Goal: Task Accomplishment & Management: Use online tool/utility

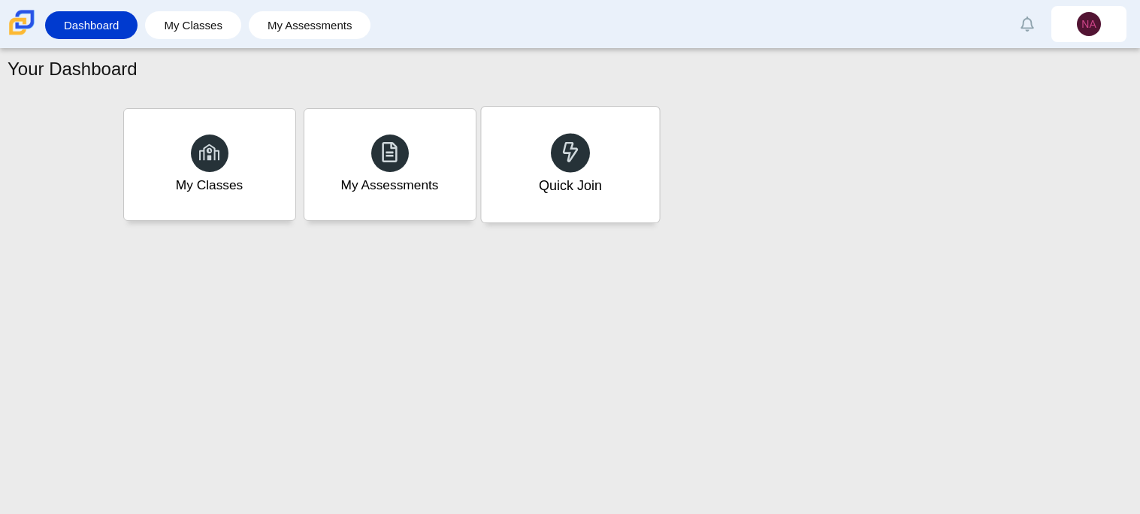
click at [551, 149] on div at bounding box center [570, 152] width 39 height 39
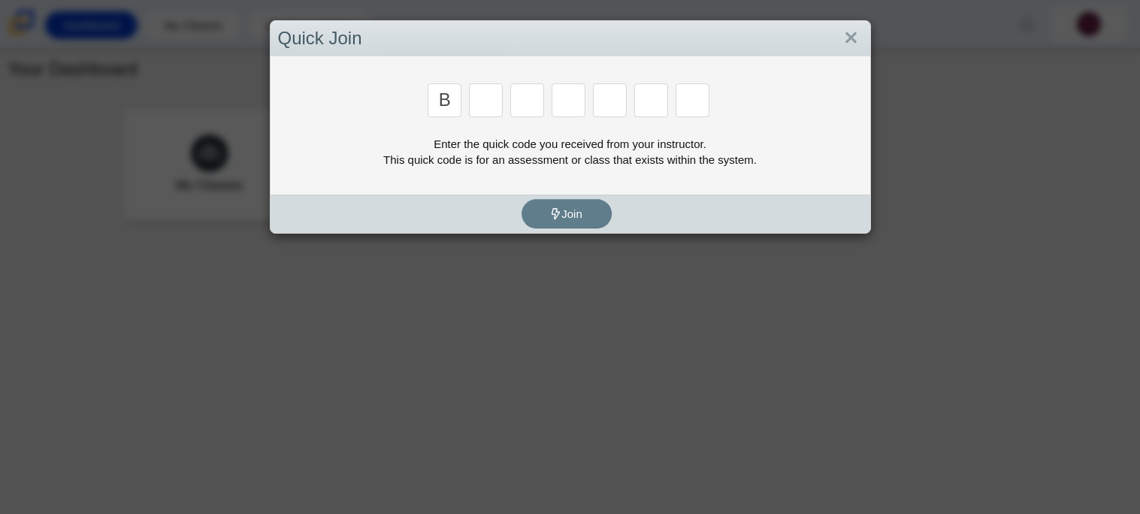
type input "b"
type input "n"
type input "m"
type input "3"
type input "5"
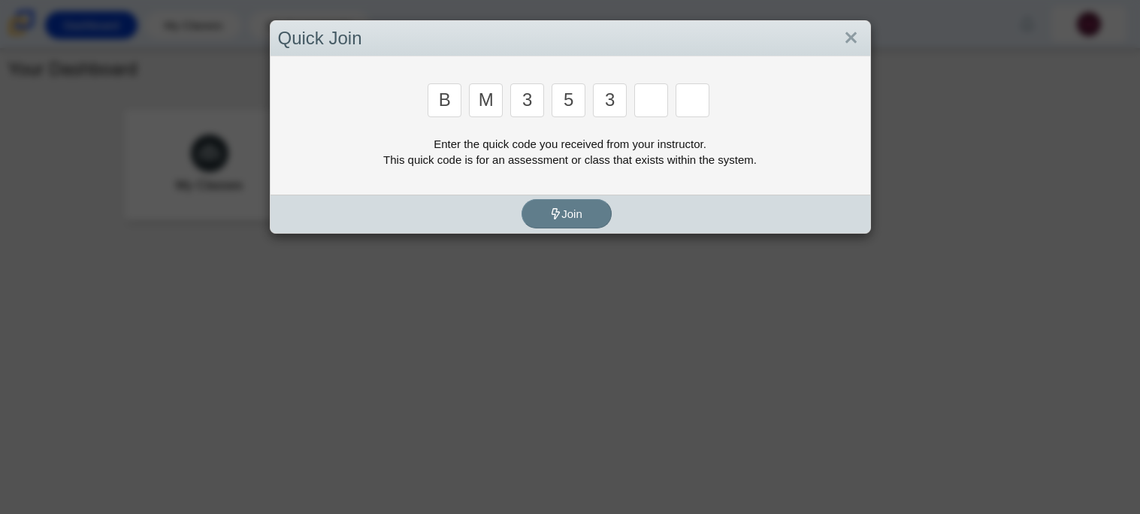
type input "3"
type input "g"
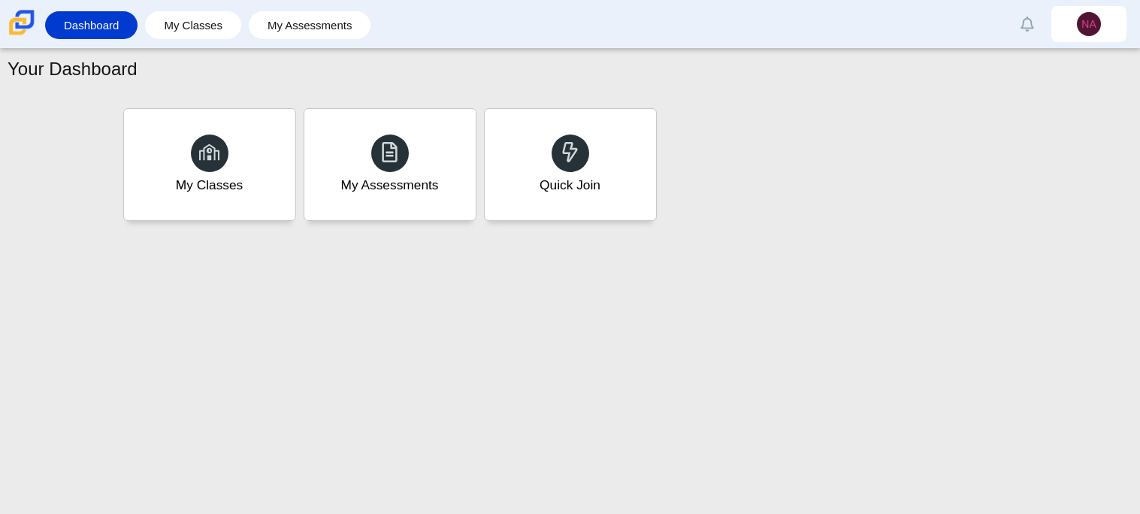
type input "b"
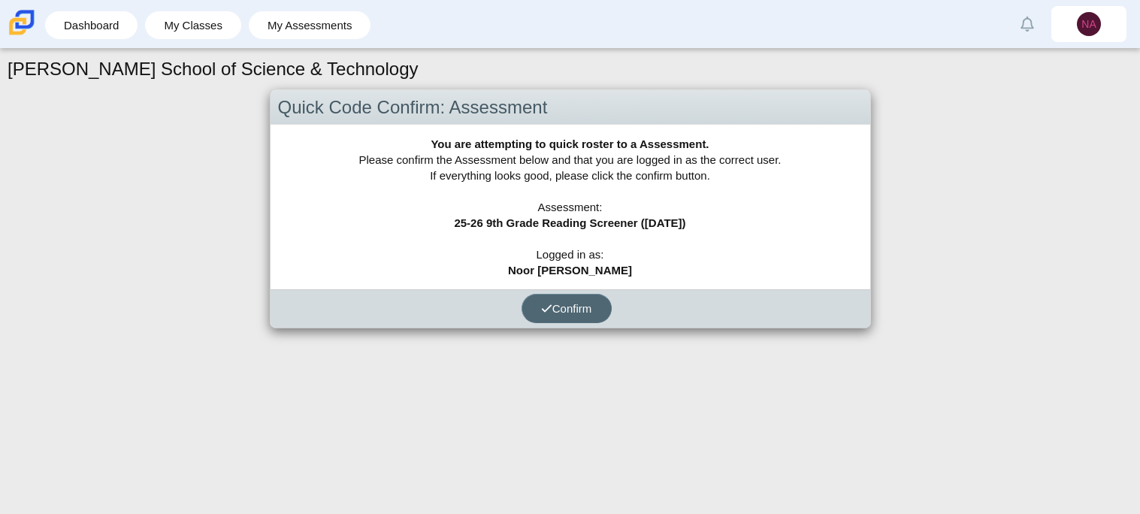
click at [562, 316] on button "Confirm" at bounding box center [566, 308] width 90 height 29
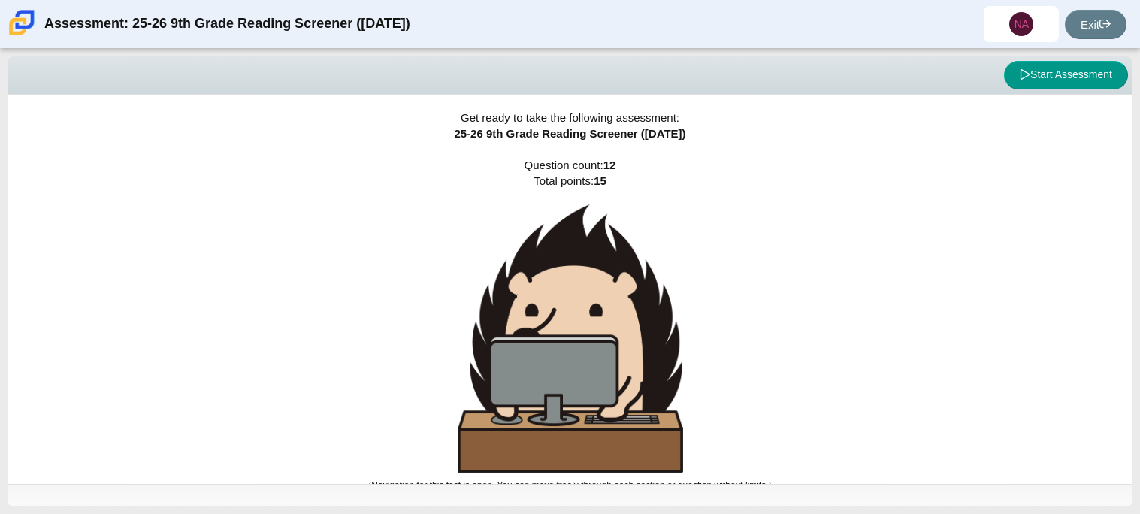
scroll to position [9, 0]
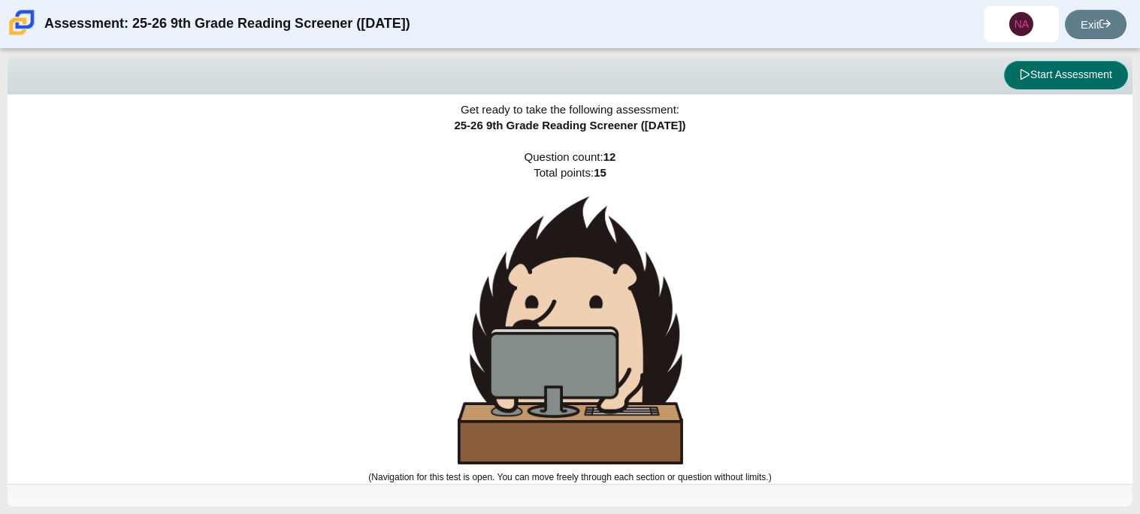
click at [1065, 80] on button "Start Assessment" at bounding box center [1066, 75] width 124 height 29
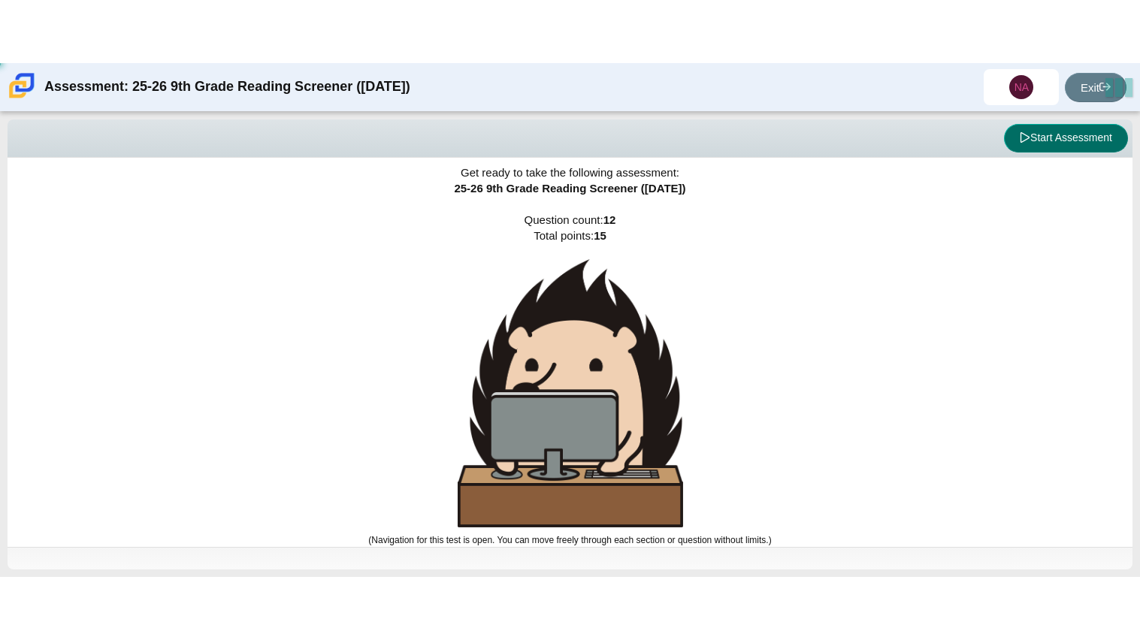
scroll to position [0, 0]
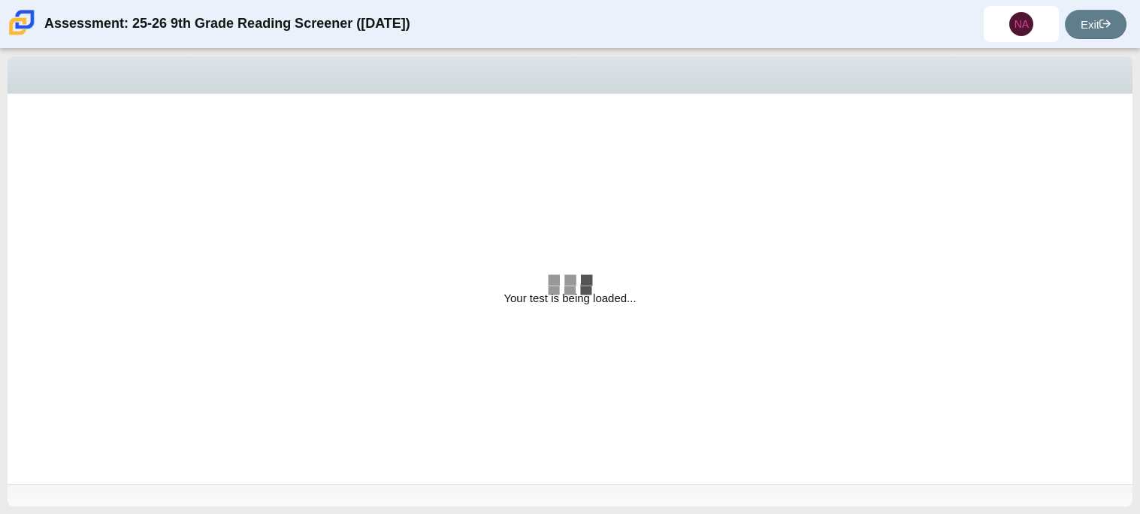
select select "ccc5b315-3c7c-471c-bf90-f22c8299c798"
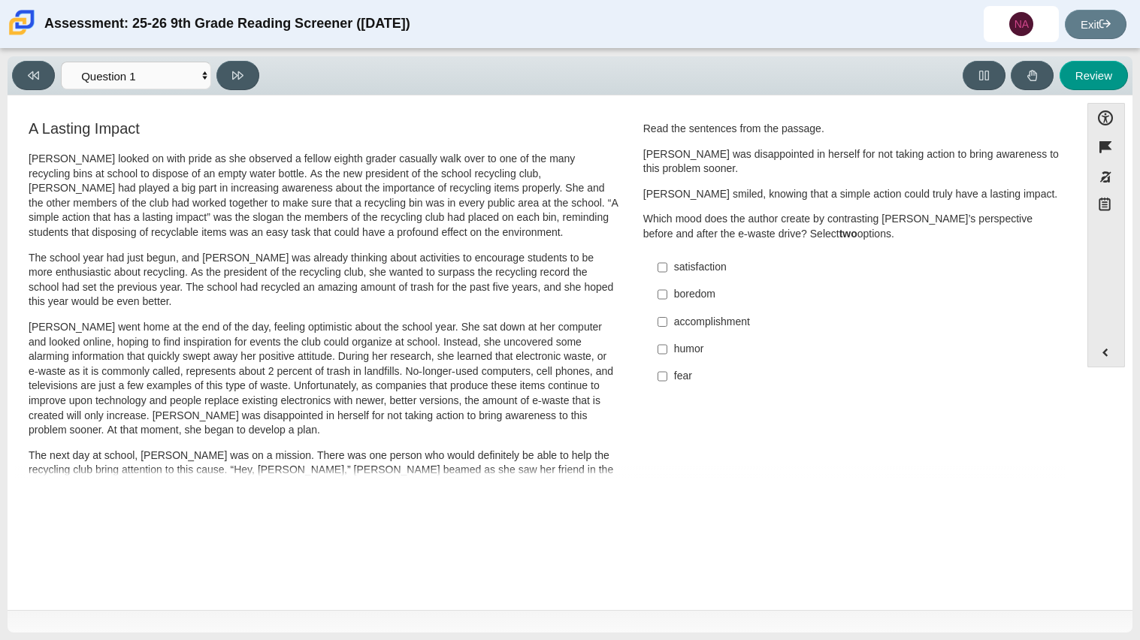
click at [674, 381] on div "fear" at bounding box center [863, 376] width 379 height 15
click at [667, 381] on input "fear fear" at bounding box center [662, 376] width 10 height 27
checkbox input "true"
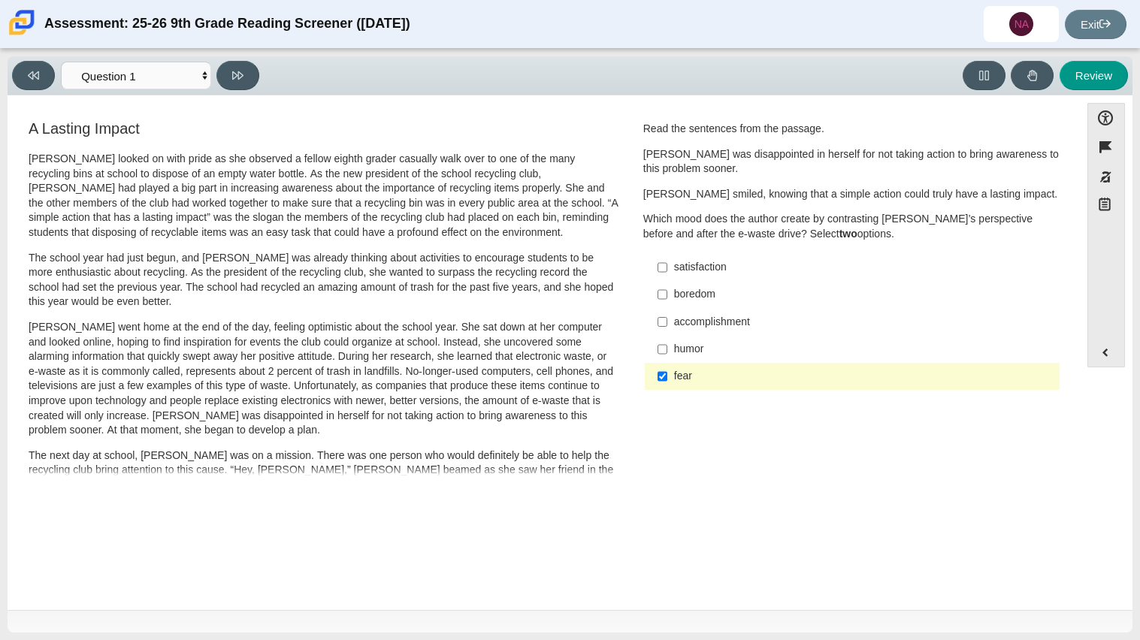
click at [668, 326] on label "accomplishment accomplishment" at bounding box center [853, 321] width 412 height 27
click at [667, 326] on input "accomplishment accomplishment" at bounding box center [662, 321] width 10 height 27
checkbox input "true"
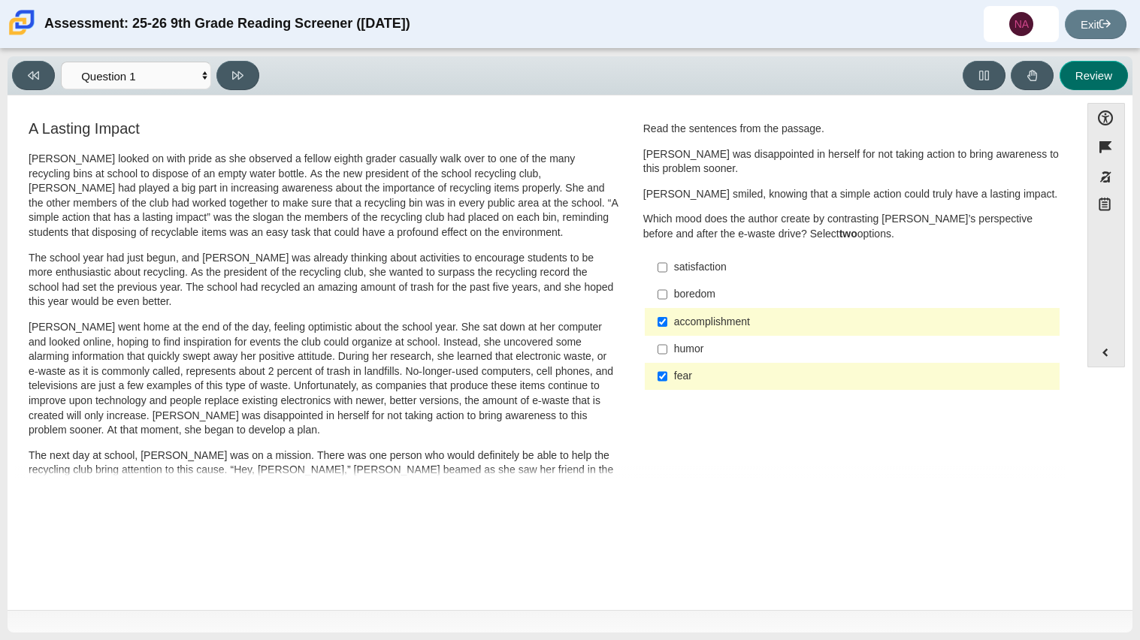
click at [1083, 84] on button "Review" at bounding box center [1093, 75] width 68 height 29
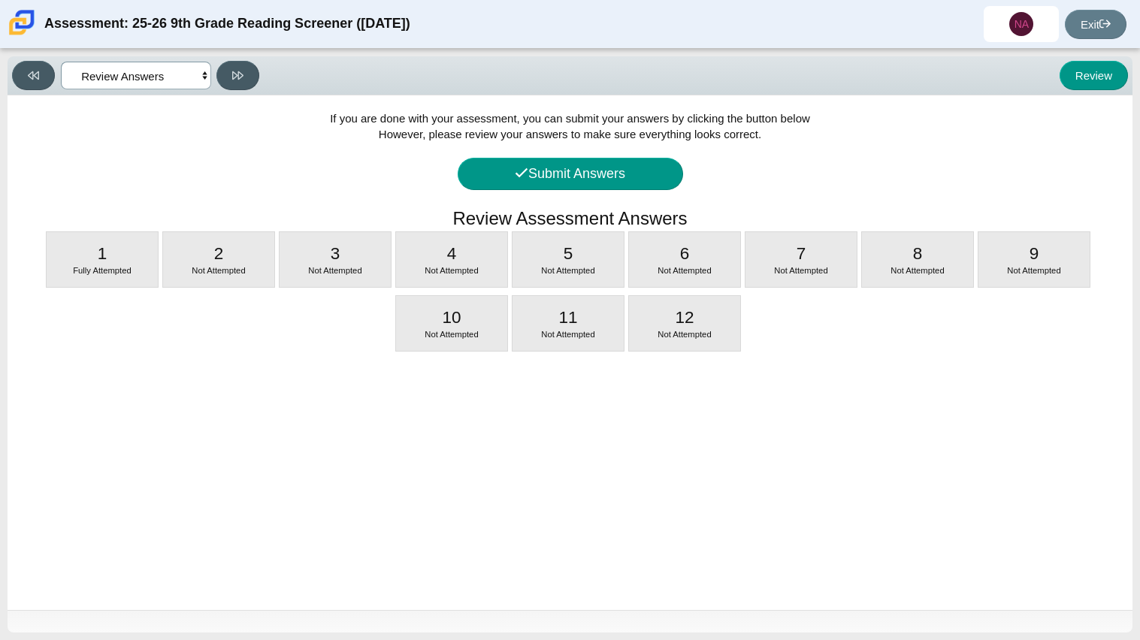
click at [114, 80] on select "Questions Question 1 Question 2 Question 3 Question 4 Question 5 Question 6 Que…" at bounding box center [136, 76] width 150 height 28
click at [61, 62] on select "Questions Question 1 Question 2 Question 3 Question 4 Question 5 Question 6 Que…" at bounding box center [136, 76] width 150 height 28
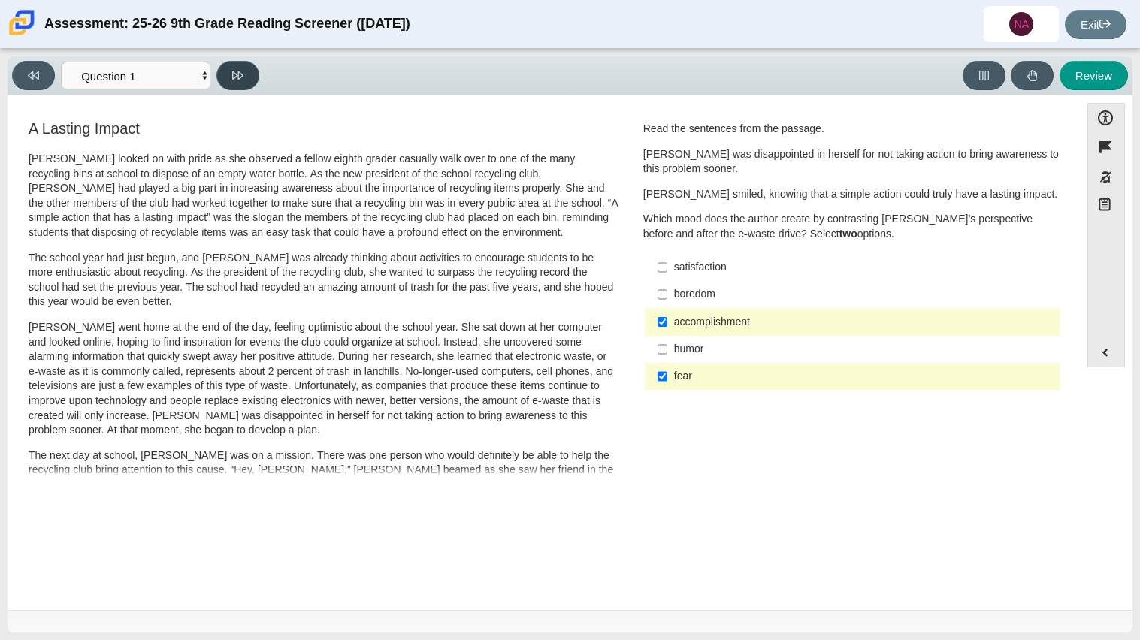
click at [243, 80] on icon at bounding box center [237, 75] width 11 height 11
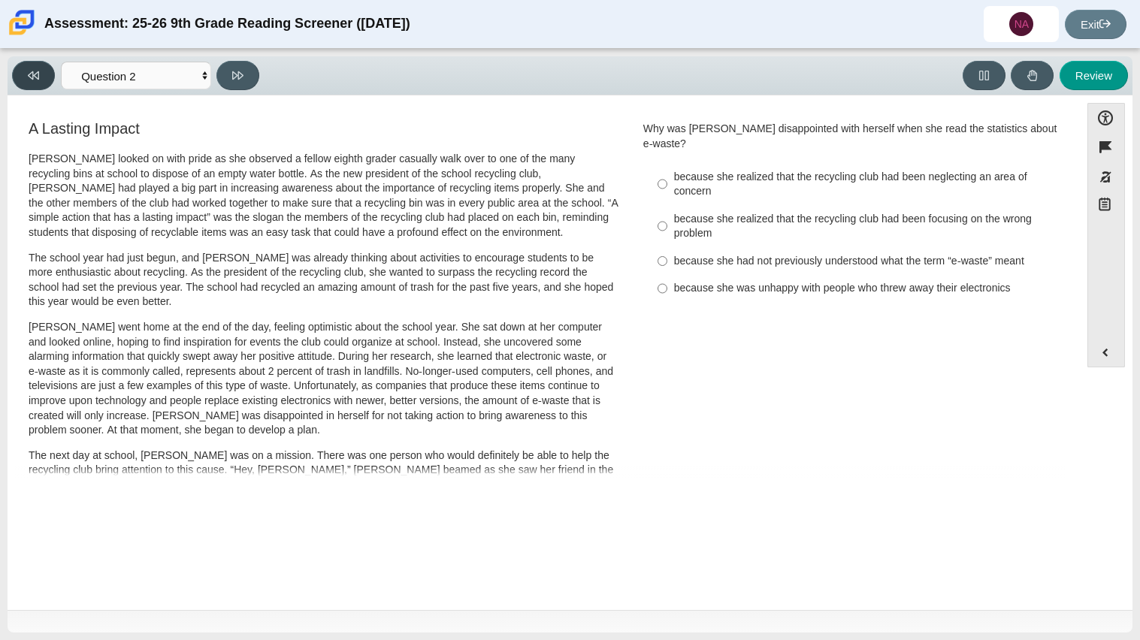
click at [44, 88] on button at bounding box center [33, 75] width 43 height 29
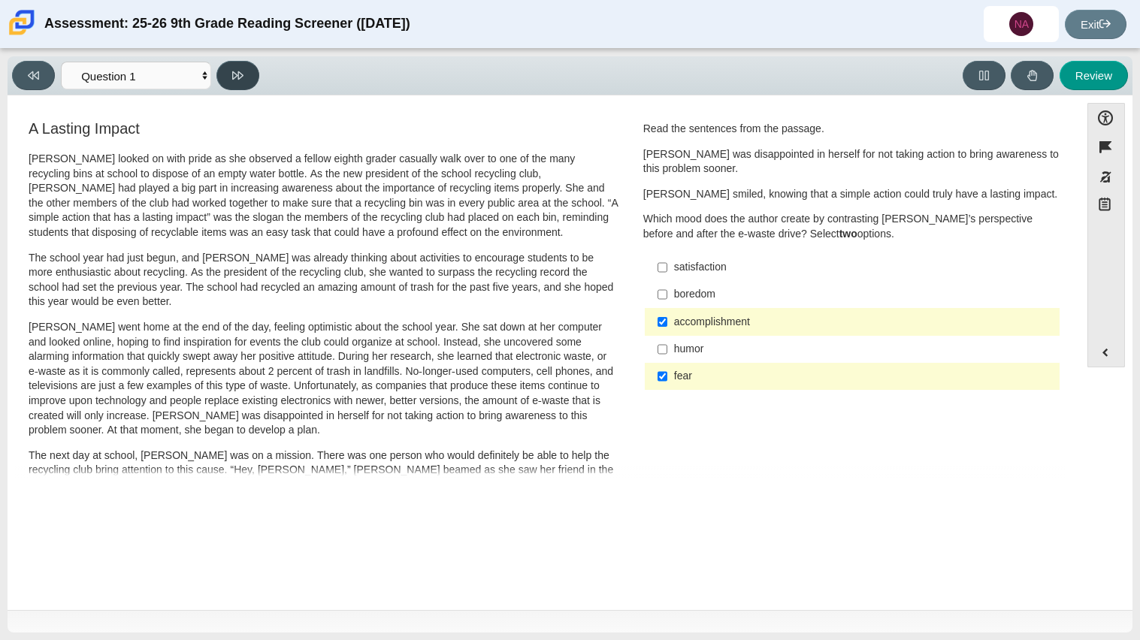
click at [243, 66] on button at bounding box center [237, 75] width 43 height 29
select select "0ff64528-ffd7-428d-b192-babfaadd44e8"
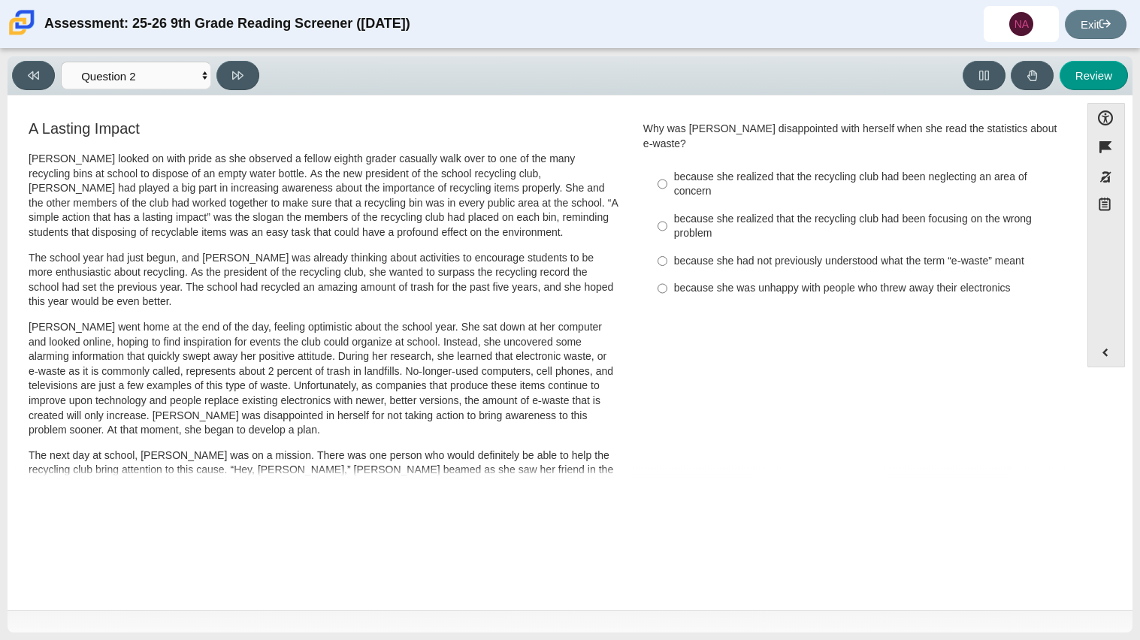
click at [734, 180] on div "because she realized that the recycling club had been neglecting an area of con…" at bounding box center [863, 184] width 379 height 29
click at [667, 180] on input "because she realized that the recycling club had been neglecting an area of con…" at bounding box center [662, 184] width 10 height 42
radio input "true"
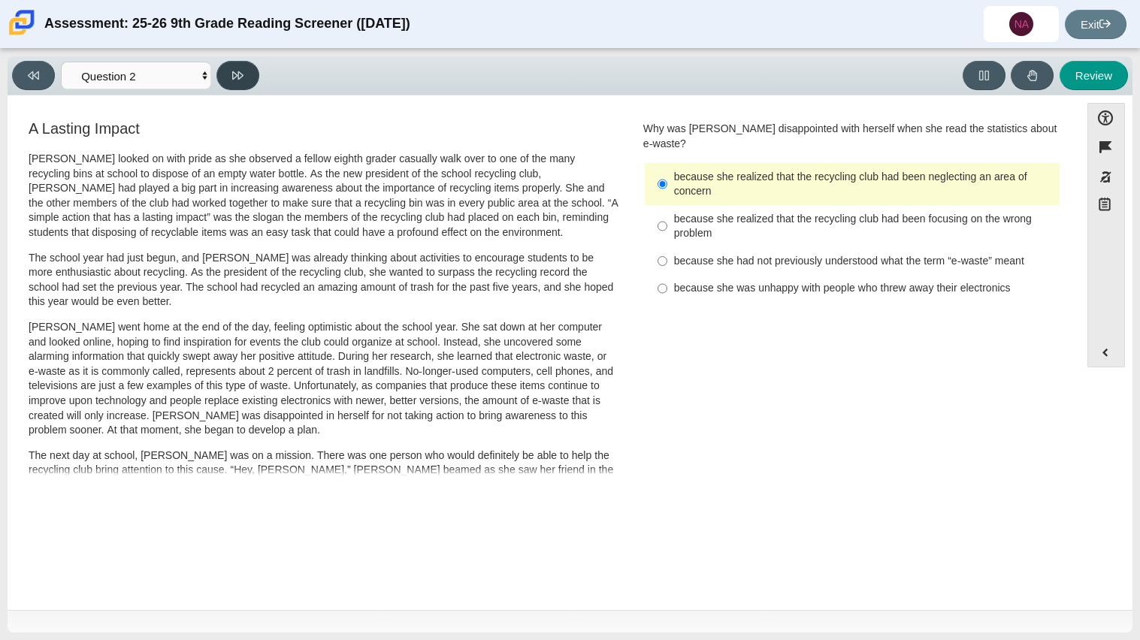
click at [235, 81] on button at bounding box center [237, 75] width 43 height 29
select select "7ce3d843-6974-4858-901c-1ff39630e843"
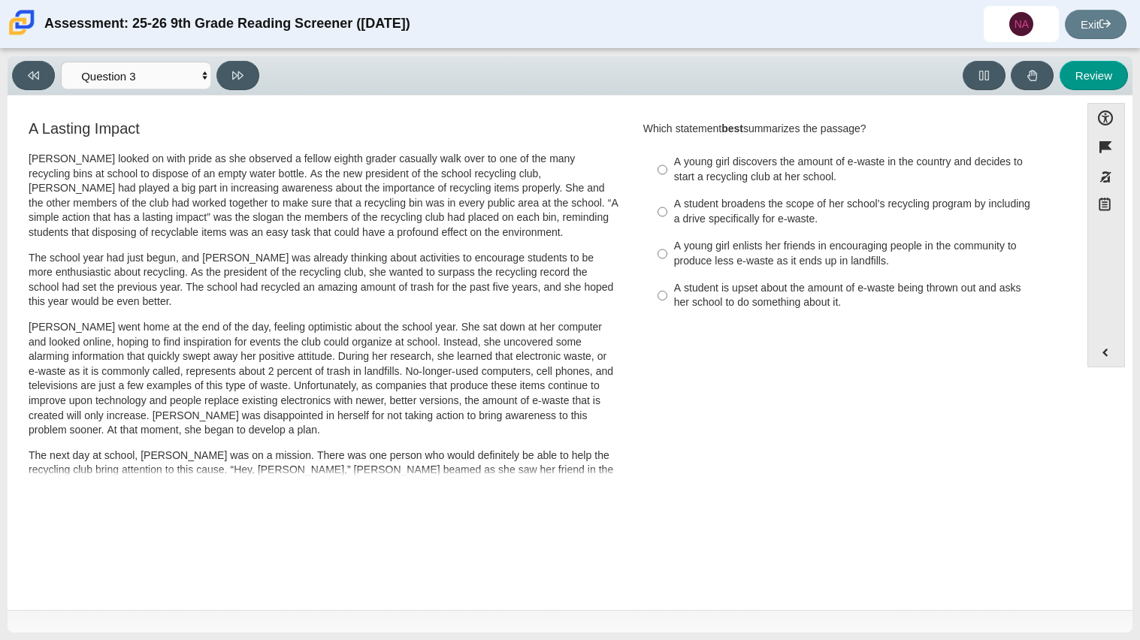
click at [702, 218] on div "A student broadens the scope of her school’s recycling program by including a d…" at bounding box center [863, 211] width 379 height 29
click at [667, 218] on input "A student broadens the scope of her school’s recycling program by including a d…" at bounding box center [662, 212] width 10 height 42
radio input "true"
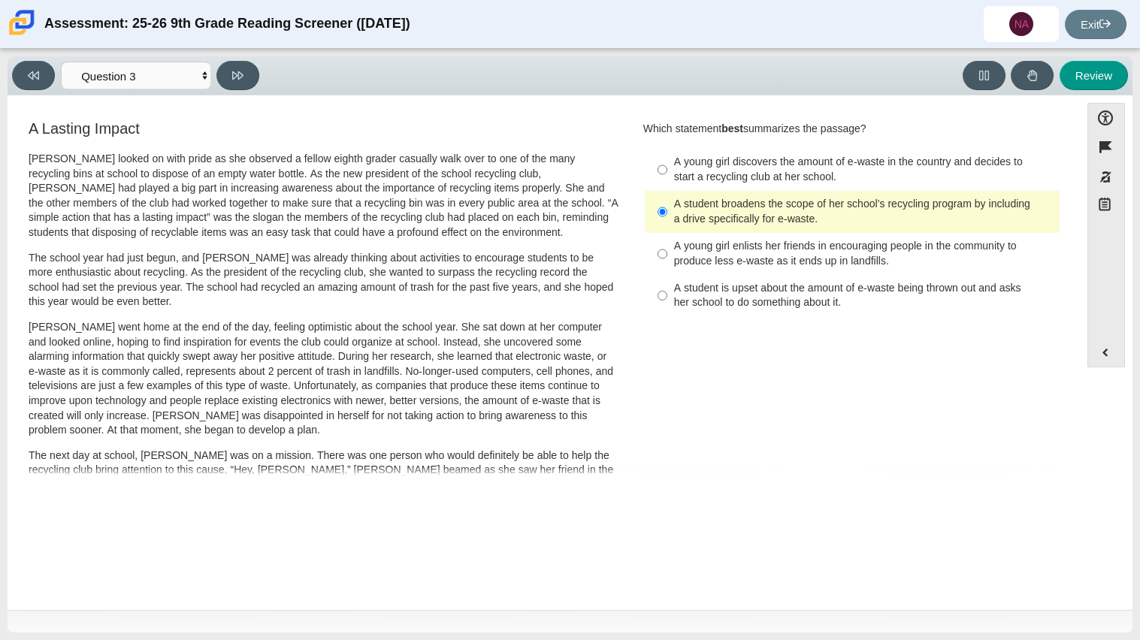
click at [726, 264] on div "A young girl enlists her friends in encouraging people in the community to prod…" at bounding box center [863, 253] width 379 height 29
click at [667, 264] on input "A young girl enlists her friends in encouraging people in the community to prod…" at bounding box center [662, 254] width 10 height 42
radio input "true"
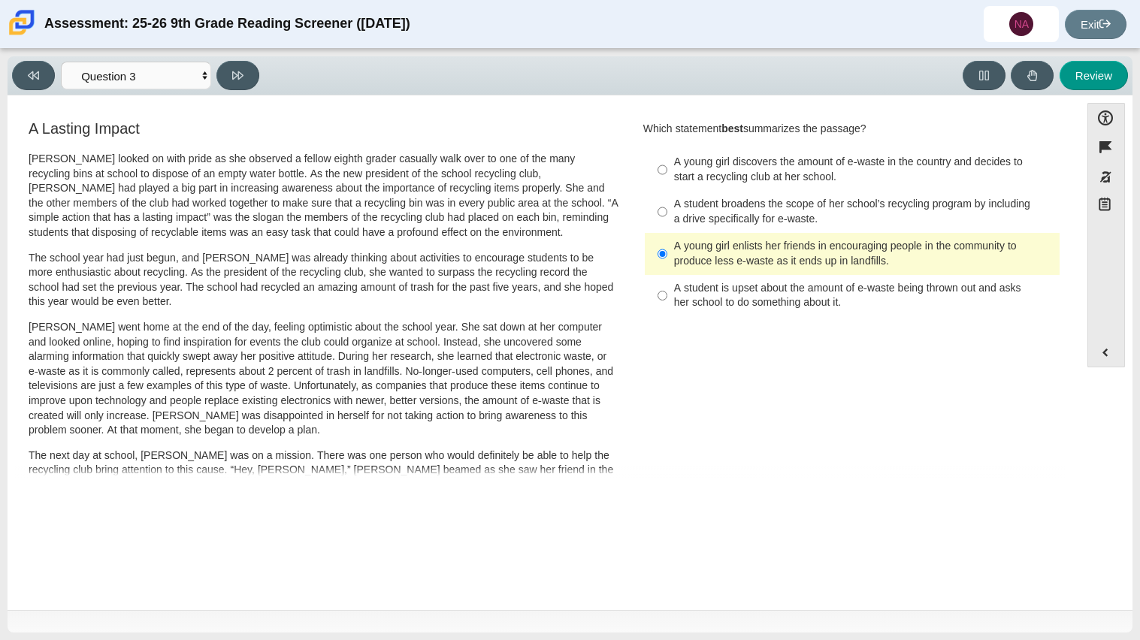
click at [748, 302] on div "A student is upset about the amount of e-waste being thrown out and asks her sc…" at bounding box center [863, 295] width 379 height 29
click at [667, 302] on input "A student is upset about the amount of e-waste being thrown out and asks her sc…" at bounding box center [662, 296] width 10 height 42
radio input "true"
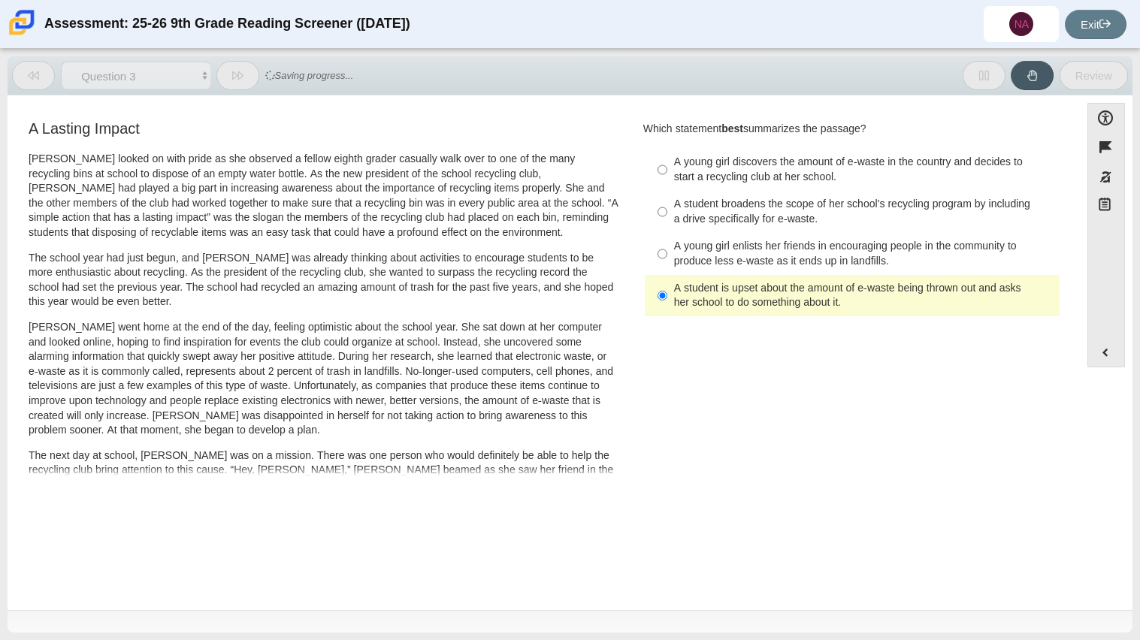
click at [789, 221] on div "A student broadens the scope of her school’s recycling program by including a d…" at bounding box center [863, 211] width 379 height 29
click at [667, 221] on input "A student broadens the scope of her school’s recycling program by including a d…" at bounding box center [662, 212] width 10 height 42
radio input "true"
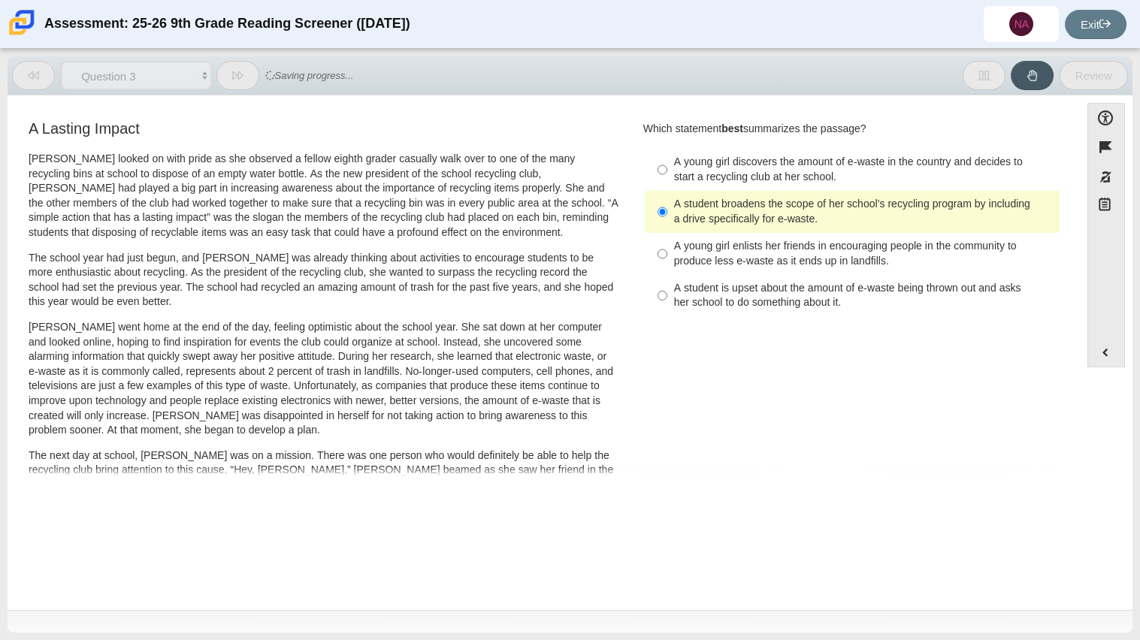
click at [786, 237] on label "A young girl enlists her friends in encouraging people in the community to prod…" at bounding box center [853, 254] width 412 height 42
click at [667, 237] on input "A young girl enlists her friends in encouraging people in the community to prod…" at bounding box center [662, 254] width 10 height 42
radio input "true"
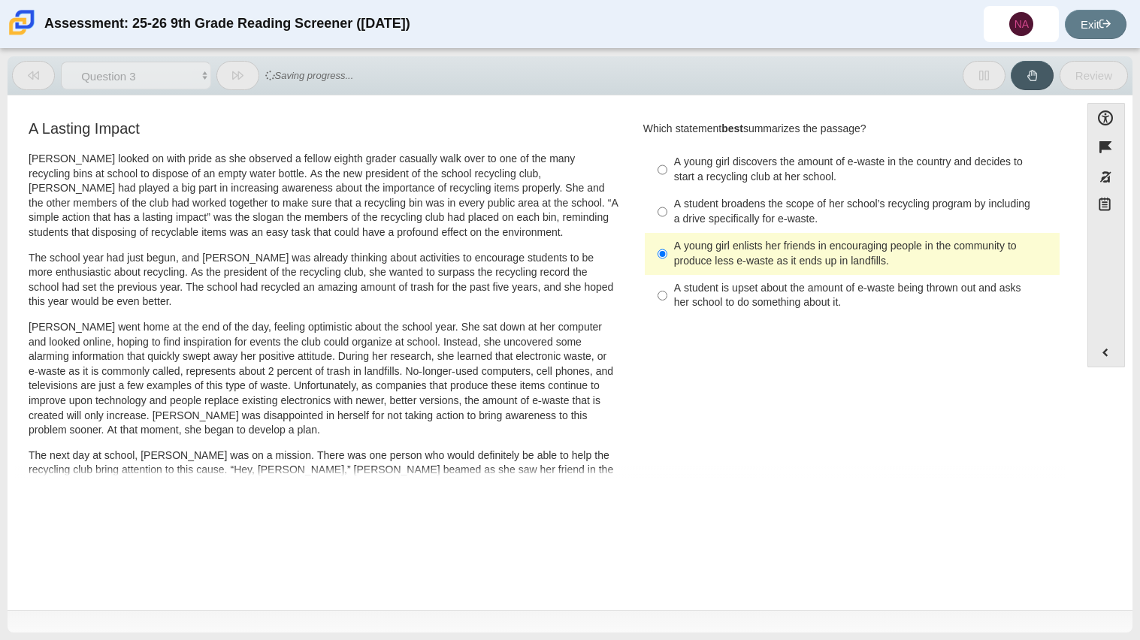
click at [769, 198] on div "A student broadens the scope of her school’s recycling program by including a d…" at bounding box center [863, 211] width 379 height 29
click at [667, 198] on input "A student broadens the scope of her school’s recycling program by including a d…" at bounding box center [662, 212] width 10 height 42
radio input "true"
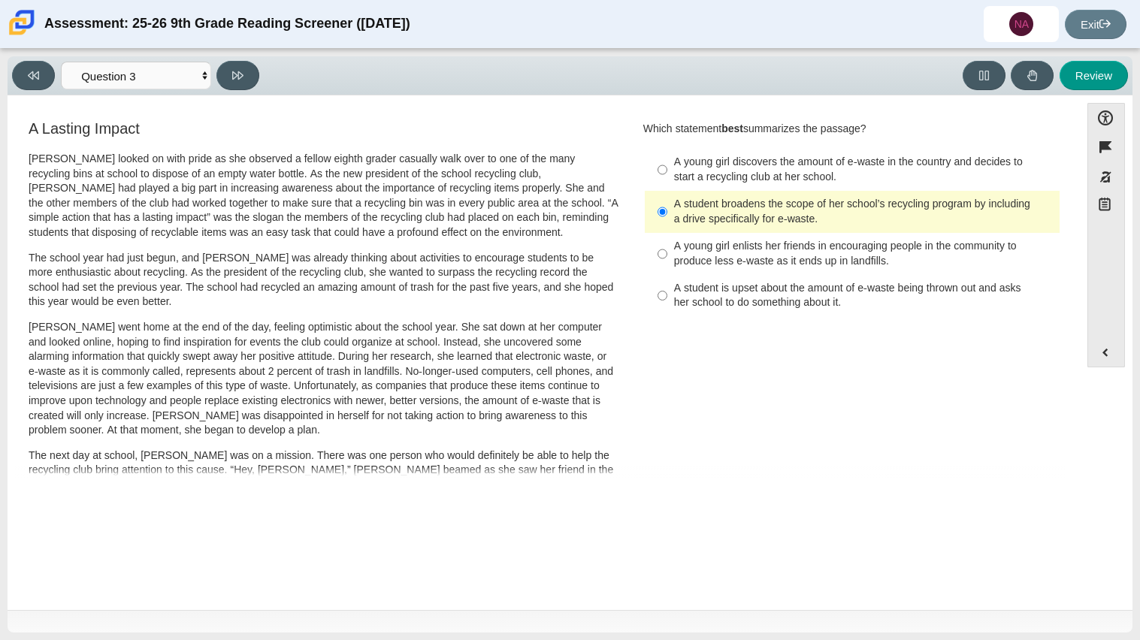
click at [768, 236] on label "A young girl enlists her friends in encouraging people in the community to prod…" at bounding box center [853, 254] width 412 height 42
click at [667, 236] on input "A young girl enlists her friends in encouraging people in the community to prod…" at bounding box center [662, 254] width 10 height 42
radio input "true"
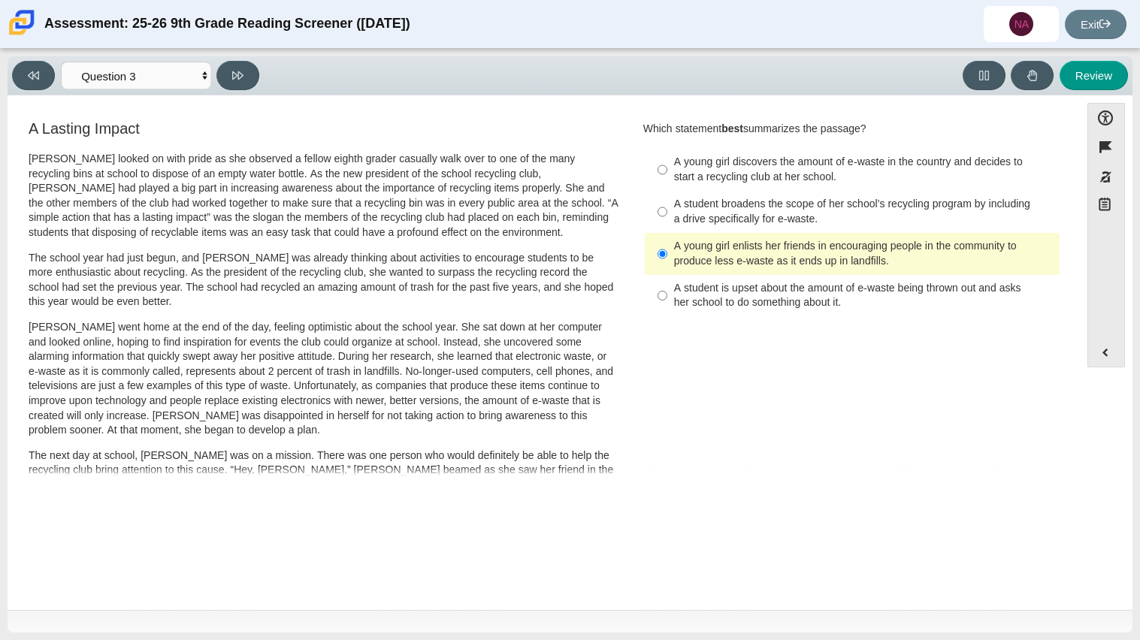
click at [741, 171] on div "A young girl discovers the amount of e-waste in the country and decides to star…" at bounding box center [863, 169] width 379 height 29
click at [667, 171] on input "A young girl discovers the amount of e-waste in the country and decides to star…" at bounding box center [662, 170] width 10 height 42
radio input "true"
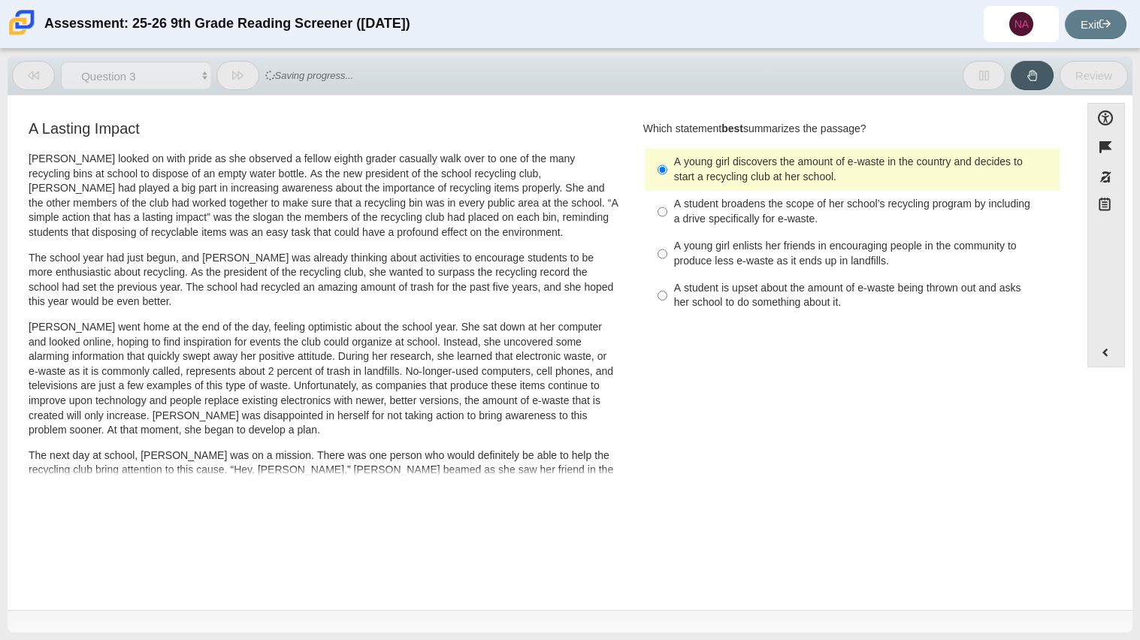
click at [749, 217] on div "A student broadens the scope of her school’s recycling program by including a d…" at bounding box center [863, 211] width 379 height 29
click at [667, 217] on input "A student broadens the scope of her school’s recycling program by including a d…" at bounding box center [662, 212] width 10 height 42
radio input "true"
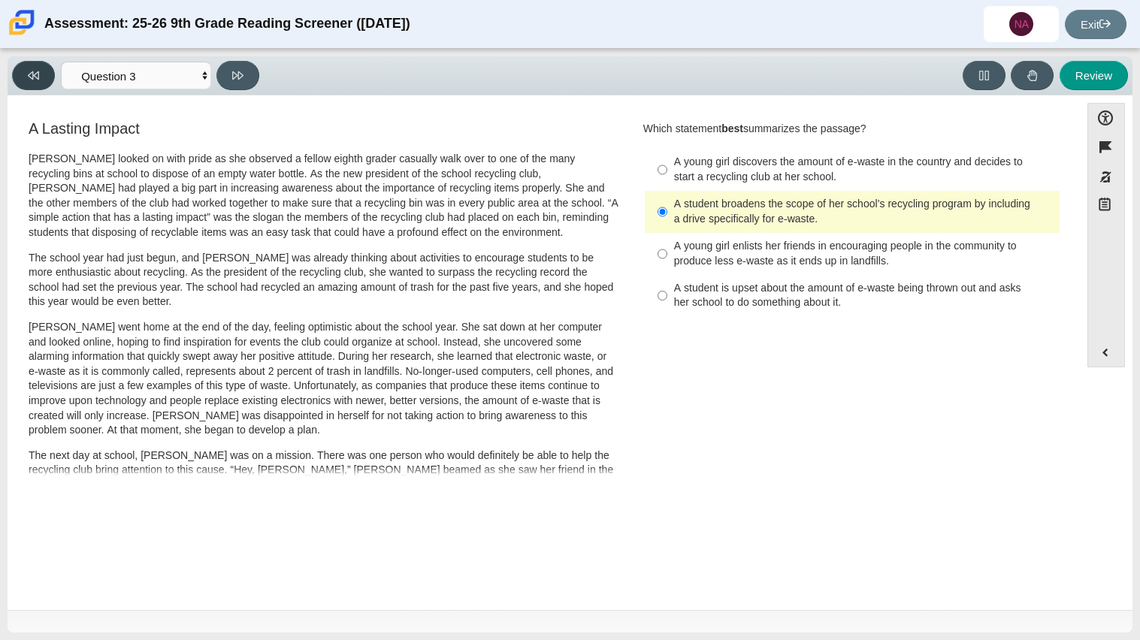
click at [44, 78] on button at bounding box center [33, 75] width 43 height 29
select select "0ff64528-ffd7-428d-b192-babfaadd44e8"
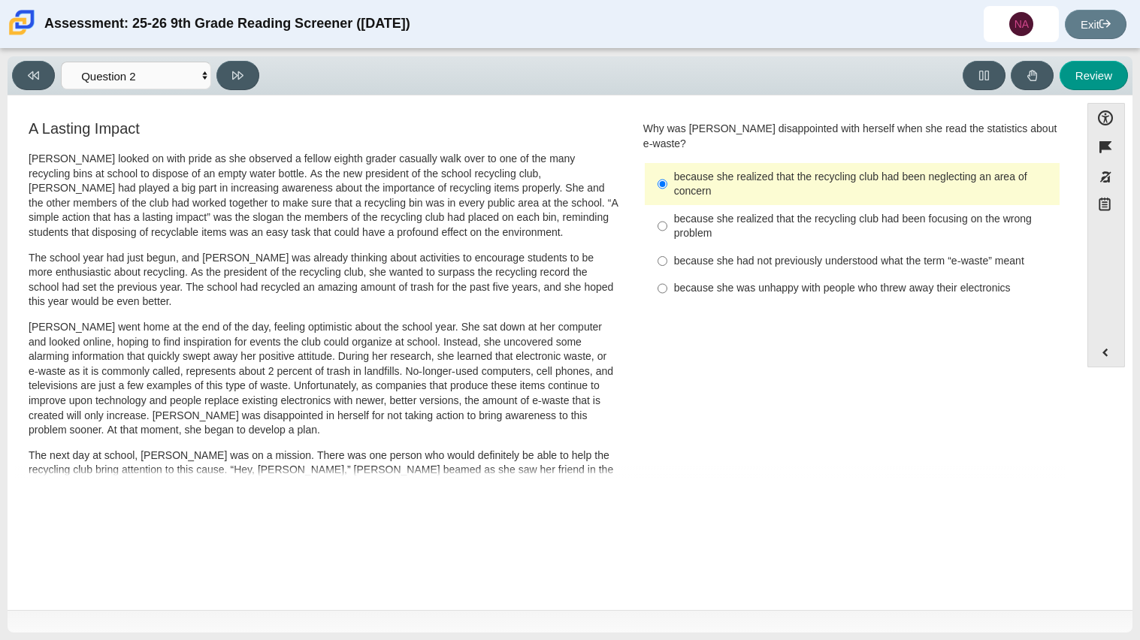
click at [680, 217] on div "because she realized that the recycling club had been focusing on the wrong pro…" at bounding box center [863, 226] width 379 height 29
click at [667, 217] on input "because she realized that the recycling club had been focusing on the wrong pro…" at bounding box center [662, 226] width 10 height 42
radio input "true"
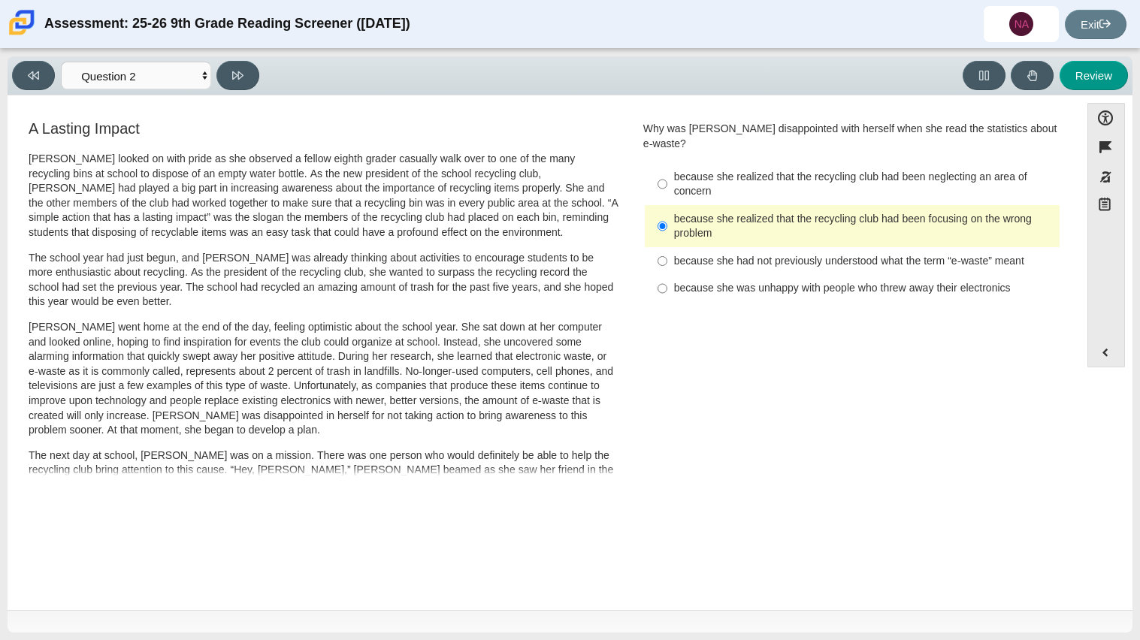
click at [695, 258] on label "because she had not previously understood what the term “e-waste” meant because…" at bounding box center [853, 260] width 412 height 27
click at [667, 258] on input "because she had not previously understood what the term “e-waste” meant because…" at bounding box center [662, 260] width 10 height 27
radio input "true"
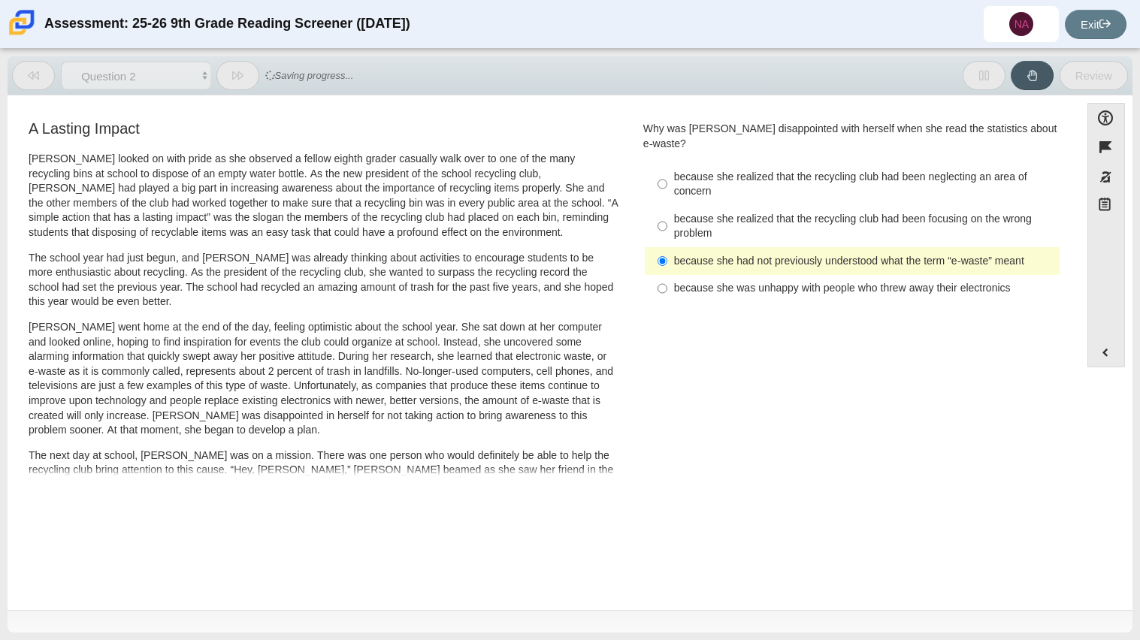
click at [701, 281] on div "because she was unhappy with people who threw away their electronics" at bounding box center [863, 288] width 379 height 15
click at [667, 277] on input "because she was unhappy with people who threw away their electronics because sh…" at bounding box center [662, 288] width 10 height 27
radio input "true"
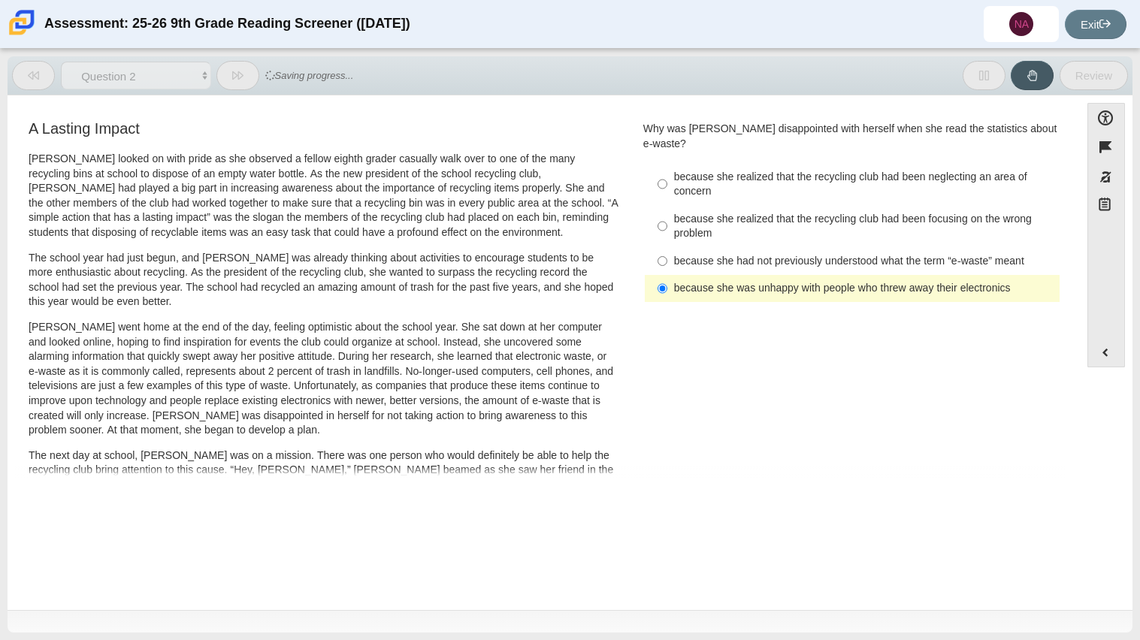
click at [684, 189] on label "because she realized that the recycling club had been neglecting an area of con…" at bounding box center [853, 184] width 412 height 42
click at [667, 189] on input "because she realized that the recycling club had been neglecting an area of con…" at bounding box center [662, 184] width 10 height 42
radio input "true"
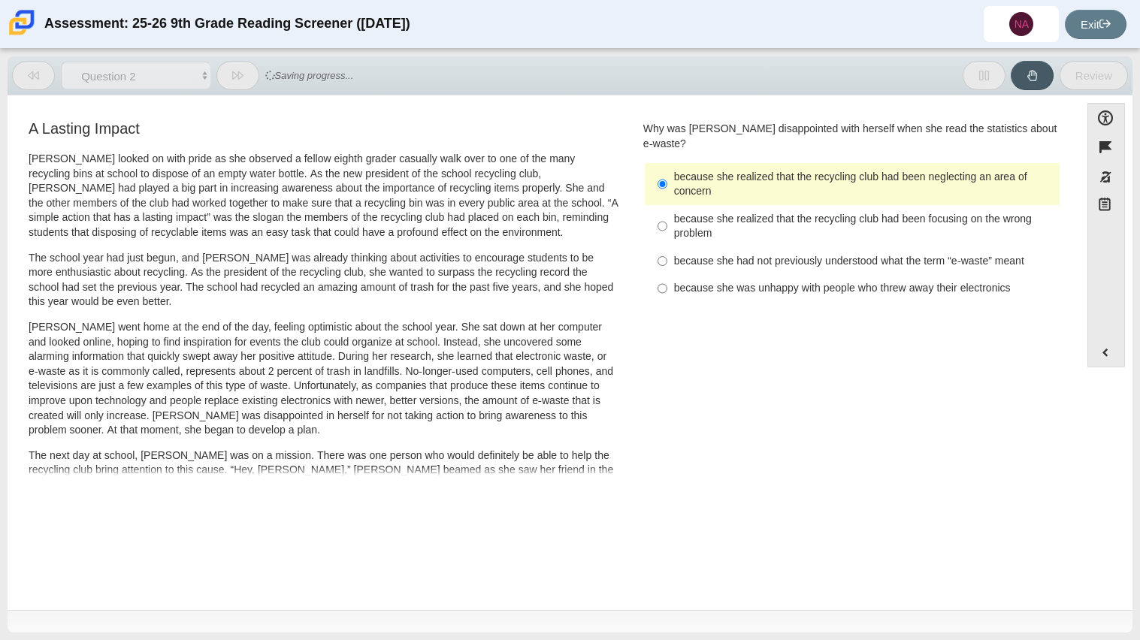
click at [691, 216] on div "because she realized that the recycling club had been focusing on the wrong pro…" at bounding box center [863, 226] width 379 height 29
click at [667, 216] on input "because she realized that the recycling club had been focusing on the wrong pro…" at bounding box center [662, 226] width 10 height 42
radio input "true"
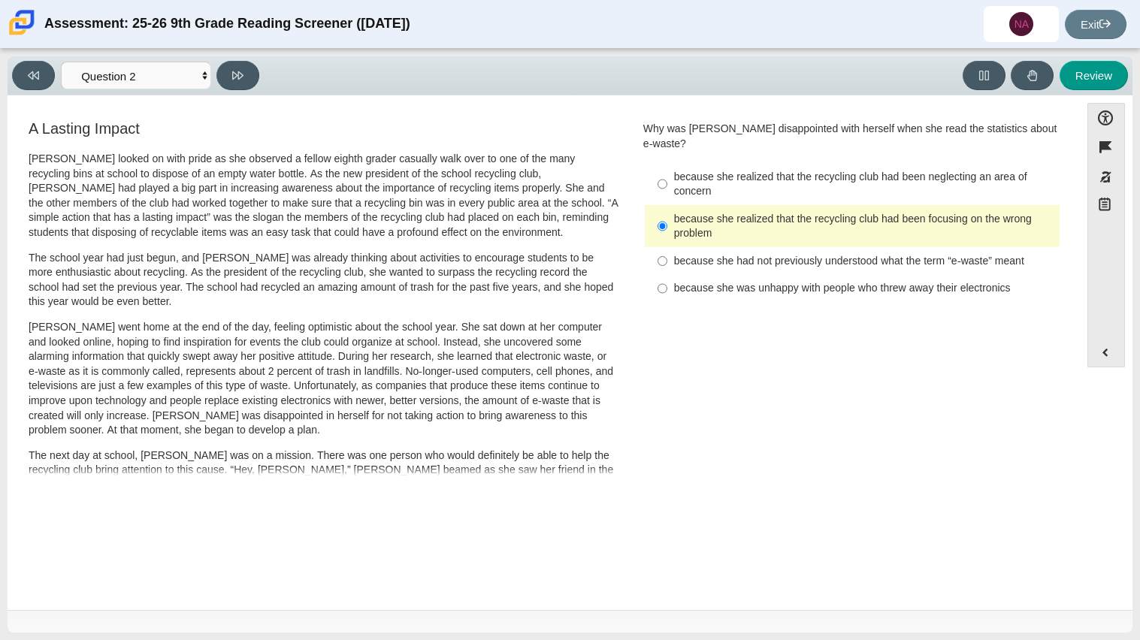
click at [693, 174] on div "because she realized that the recycling club had been neglecting an area of con…" at bounding box center [863, 184] width 379 height 29
click at [667, 174] on input "because she realized that the recycling club had been neglecting an area of con…" at bounding box center [662, 184] width 10 height 42
radio input "true"
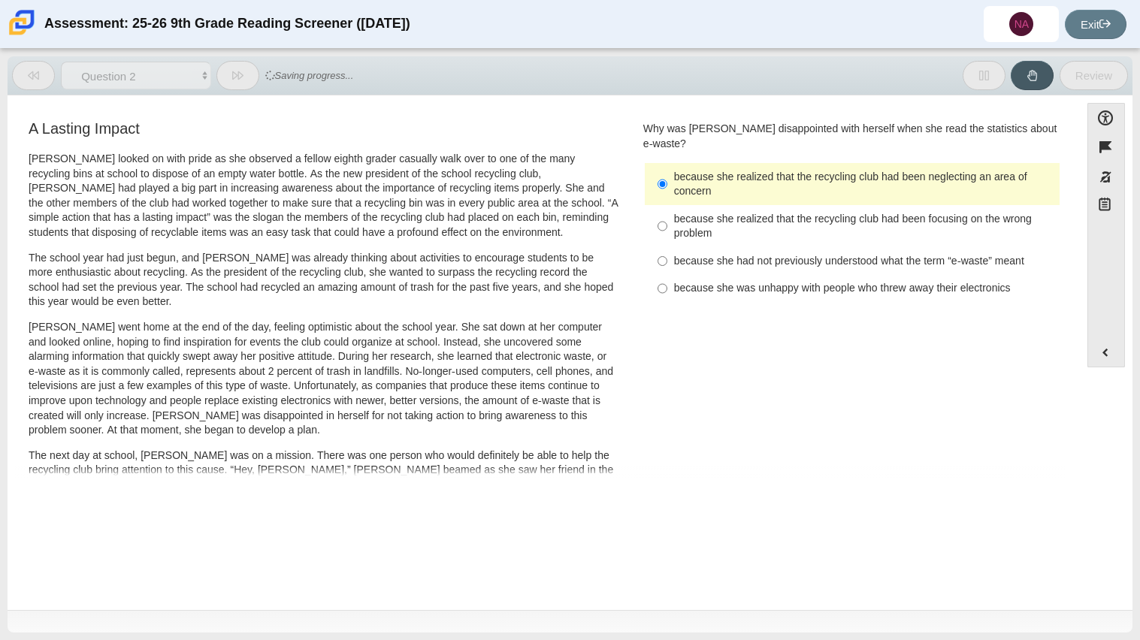
click at [711, 214] on div "because she realized that the recycling club had been focusing on the wrong pro…" at bounding box center [863, 226] width 379 height 29
click at [667, 214] on input "because she realized that the recycling club had been focusing on the wrong pro…" at bounding box center [662, 226] width 10 height 42
radio input "true"
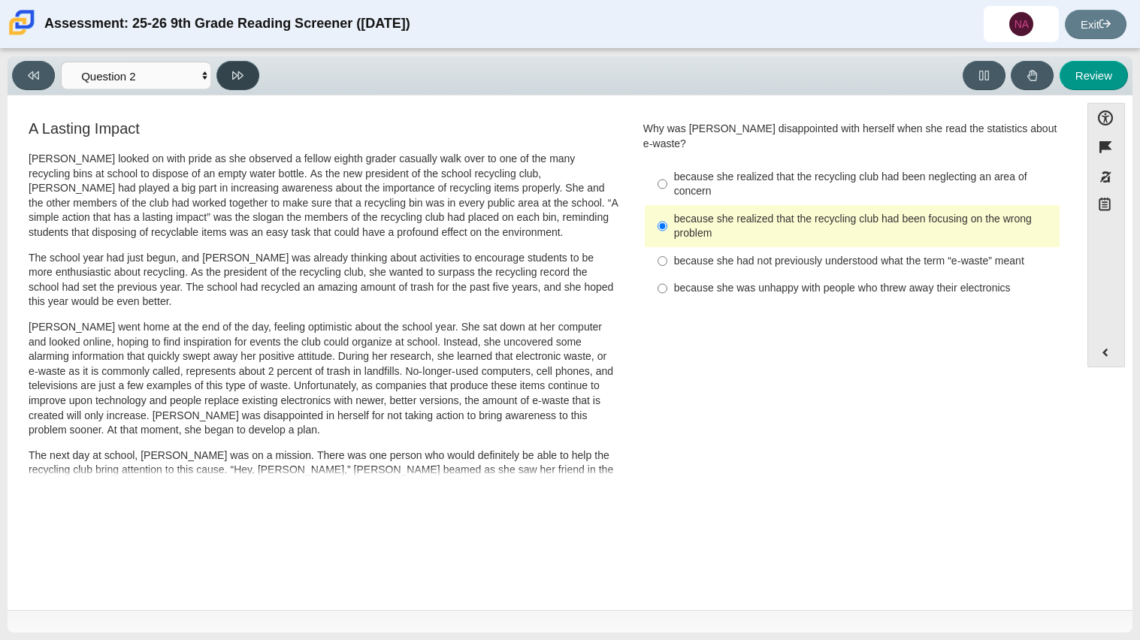
click at [239, 73] on icon at bounding box center [237, 75] width 11 height 11
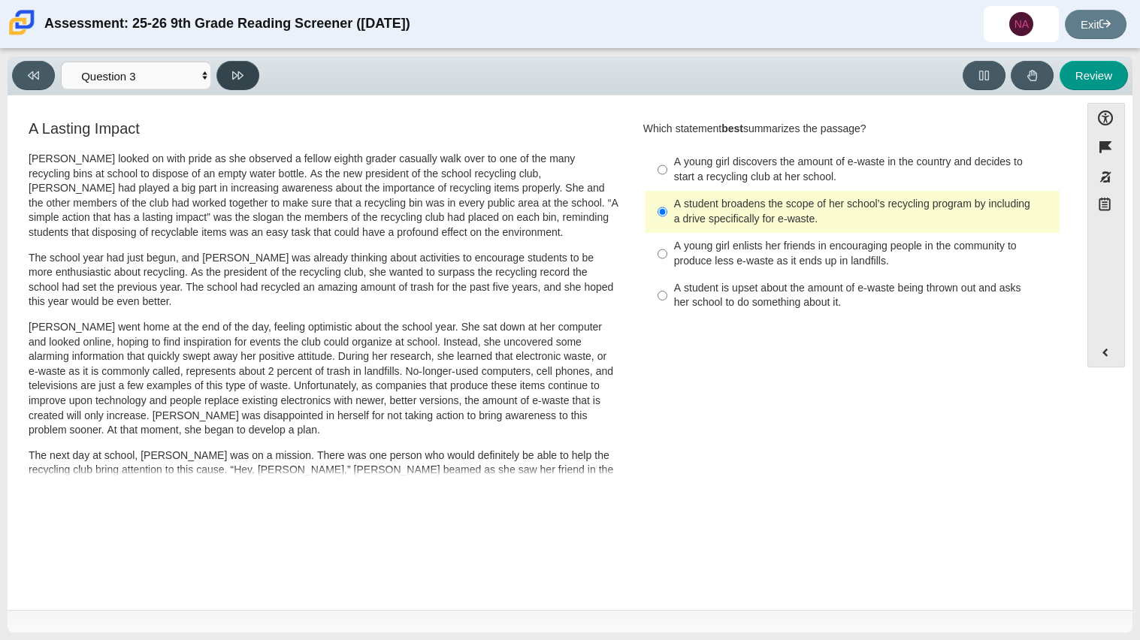
click at [239, 73] on icon at bounding box center [237, 75] width 11 height 11
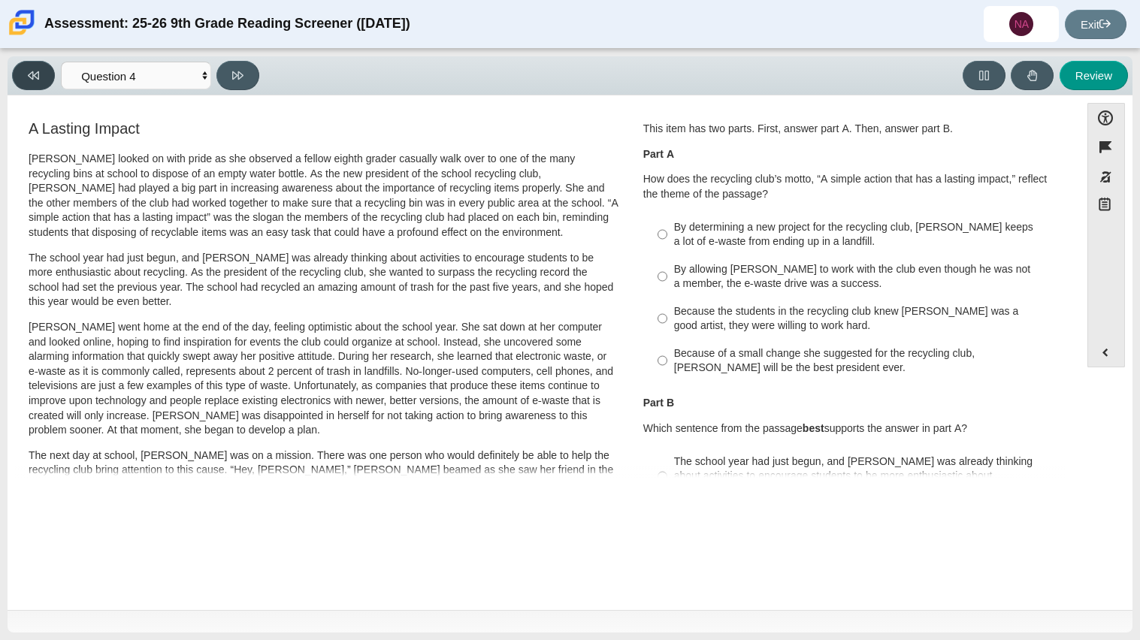
click at [19, 72] on button at bounding box center [33, 75] width 43 height 29
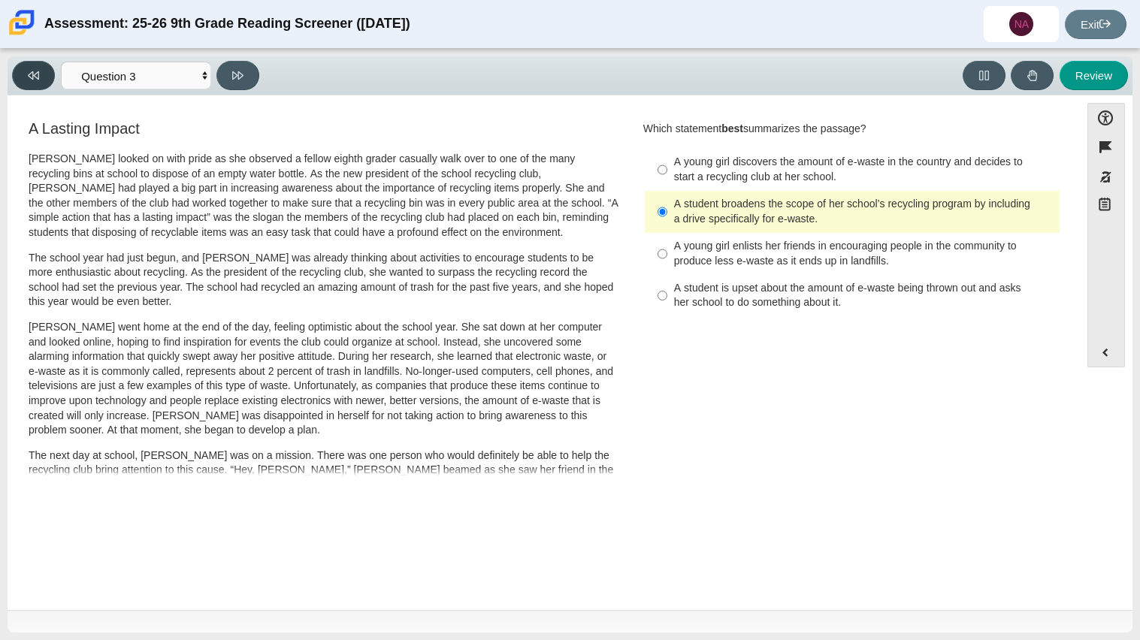
click at [19, 72] on button at bounding box center [33, 75] width 43 height 29
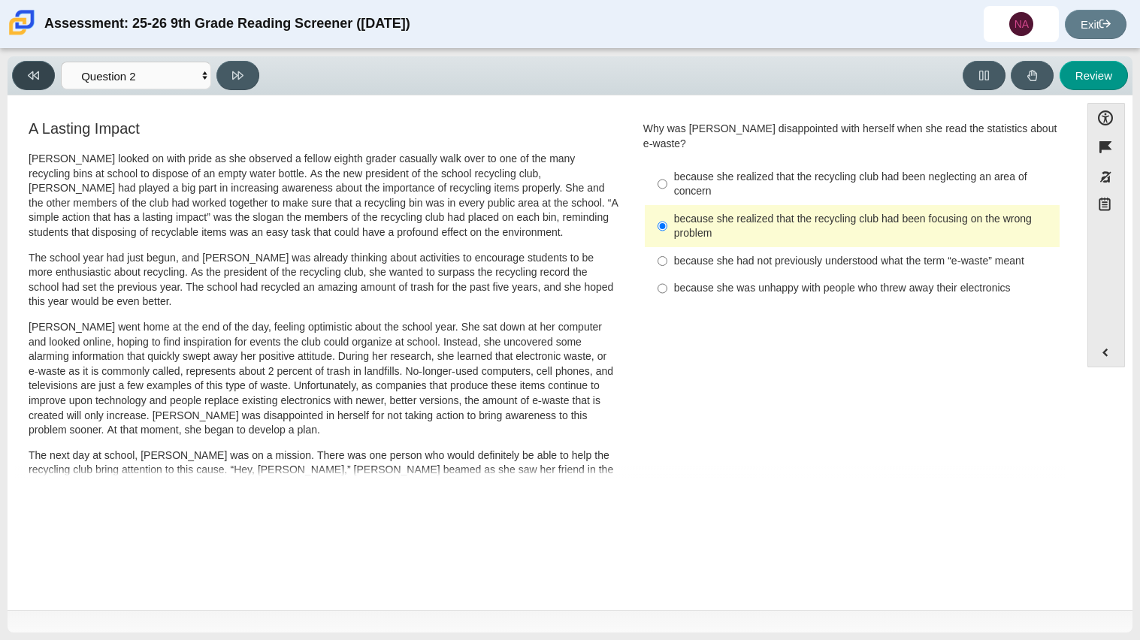
click at [19, 72] on button at bounding box center [33, 75] width 43 height 29
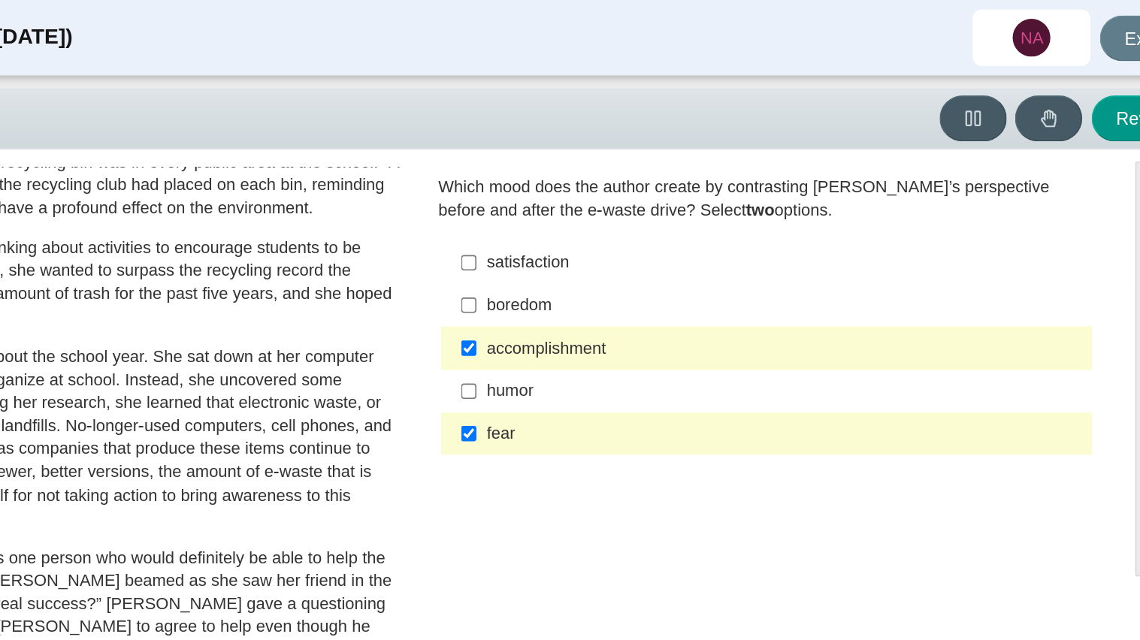
scroll to position [101, 0]
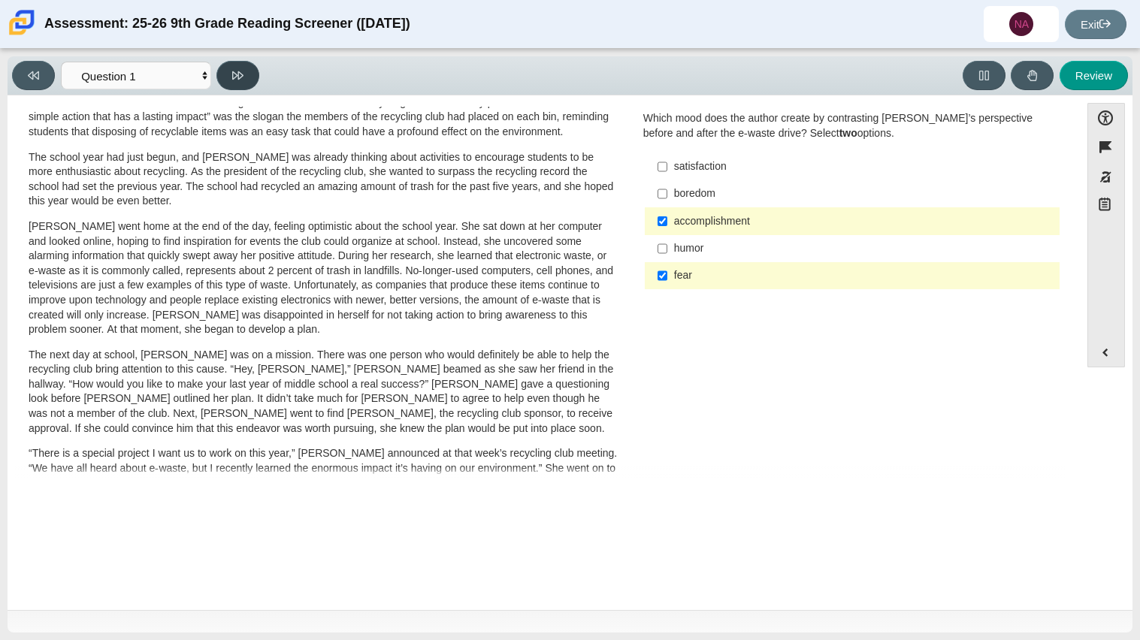
click at [232, 74] on icon at bounding box center [237, 75] width 11 height 8
select select "0ff64528-ffd7-428d-b192-babfaadd44e8"
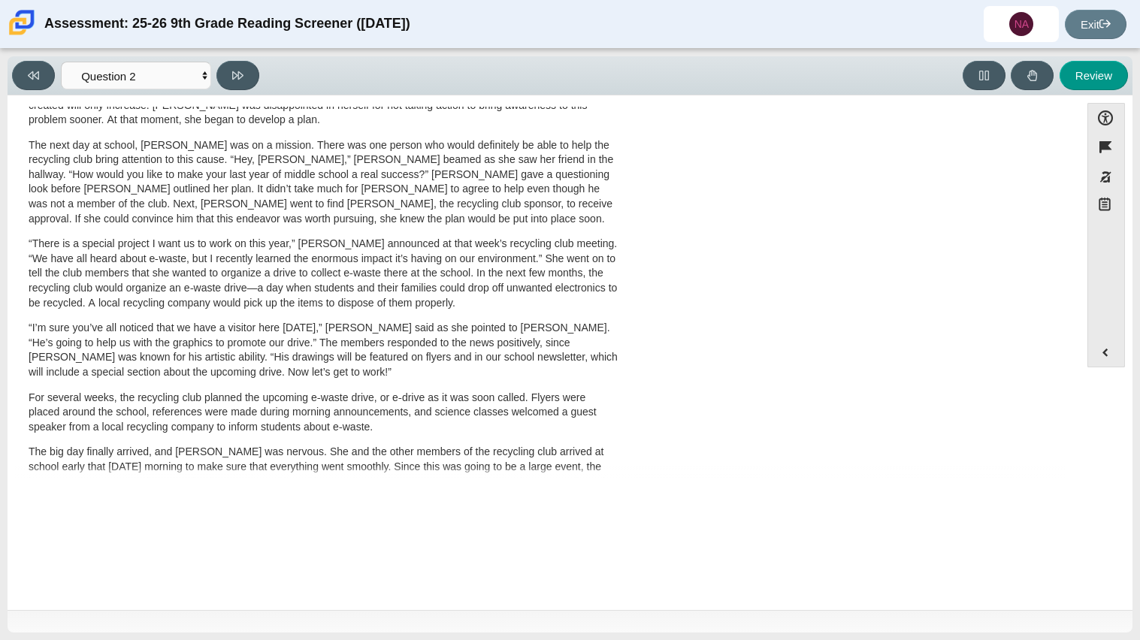
scroll to position [0, 0]
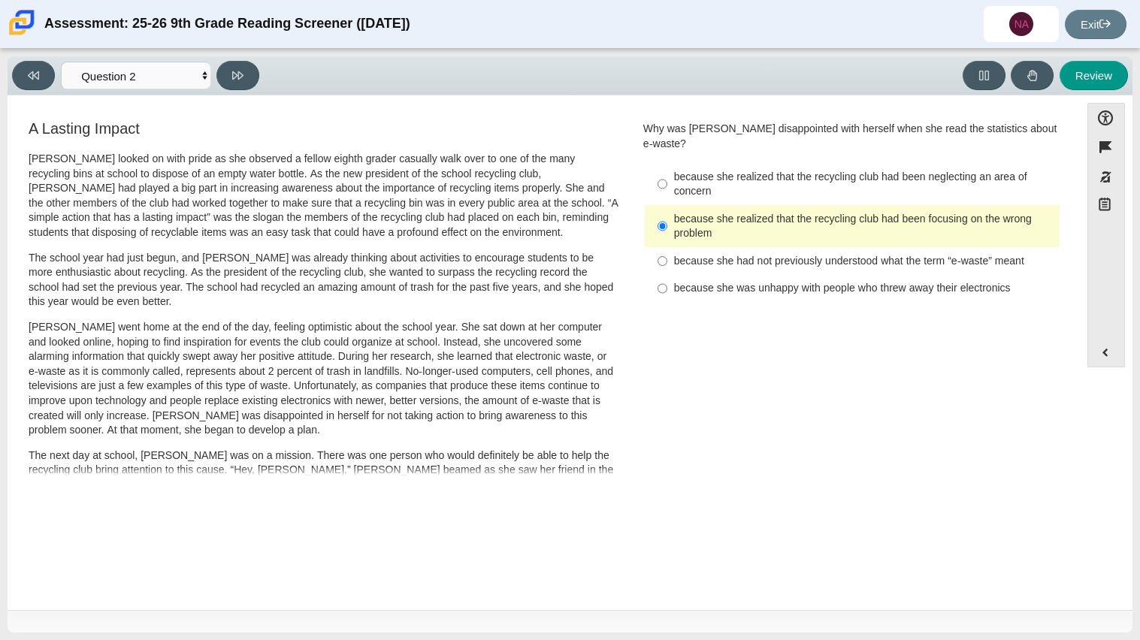
drag, startPoint x: 639, startPoint y: 133, endPoint x: 827, endPoint y: 355, distance: 290.5
click at [827, 355] on div "A Lasting Impact [PERSON_NAME] looked on with pride as she observed a fellow ei…" at bounding box center [543, 541] width 1057 height 847
click at [828, 355] on div "A Lasting Impact [PERSON_NAME] looked on with pride as she observed a fellow ei…" at bounding box center [543, 541] width 1057 height 847
click at [716, 170] on div "because she realized that the recycling club had been neglecting an area of con…" at bounding box center [863, 184] width 379 height 29
click at [667, 163] on input "because she realized that the recycling club had been neglecting an area of con…" at bounding box center [662, 184] width 10 height 42
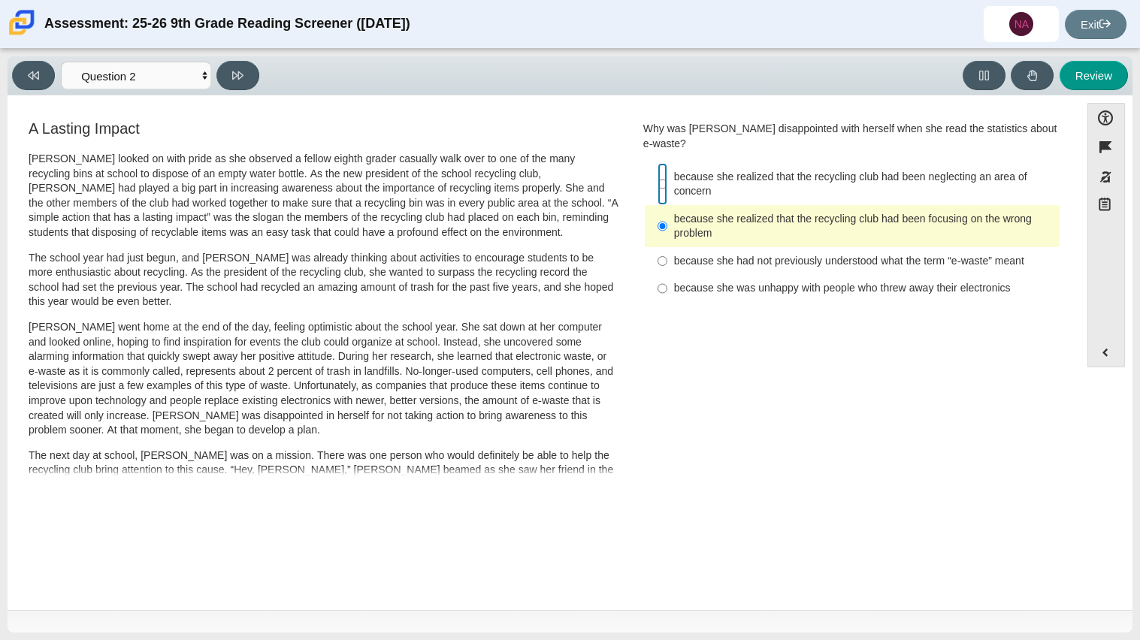
radio input "true"
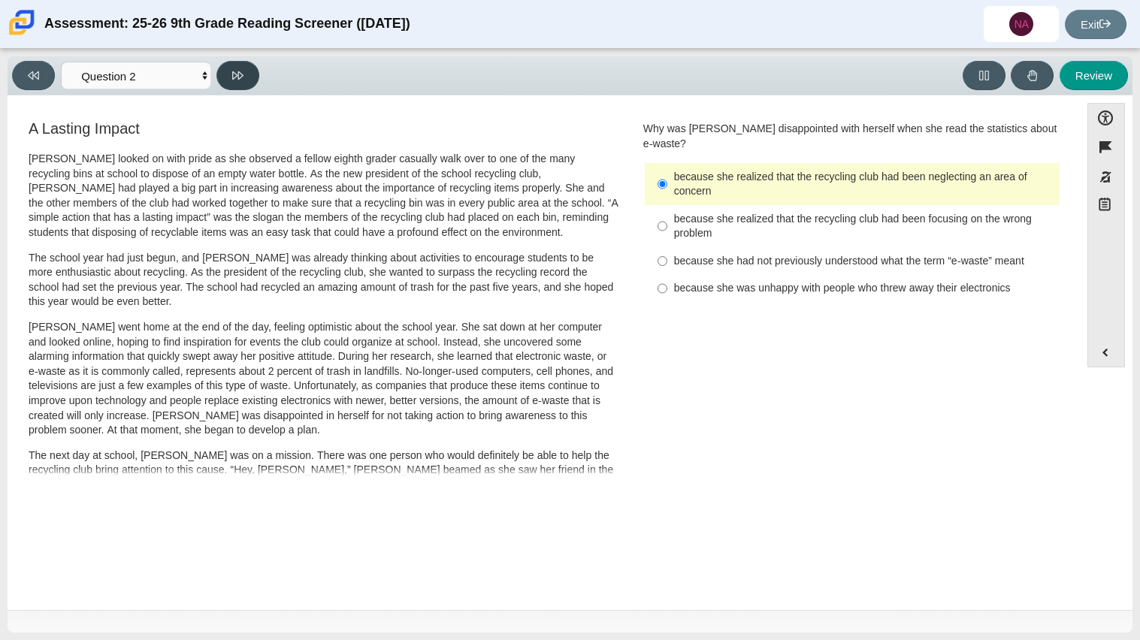
click at [237, 74] on icon at bounding box center [237, 75] width 11 height 11
select select "7ce3d843-6974-4858-901c-1ff39630e843"
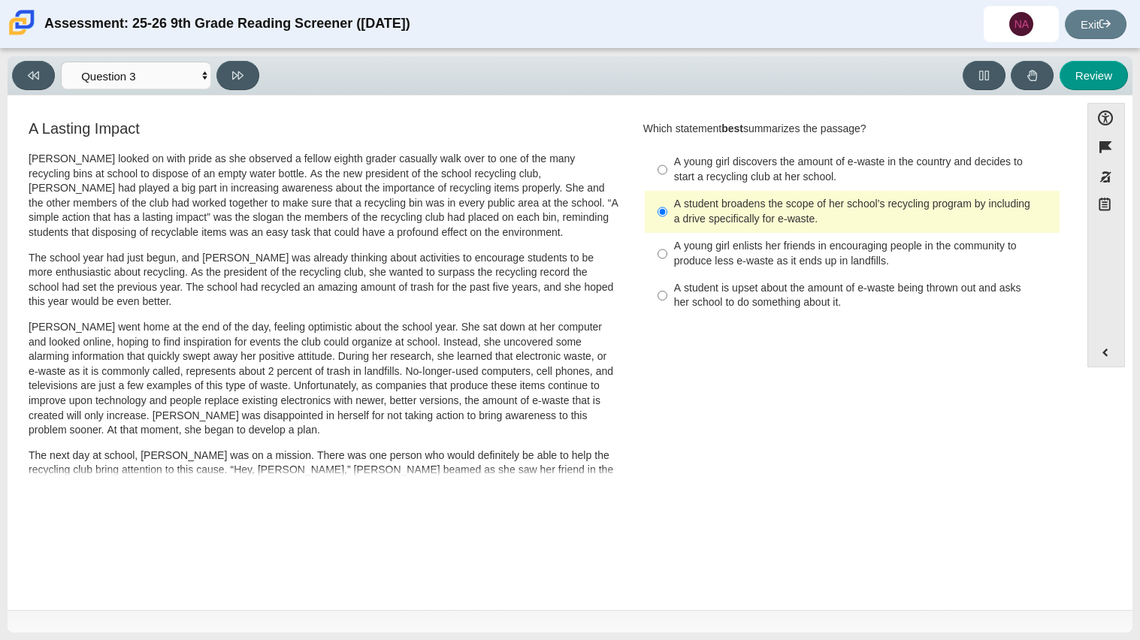
click at [674, 258] on div "A young girl enlists her friends in encouraging people in the community to prod…" at bounding box center [863, 253] width 379 height 29
click at [667, 258] on input "A young girl enlists her friends in encouraging people in the community to prod…" at bounding box center [662, 254] width 10 height 42
radio input "true"
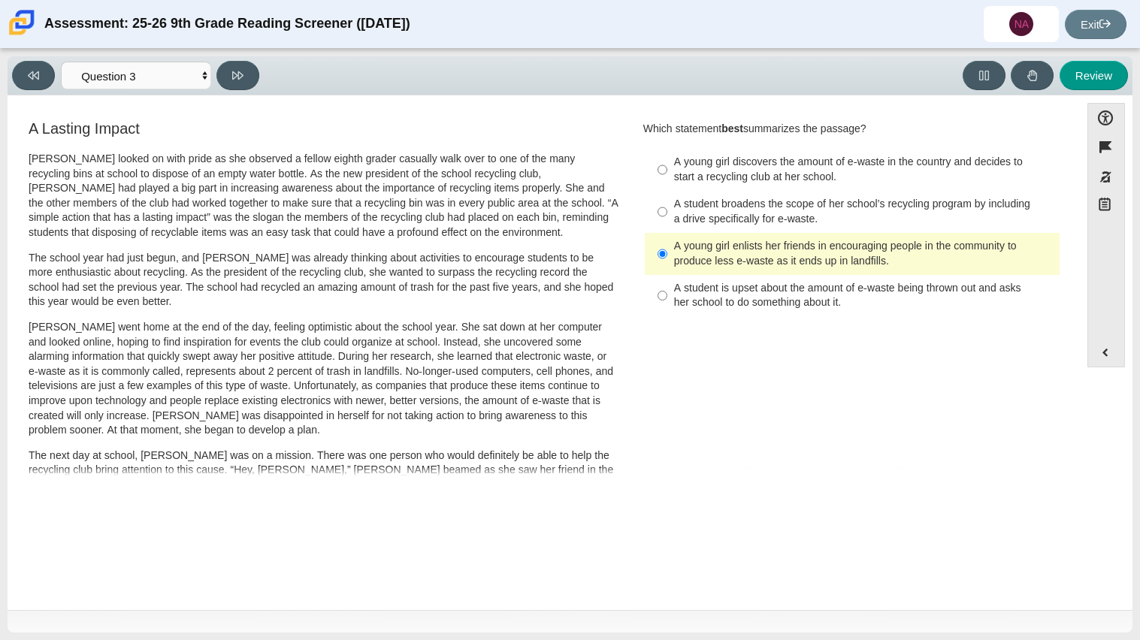
click at [695, 300] on div "A student is upset about the amount of e-waste being thrown out and asks her sc…" at bounding box center [863, 295] width 379 height 29
click at [667, 300] on input "A student is upset about the amount of e-waste being thrown out and asks her sc…" at bounding box center [662, 296] width 10 height 42
radio input "true"
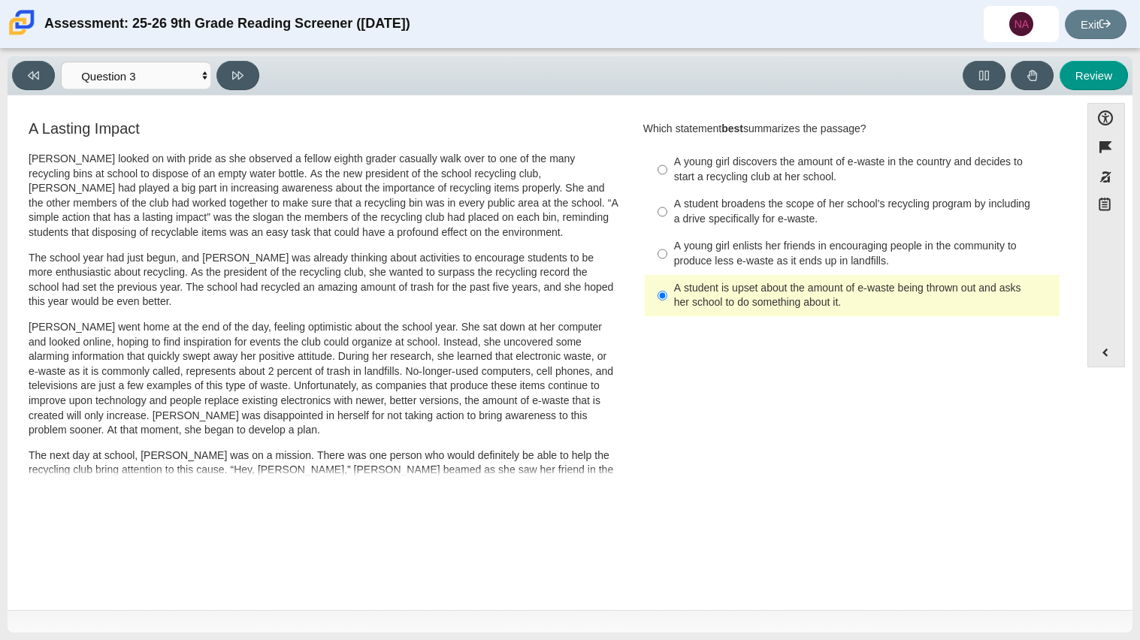
click at [698, 171] on div "A young girl discovers the amount of e-waste in the country and decides to star…" at bounding box center [863, 169] width 379 height 29
click at [667, 171] on input "A young girl discovers the amount of e-waste in the country and decides to star…" at bounding box center [662, 170] width 10 height 42
radio input "true"
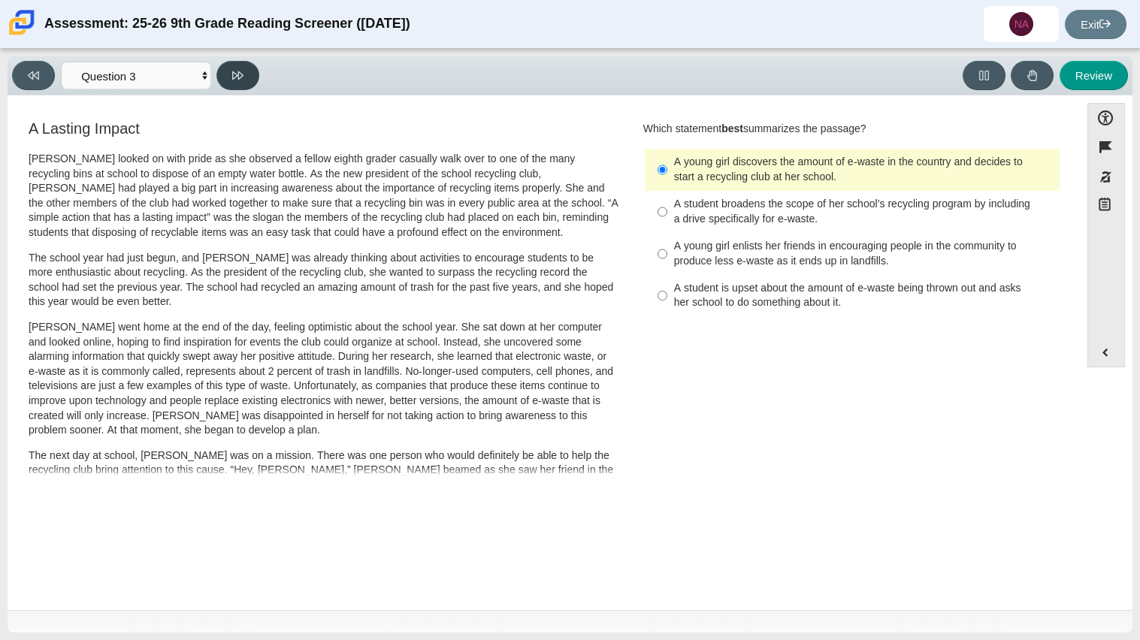
click at [234, 66] on button at bounding box center [237, 75] width 43 height 29
select select "ca9ea0f1-49c5-4bd1-83b0-472c18652b42"
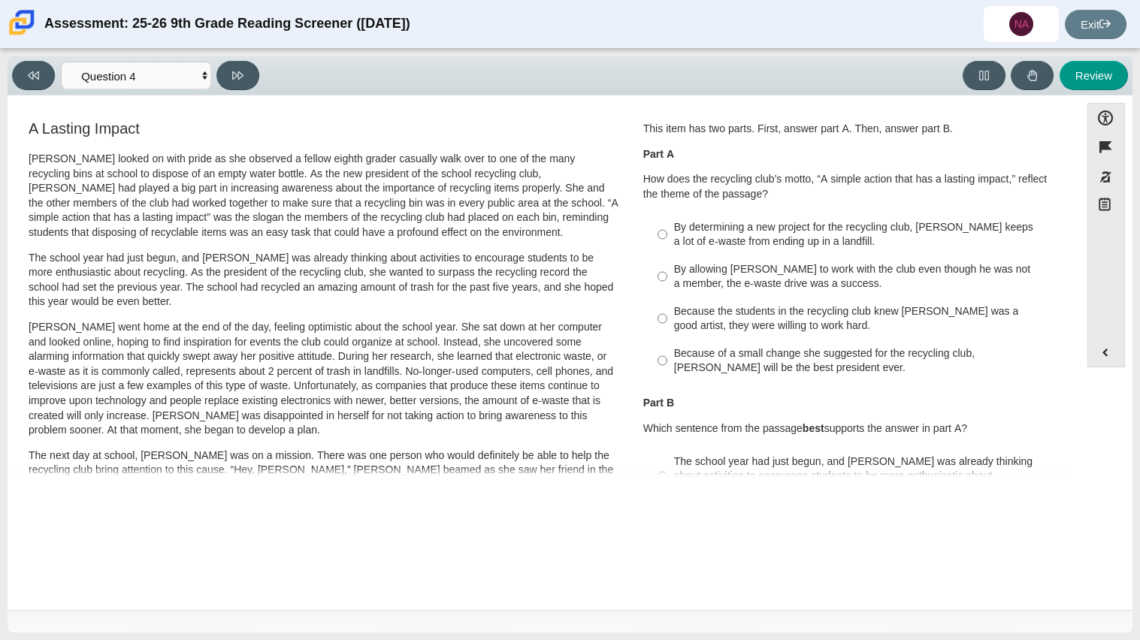
click at [746, 252] on label "By determining a new project for the recycling club, [PERSON_NAME] keeps a lot …" at bounding box center [853, 234] width 412 height 42
click at [667, 252] on input "By determining a new project for the recycling club, [PERSON_NAME] keeps a lot …" at bounding box center [662, 234] width 10 height 42
radio input "true"
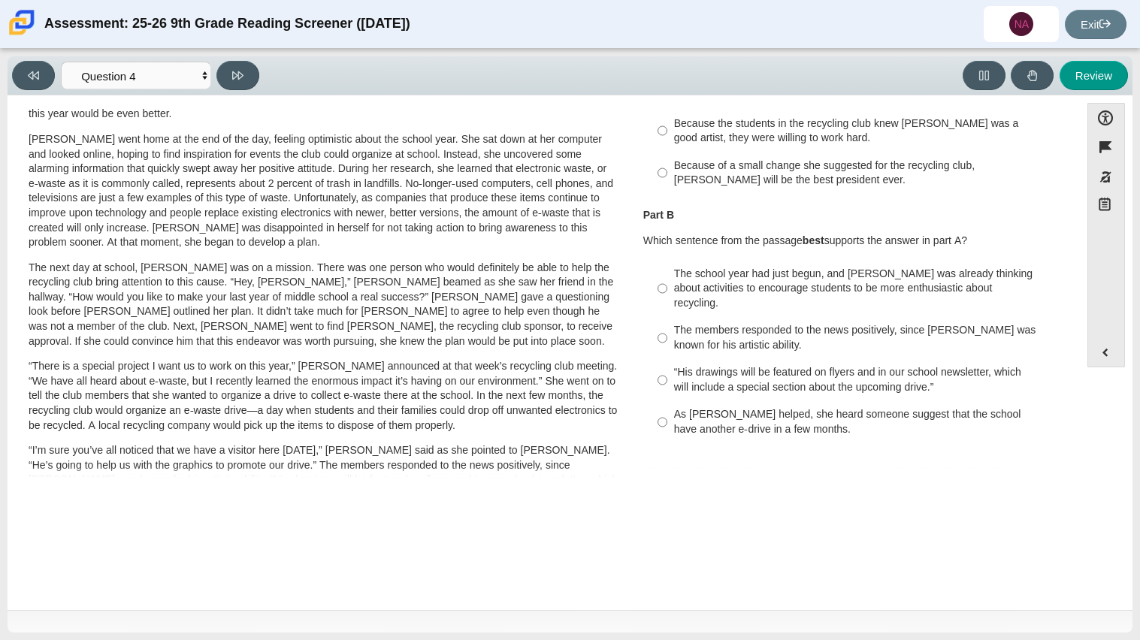
scroll to position [191, 0]
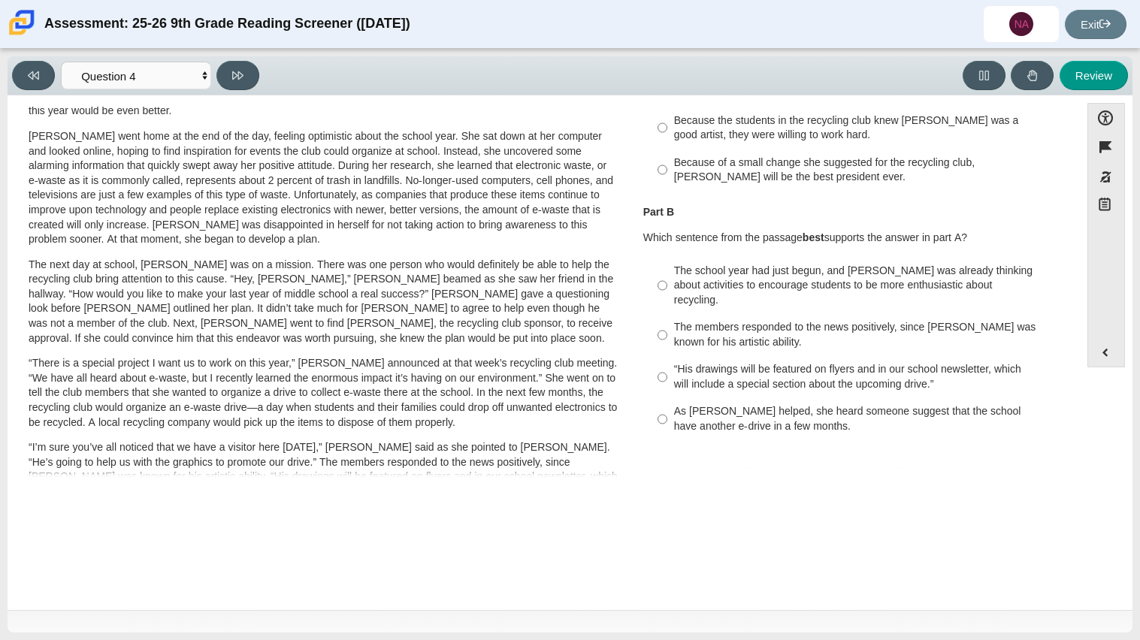
click at [870, 276] on div "The school year had just begun, and [PERSON_NAME] was already thinking about ac…" at bounding box center [863, 286] width 379 height 44
click at [667, 276] on input "The school year had just begun, and [PERSON_NAME] was already thinking about ac…" at bounding box center [662, 285] width 10 height 57
radio input "true"
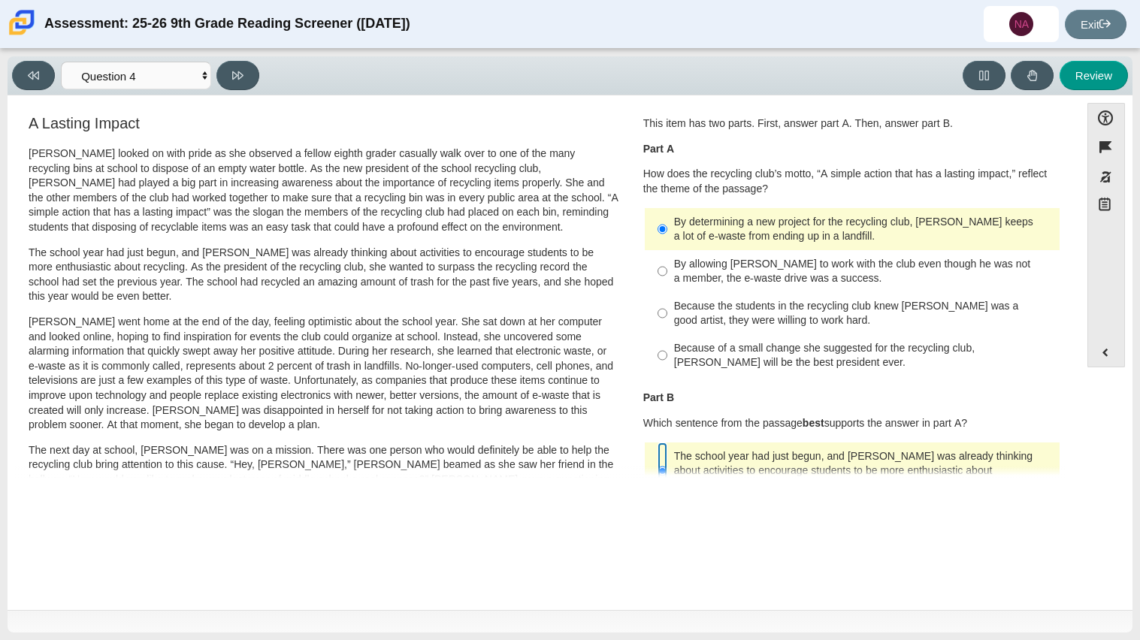
scroll to position [0, 0]
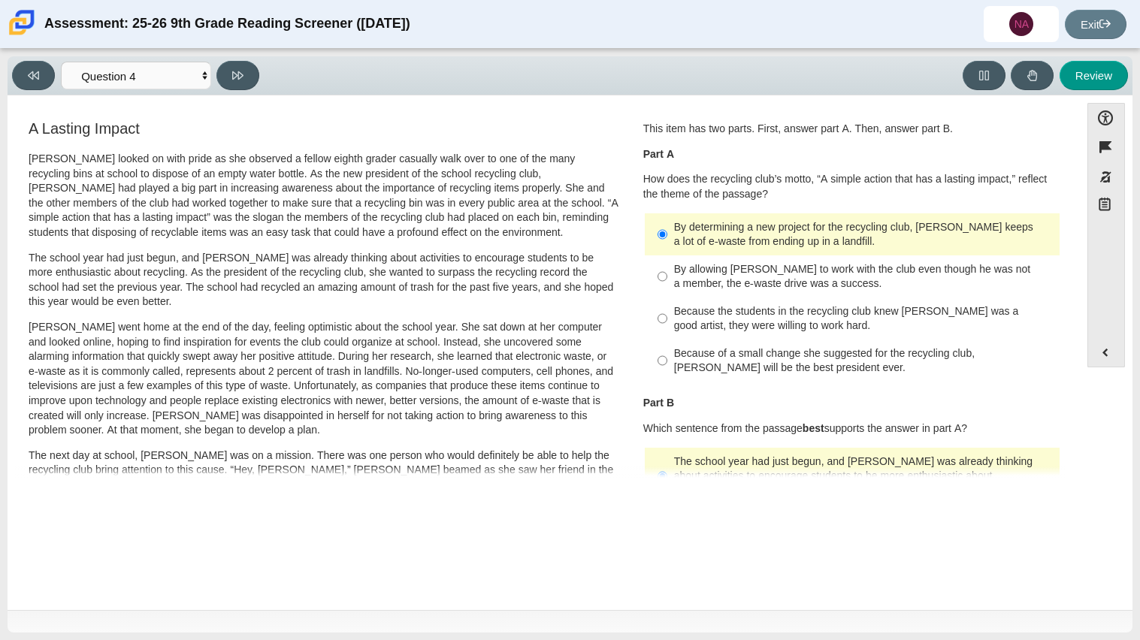
click at [756, 333] on div "Because the students in the recycling club knew [PERSON_NAME] was a good artist…" at bounding box center [863, 318] width 379 height 29
click at [667, 333] on input "Because the students in the recycling club knew [PERSON_NAME] was a good artist…" at bounding box center [662, 318] width 10 height 42
radio input "true"
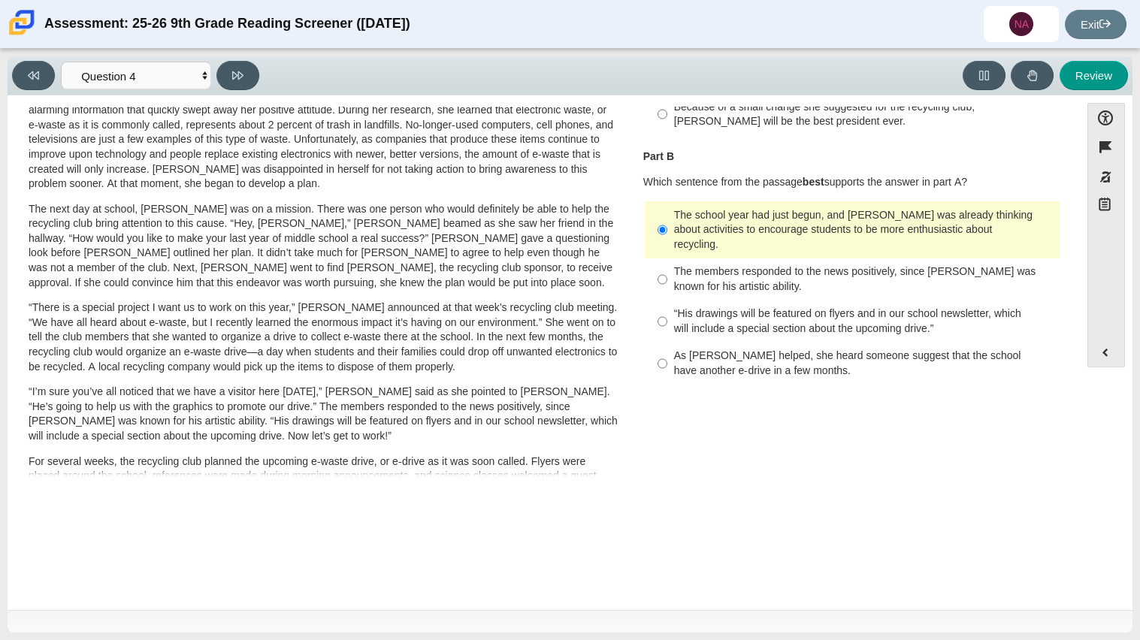
scroll to position [245, 0]
click at [235, 75] on icon at bounding box center [237, 75] width 11 height 8
select select "e41f1a79-e29f-4095-8030-a53364015bed"
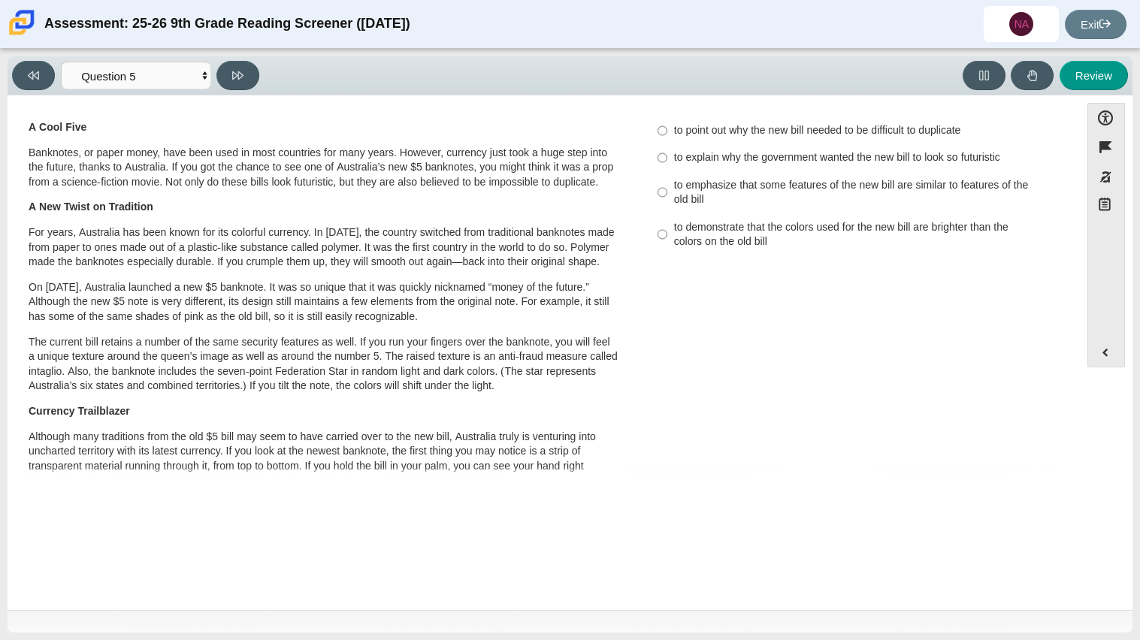
scroll to position [0, 0]
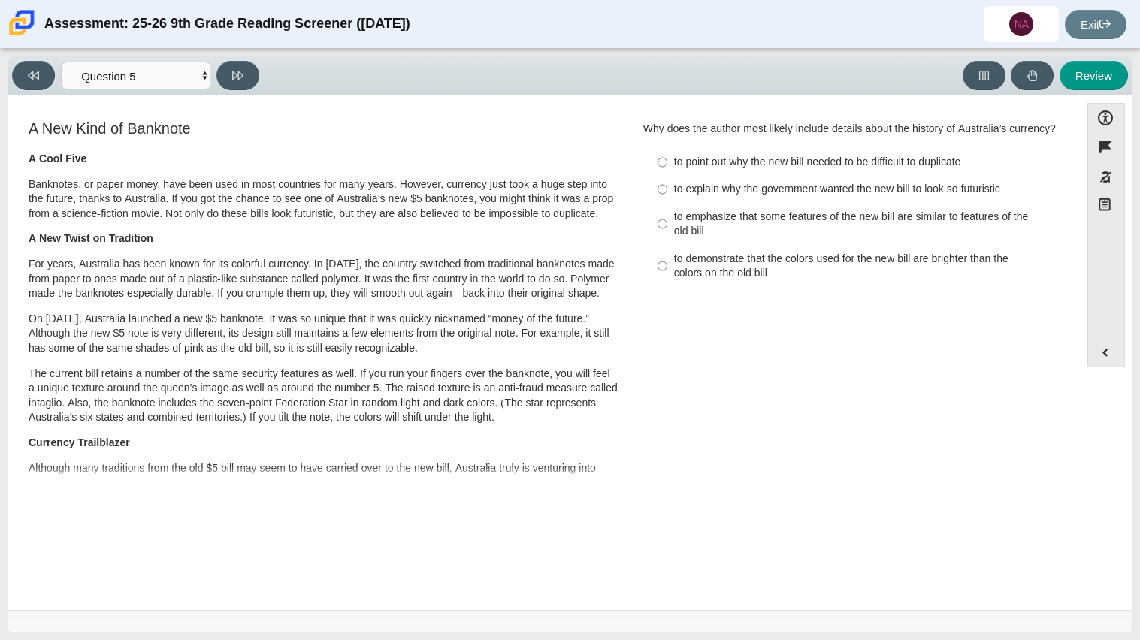
click at [705, 195] on div "to explain why the government wanted the new bill to look so futuristic" at bounding box center [863, 189] width 379 height 15
click at [667, 195] on input "to explain why the government wanted the new bill to look so futuristic to expl…" at bounding box center [662, 189] width 10 height 27
radio input "true"
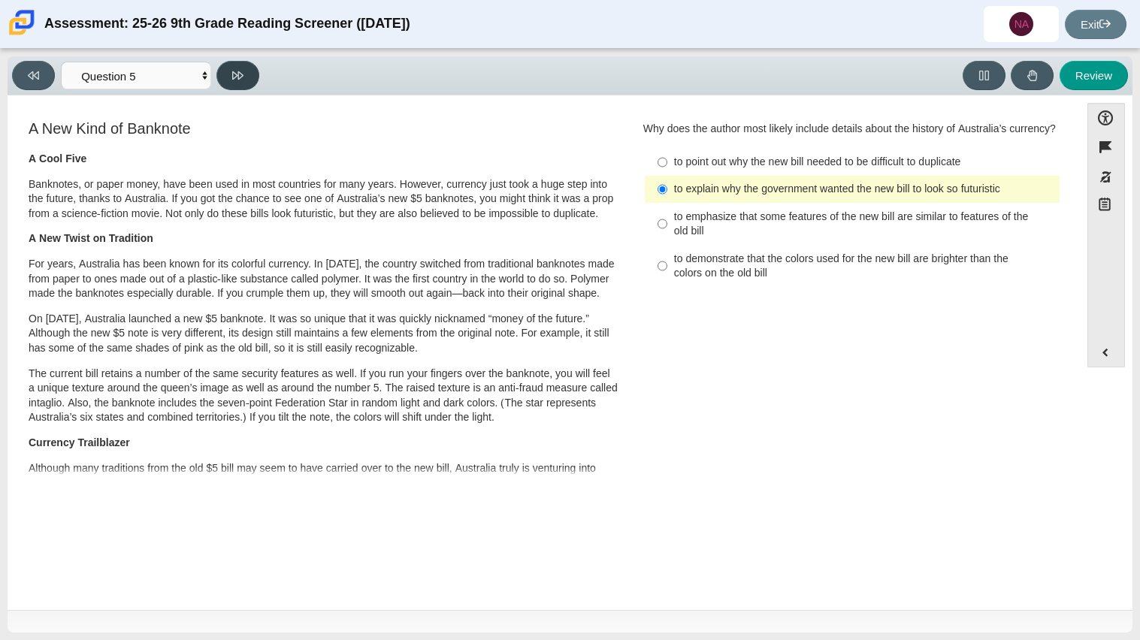
click at [244, 74] on button at bounding box center [237, 75] width 43 height 29
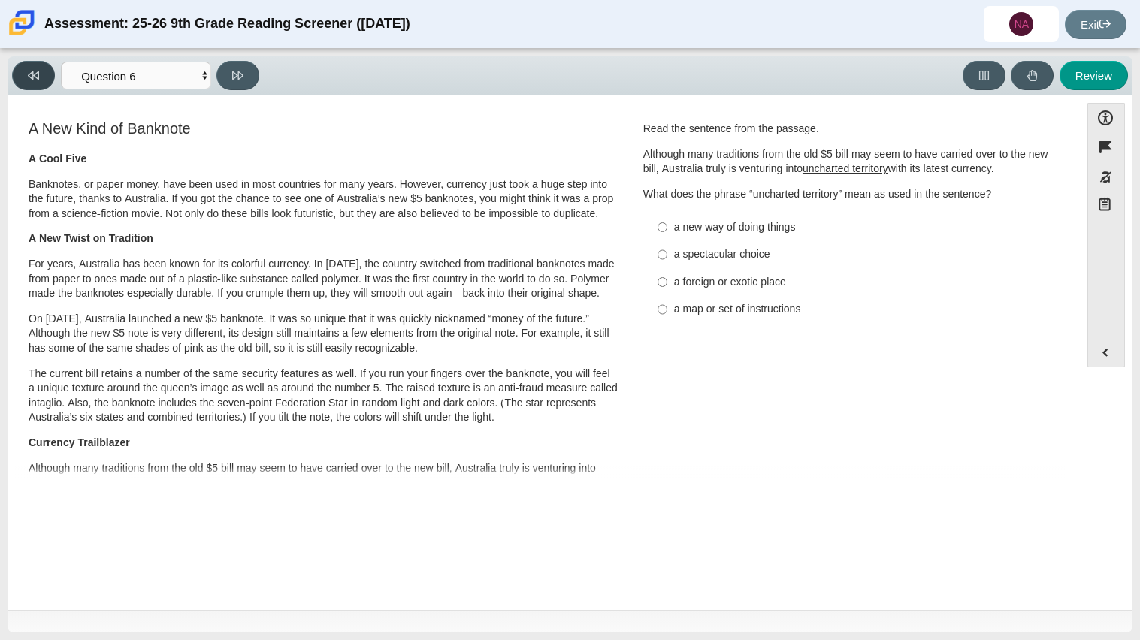
click at [27, 66] on button at bounding box center [33, 75] width 43 height 29
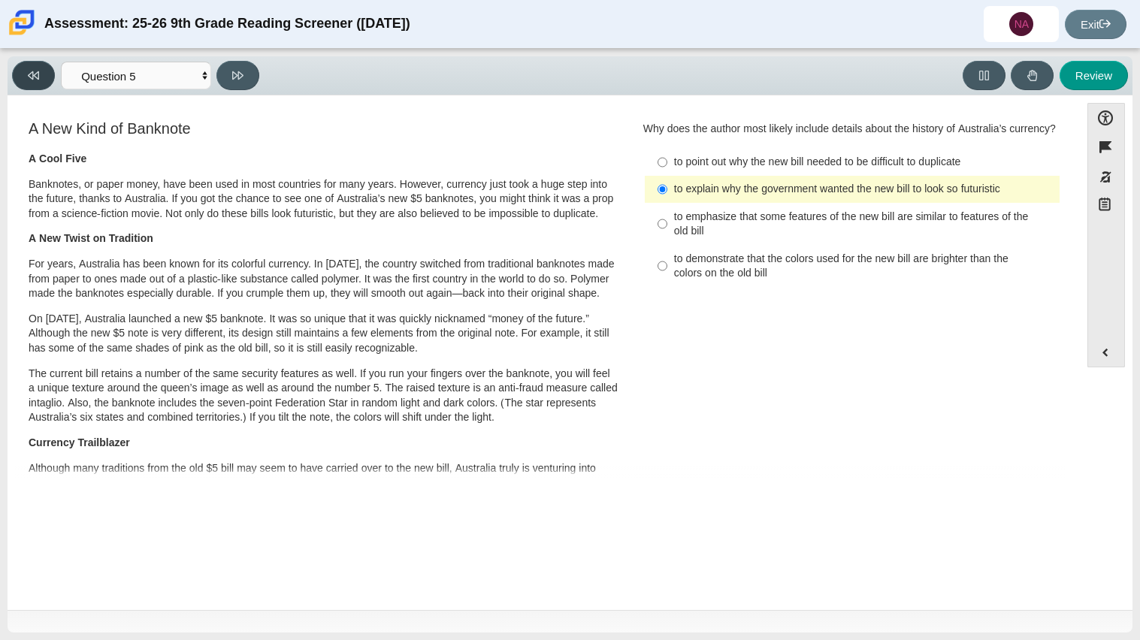
click at [32, 81] on button at bounding box center [33, 75] width 43 height 29
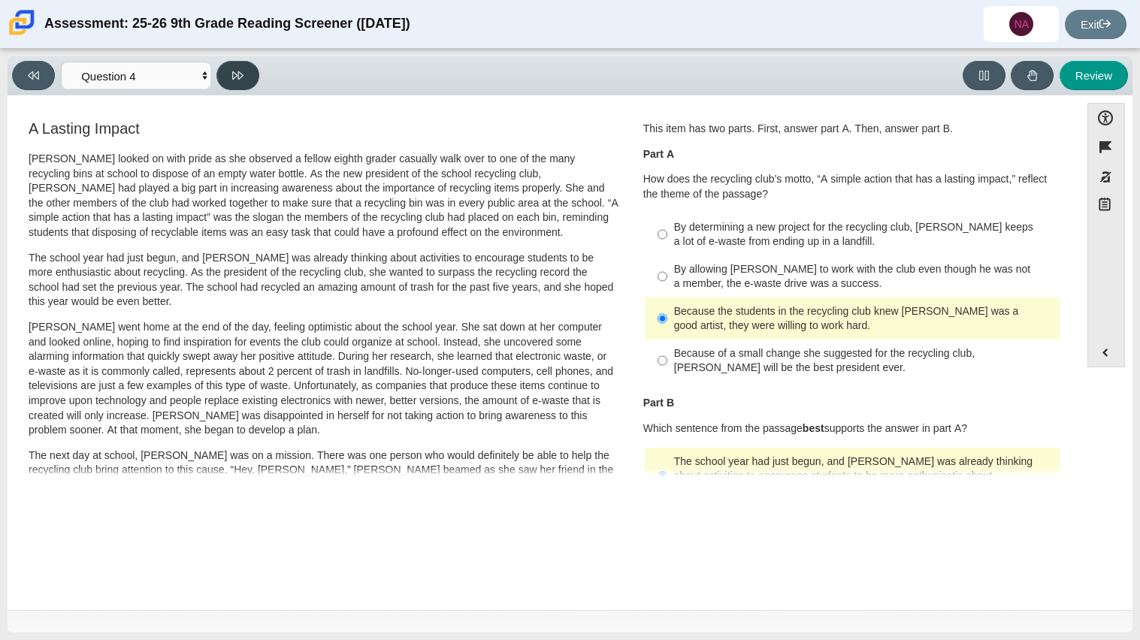
click at [232, 70] on icon at bounding box center [237, 75] width 11 height 11
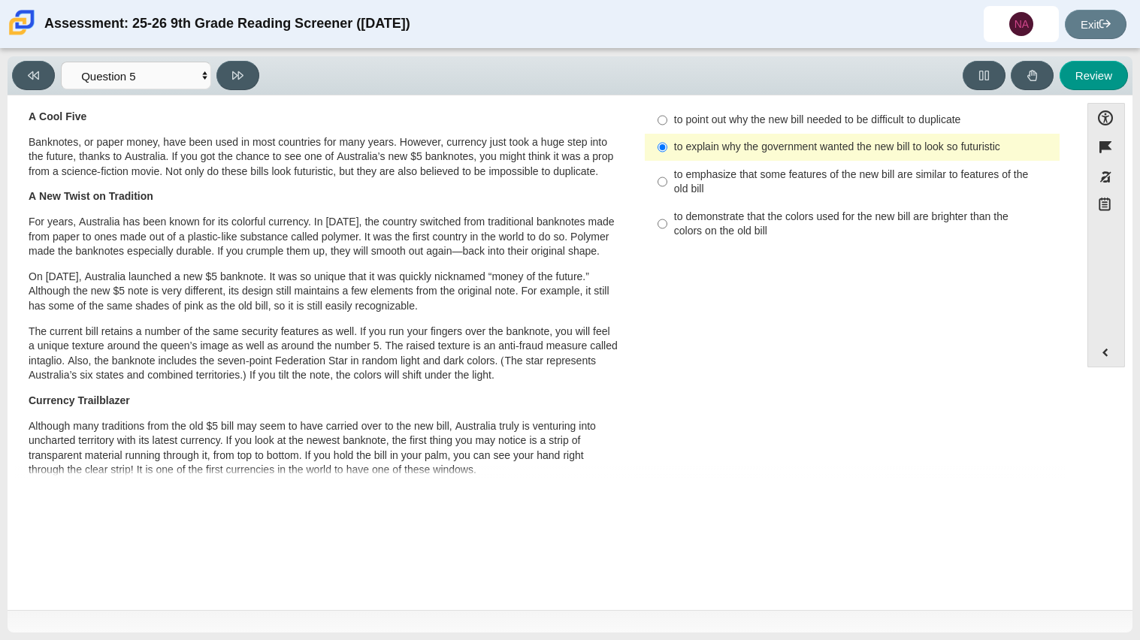
scroll to position [43, 0]
click at [233, 74] on icon at bounding box center [237, 75] width 11 height 11
select select "69146e31-7b3d-4a3e-9ce6-f30c24342ae0"
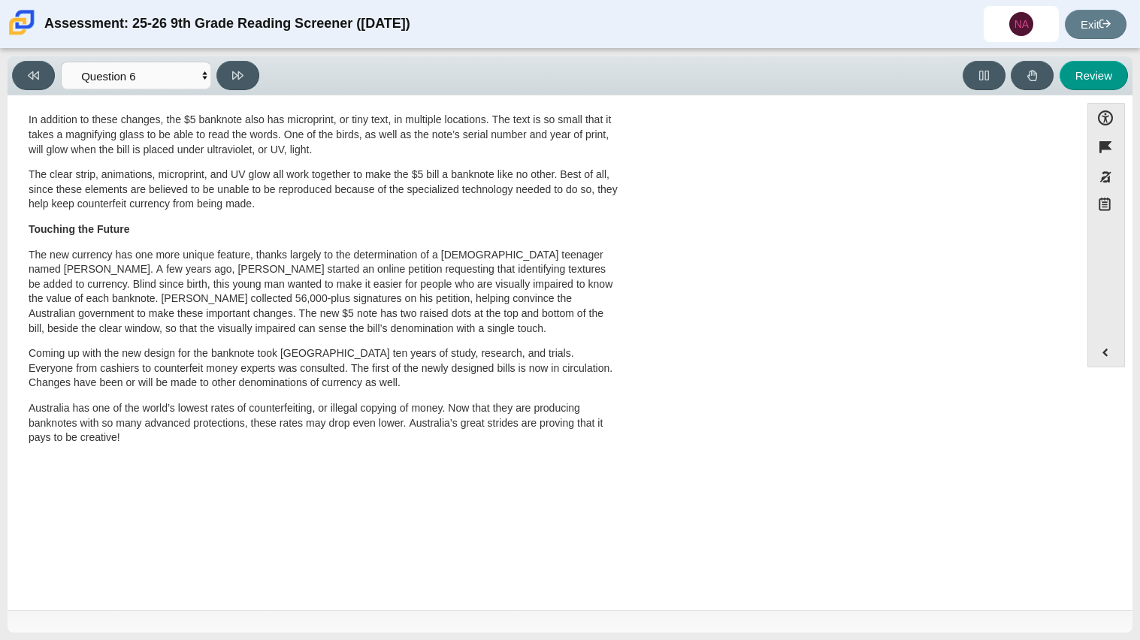
scroll to position [0, 0]
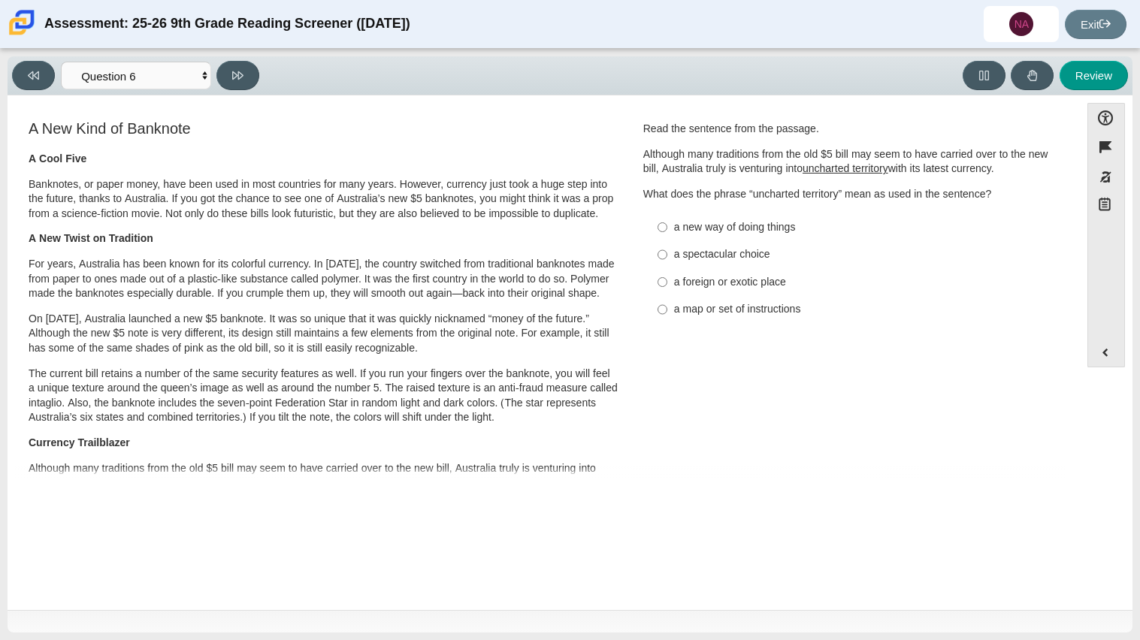
click at [750, 223] on div "a new way of doing things" at bounding box center [863, 227] width 379 height 15
click at [667, 223] on input "a new way of doing things a new way of doing things" at bounding box center [662, 226] width 10 height 27
radio input "true"
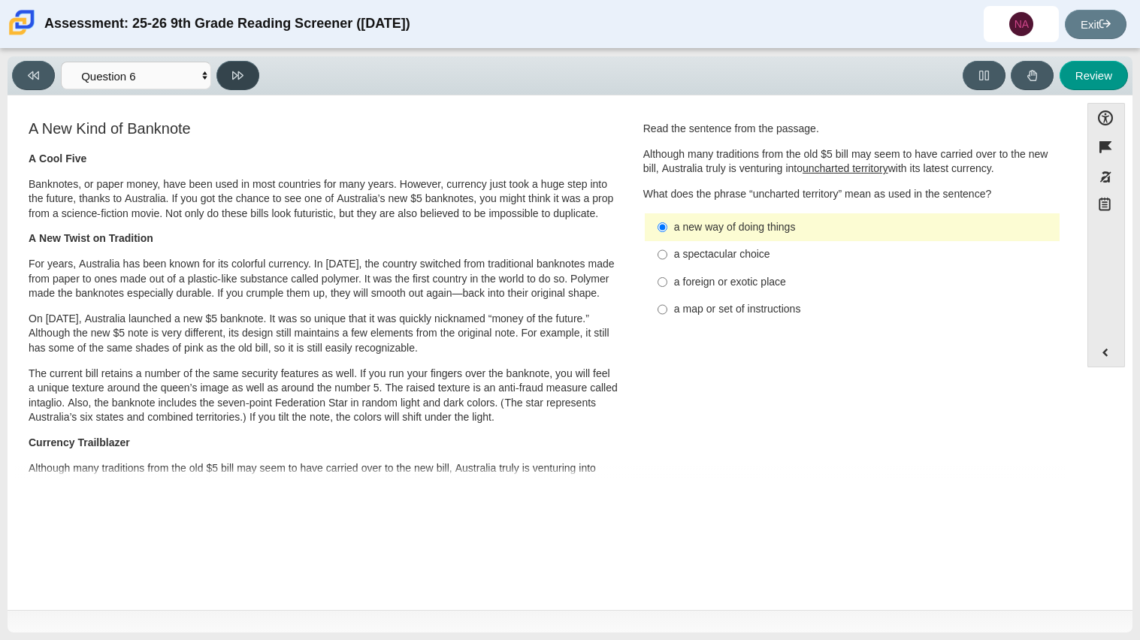
click at [227, 84] on button at bounding box center [237, 75] width 43 height 29
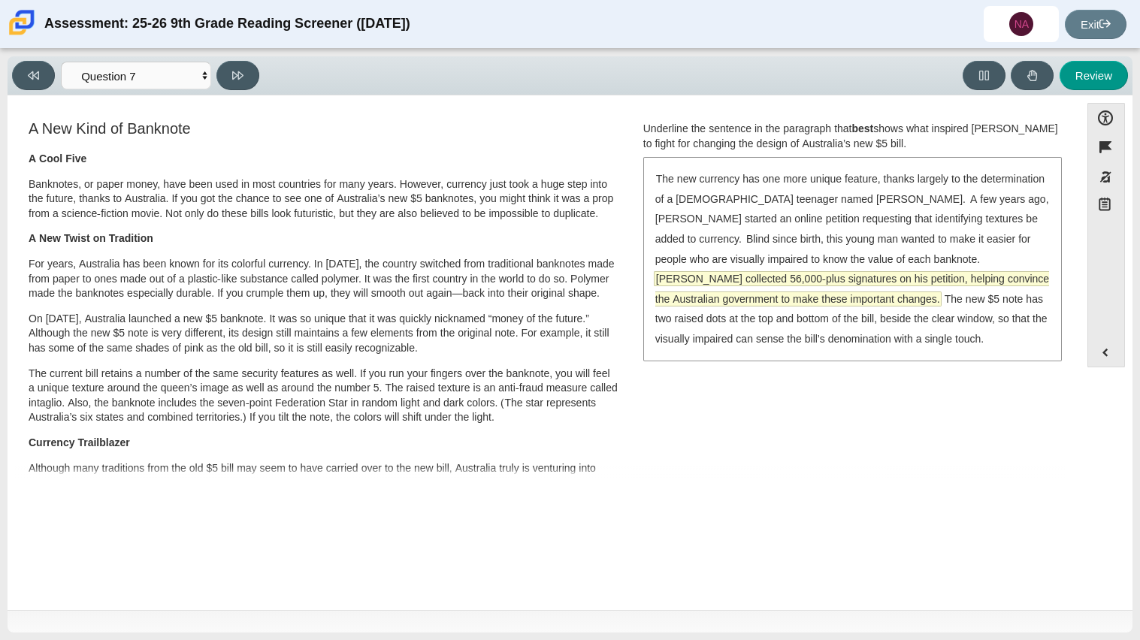
click at [775, 275] on span "[PERSON_NAME] collected 56,000-plus signatures on his petition, helping convinc…" at bounding box center [852, 289] width 394 height 34
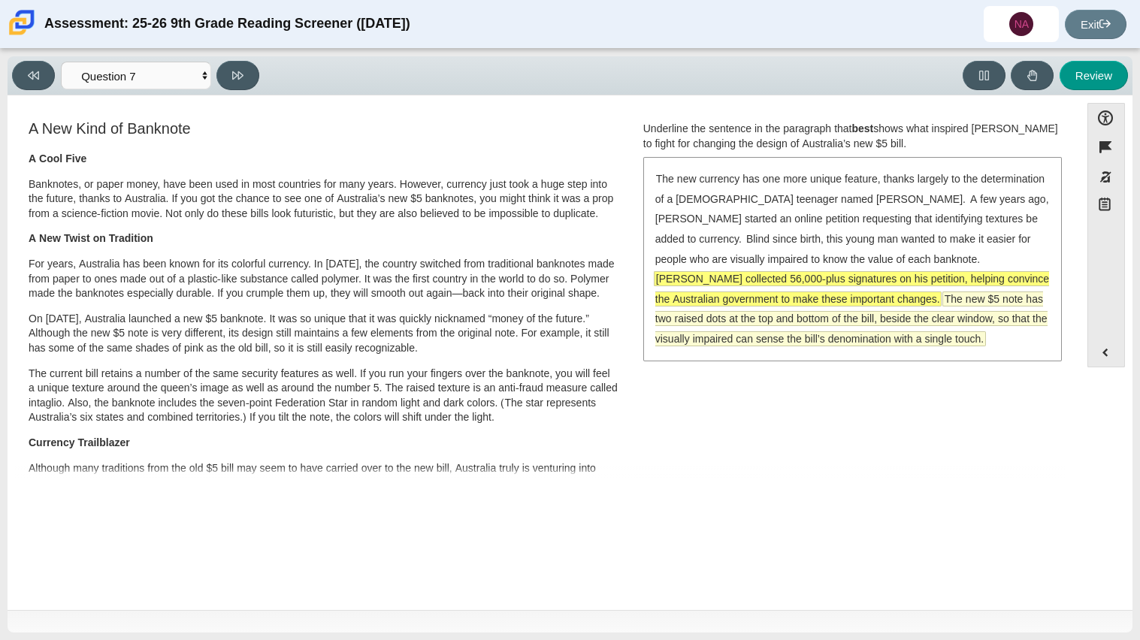
click at [739, 320] on span "The new $5 note has two raised dots at the top and bottom of the bill, beside t…" at bounding box center [851, 318] width 392 height 53
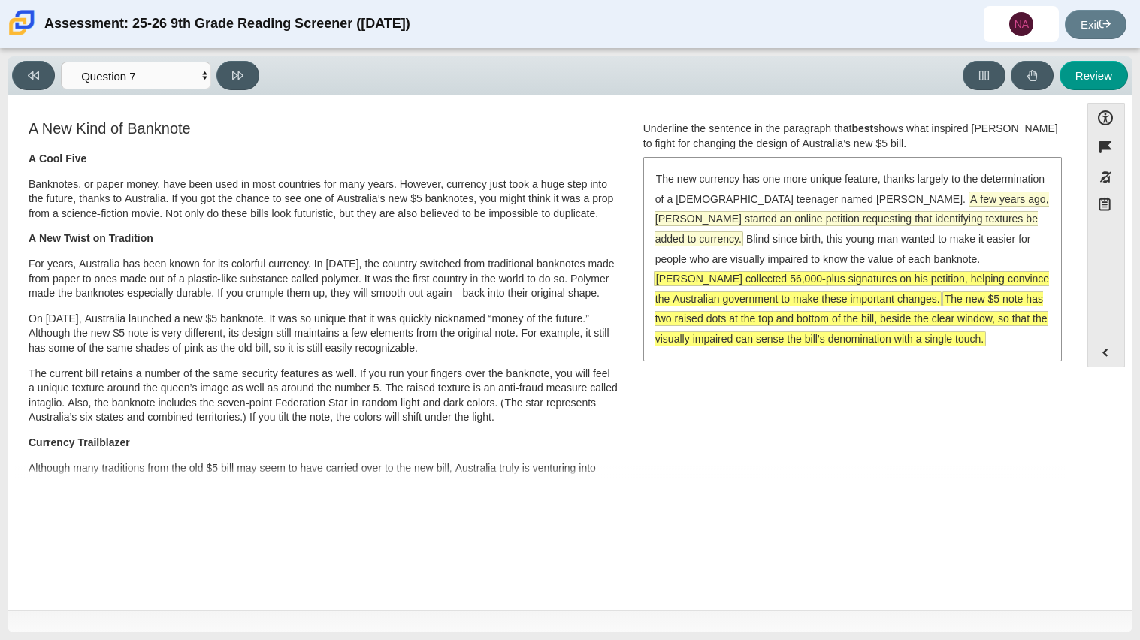
click at [868, 201] on span "A few years ago, [PERSON_NAME] started an online petition requesting that ident…" at bounding box center [852, 219] width 394 height 55
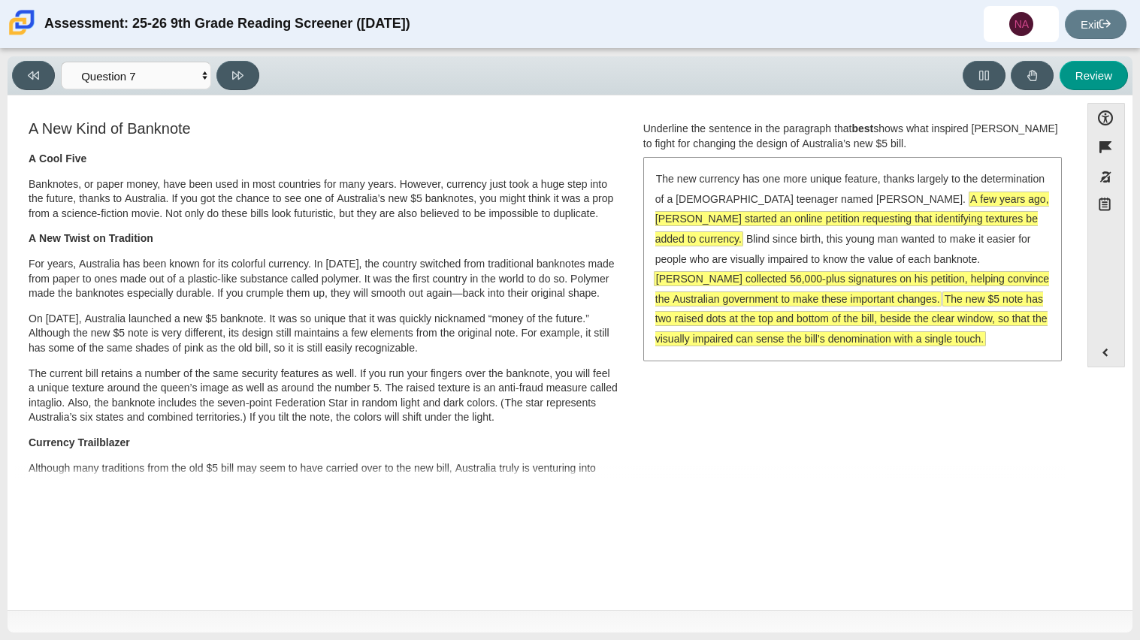
click at [869, 300] on span "The new $5 note has two raised dots at the top and bottom of the bill, beside t…" at bounding box center [851, 318] width 392 height 53
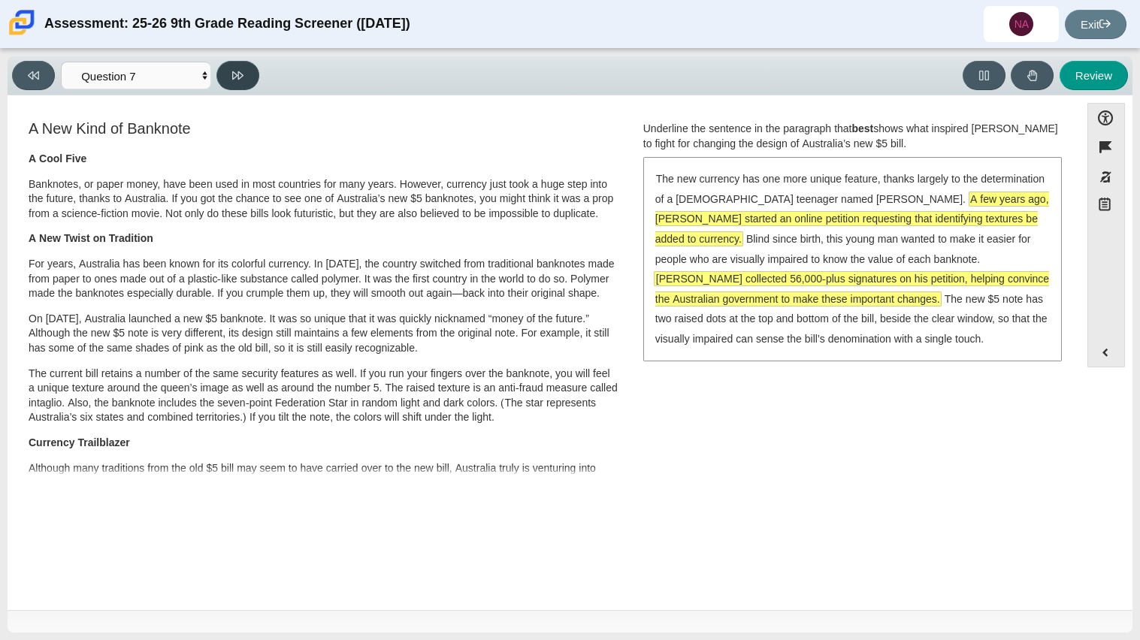
click at [232, 73] on icon at bounding box center [237, 75] width 11 height 8
select select "ea8338c2-a6a3-418e-a305-2b963b54a290"
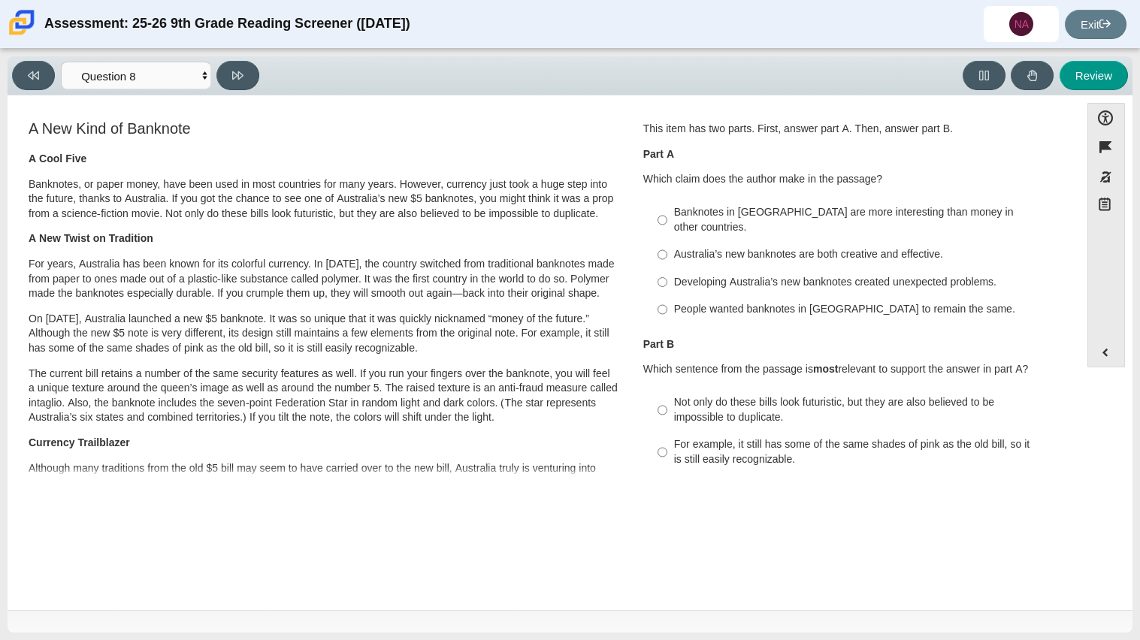
click at [802, 275] on div "Developing Australia’s new banknotes created unexpected problems." at bounding box center [863, 282] width 379 height 15
click at [667, 268] on input "Developing Australia’s new banknotes created unexpected problems. Developing Au…" at bounding box center [662, 281] width 10 height 27
radio input "true"
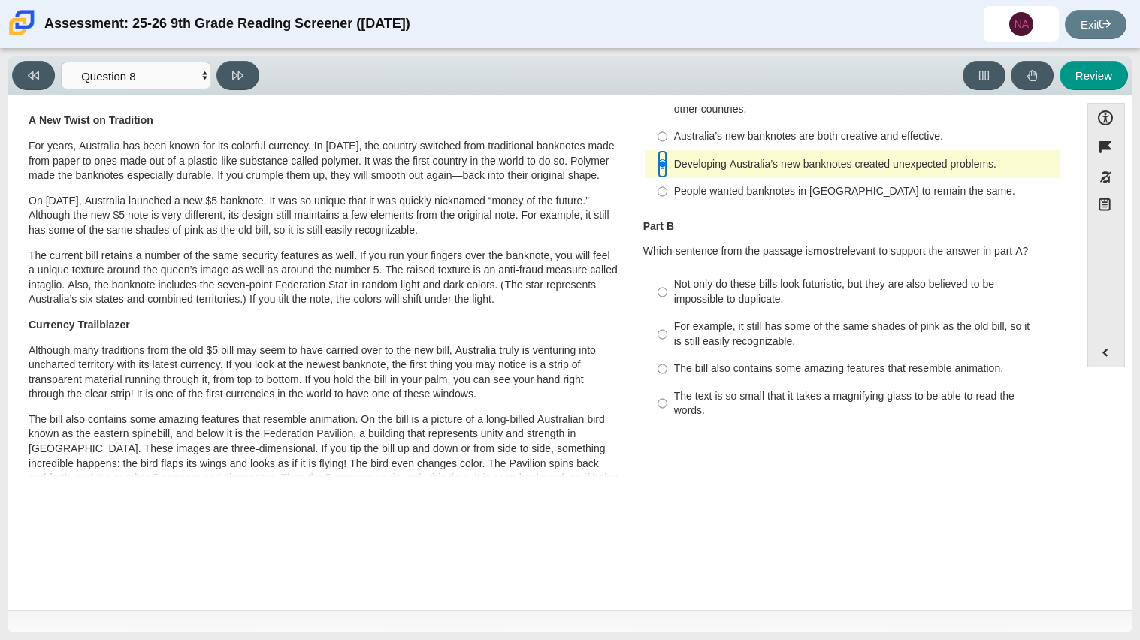
scroll to position [119, 0]
click at [762, 361] on label "The bill also contains some amazing features that resemble animation. The bill …" at bounding box center [853, 368] width 412 height 27
click at [667, 361] on input "The bill also contains some amazing features that resemble animation. The bill …" at bounding box center [662, 368] width 10 height 27
radio input "true"
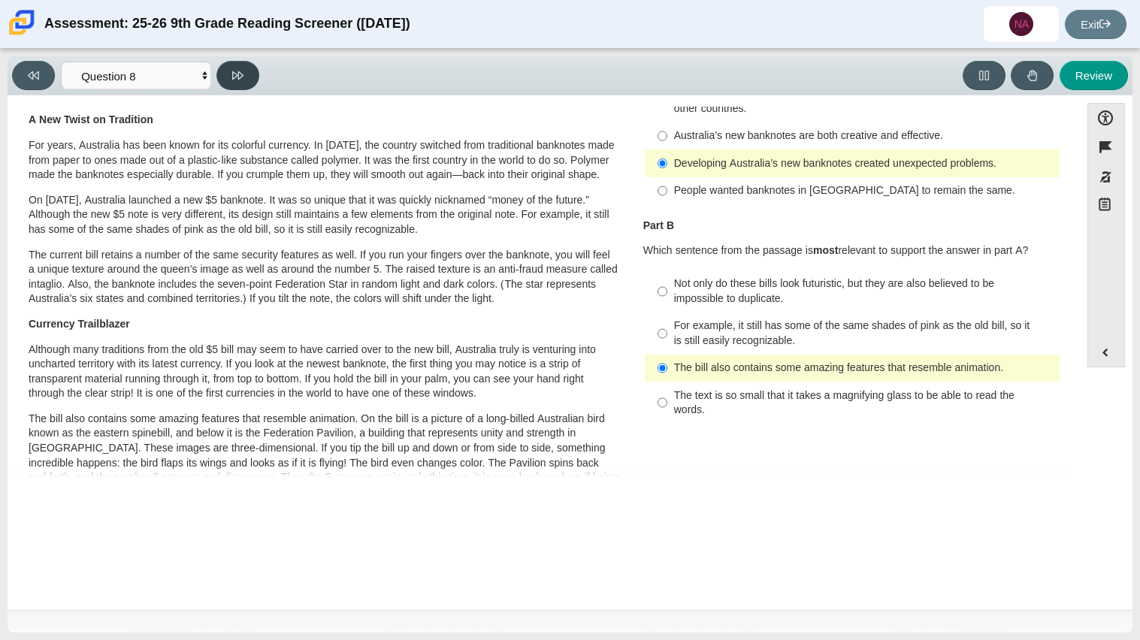
click at [241, 74] on icon at bounding box center [237, 75] width 11 height 11
select select "89f058d6-b15c-4ef5-a4b3-fdaffb8868b6"
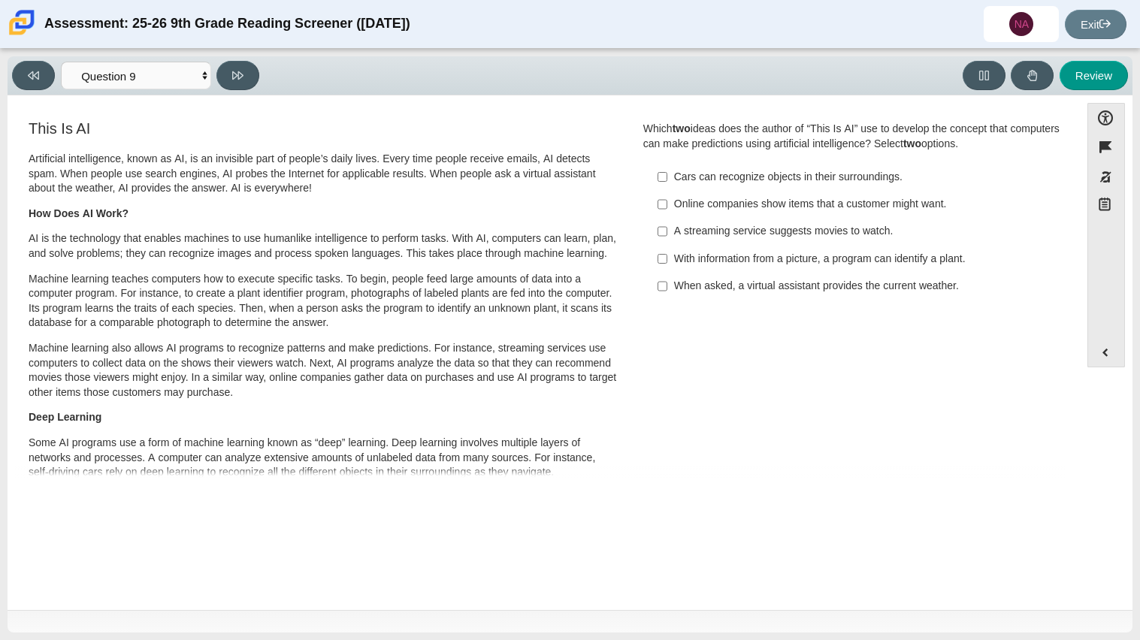
click at [687, 186] on label "Cars can recognize objects in their surroundings. Cars can recognize objects in…" at bounding box center [853, 176] width 412 height 27
click at [667, 186] on input "Cars can recognize objects in their surroundings. Cars can recognize objects in…" at bounding box center [662, 176] width 10 height 27
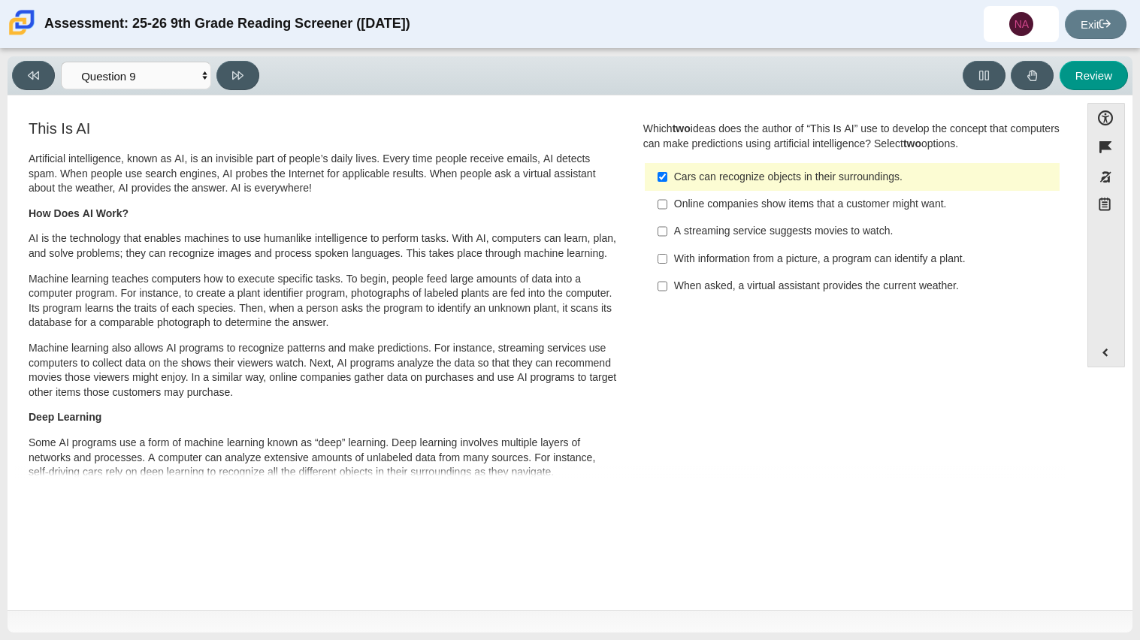
click at [675, 183] on div "Cars can recognize objects in their surroundings." at bounding box center [863, 177] width 379 height 15
click at [667, 183] on input "Cars can recognize objects in their surroundings. Cars can recognize objects in…" at bounding box center [662, 176] width 10 height 27
checkbox input "false"
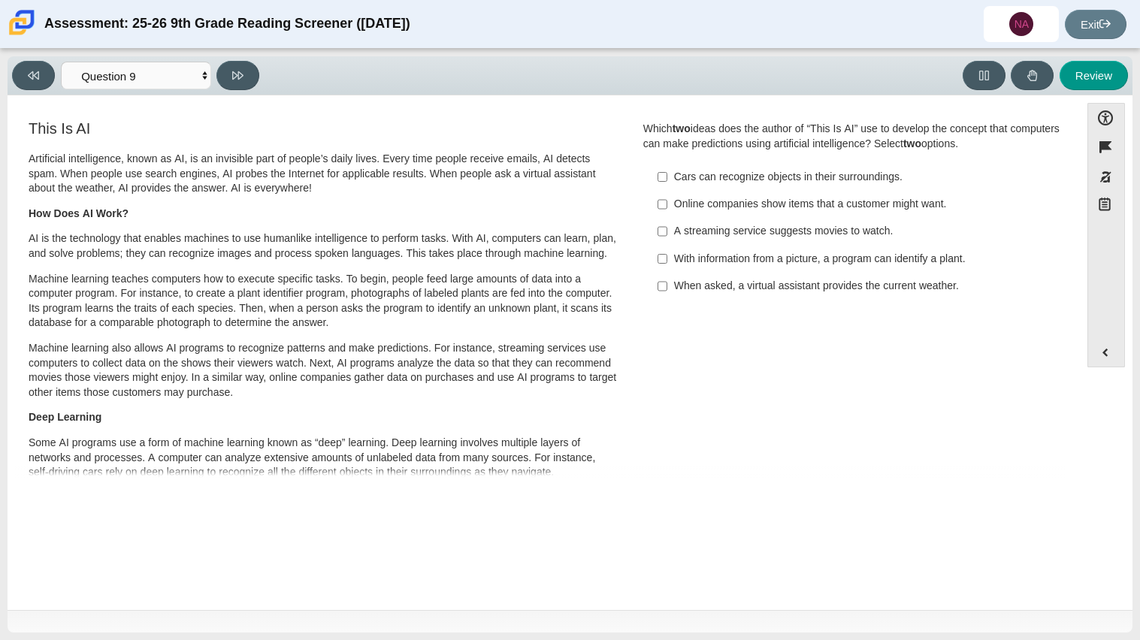
click at [703, 211] on div "Online companies show items that a customer might want." at bounding box center [863, 204] width 379 height 15
click at [667, 211] on input "Online companies show items that a customer might want. Online companies show i…" at bounding box center [662, 204] width 10 height 27
checkbox input "true"
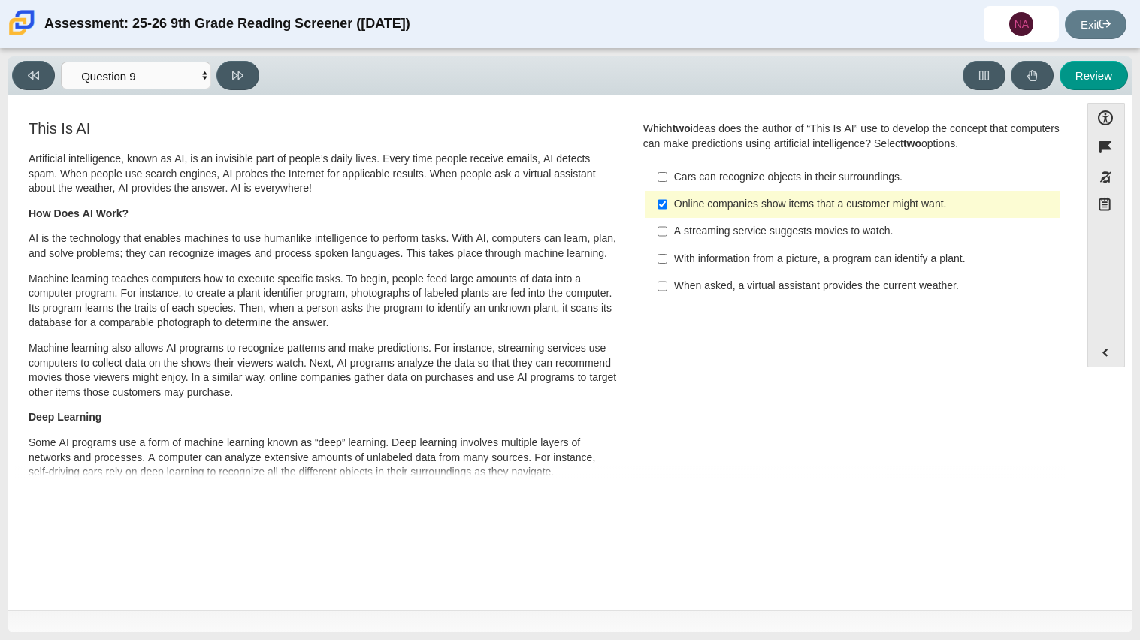
click at [740, 294] on label "When asked, a virtual assistant provides the current weather. When asked, a vir…" at bounding box center [853, 286] width 412 height 27
click at [667, 294] on input "When asked, a virtual assistant provides the current weather. When asked, a vir…" at bounding box center [662, 286] width 10 height 27
checkbox input "true"
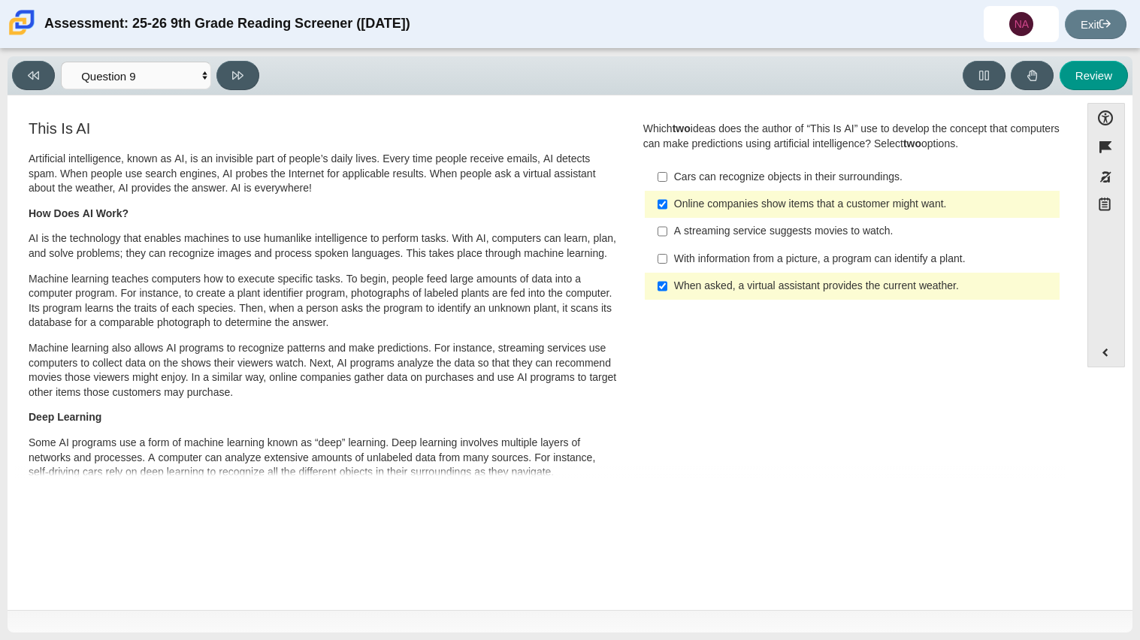
click at [674, 257] on div "With information from a picture, a program can identify a plant." at bounding box center [863, 259] width 379 height 15
click at [667, 257] on input "With information from a picture, a program can identify a plant. With informati…" at bounding box center [662, 258] width 10 height 27
checkbox input "true"
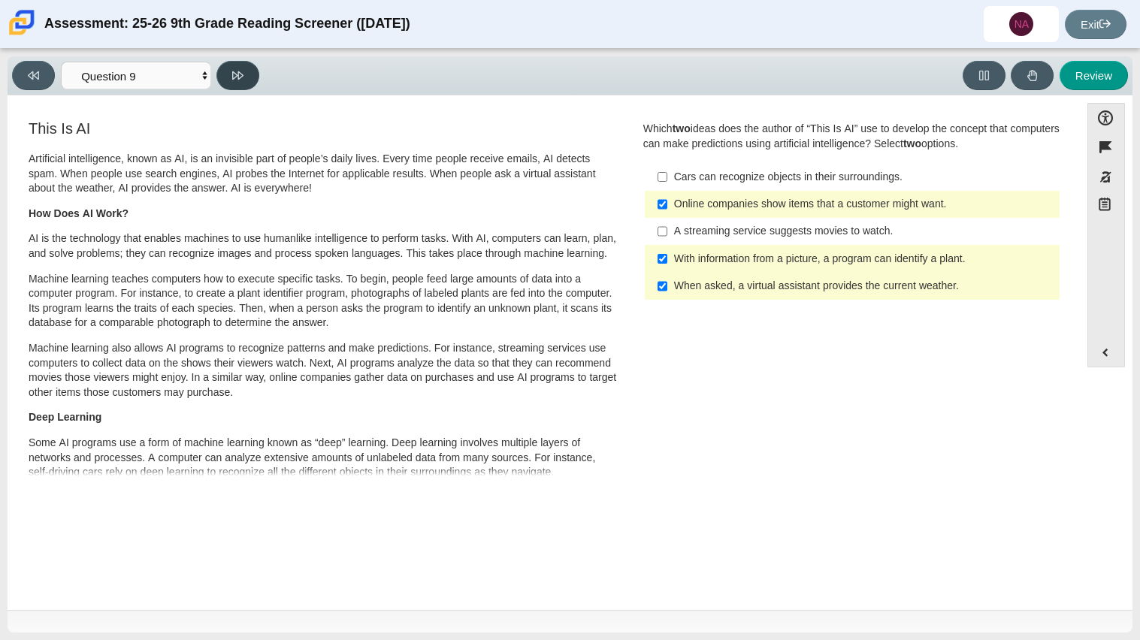
click at [234, 77] on icon at bounding box center [237, 75] width 11 height 11
select select "cdf3c14e-a918-44d1-9b63-3db0fa81641e"
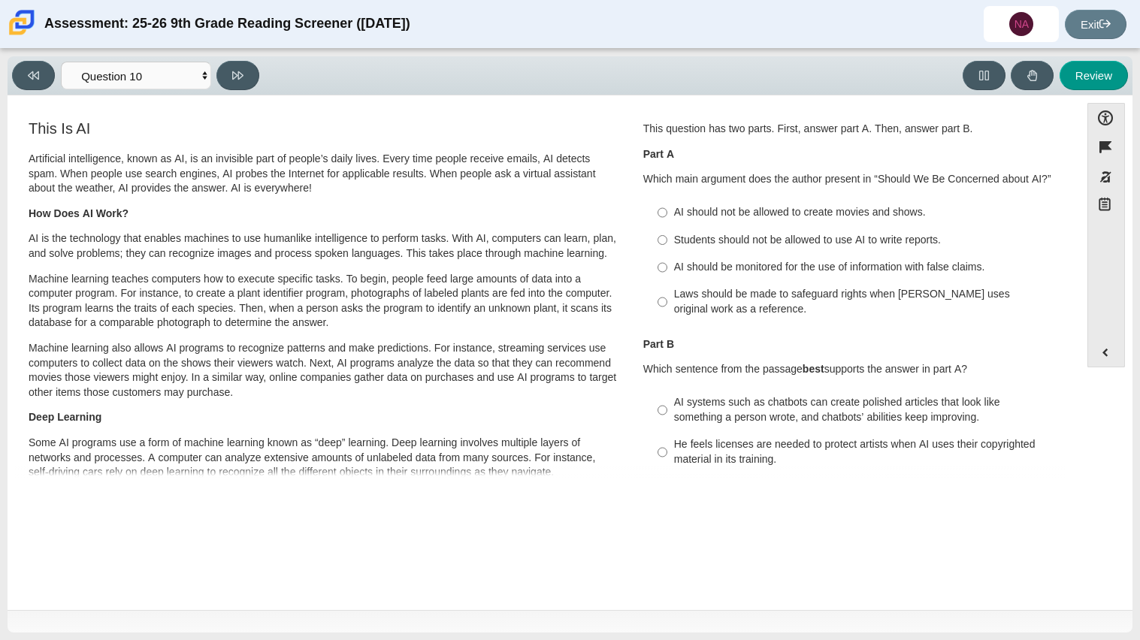
click at [735, 284] on label "Laws should be made to safeguard rights when [PERSON_NAME] uses original work a…" at bounding box center [853, 302] width 412 height 42
click at [667, 284] on input "Laws should be made to safeguard rights when [PERSON_NAME] uses original work a…" at bounding box center [662, 302] width 10 height 42
radio input "true"
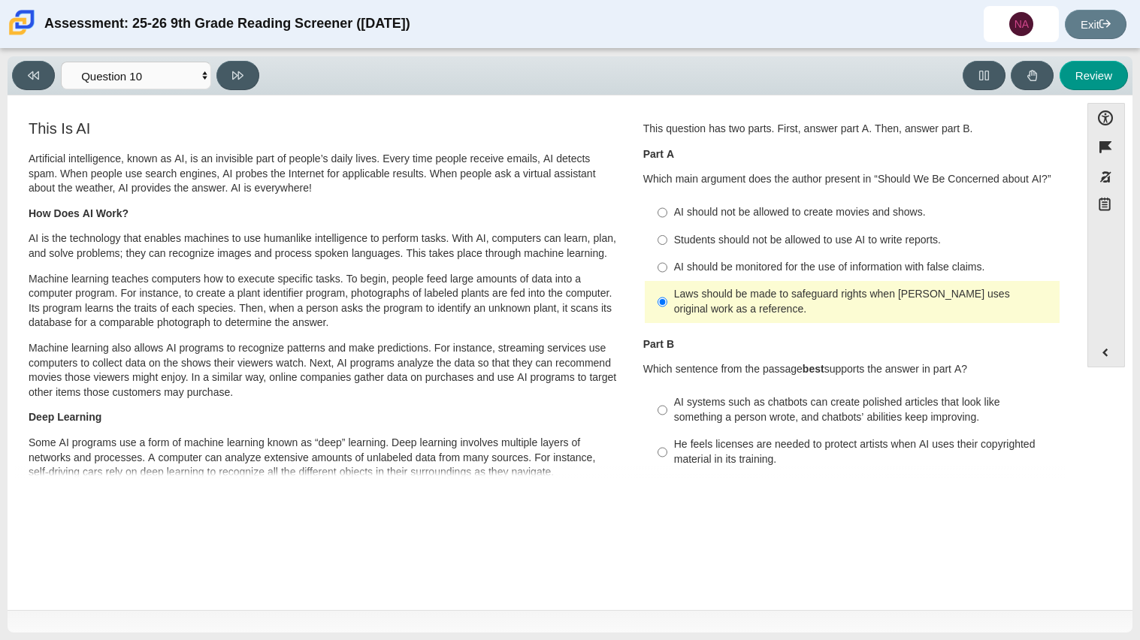
click at [734, 268] on div "AI should be monitored for the use of information with false claims." at bounding box center [863, 267] width 379 height 15
click at [667, 268] on input "AI should be monitored for the use of information with false claims. AI should …" at bounding box center [662, 267] width 10 height 27
radio input "true"
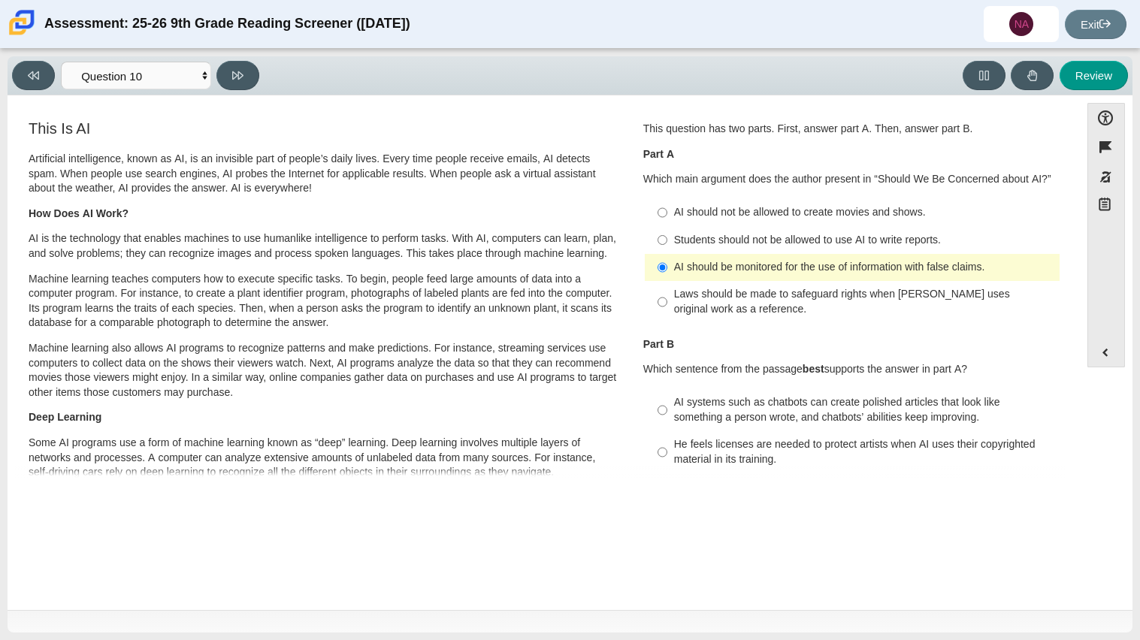
click at [750, 244] on div "Students should not be allowed to use AI to write reports." at bounding box center [863, 240] width 379 height 15
click at [667, 244] on input "Students should not be allowed to use AI to write reports. Students should not …" at bounding box center [662, 239] width 10 height 27
radio input "true"
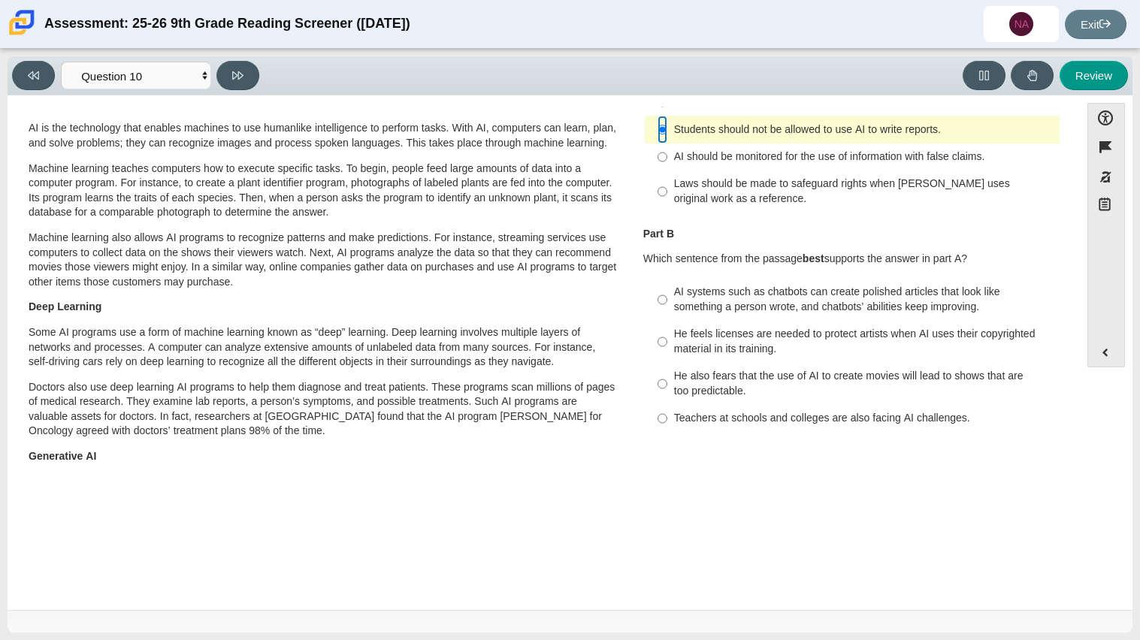
scroll to position [114, 0]
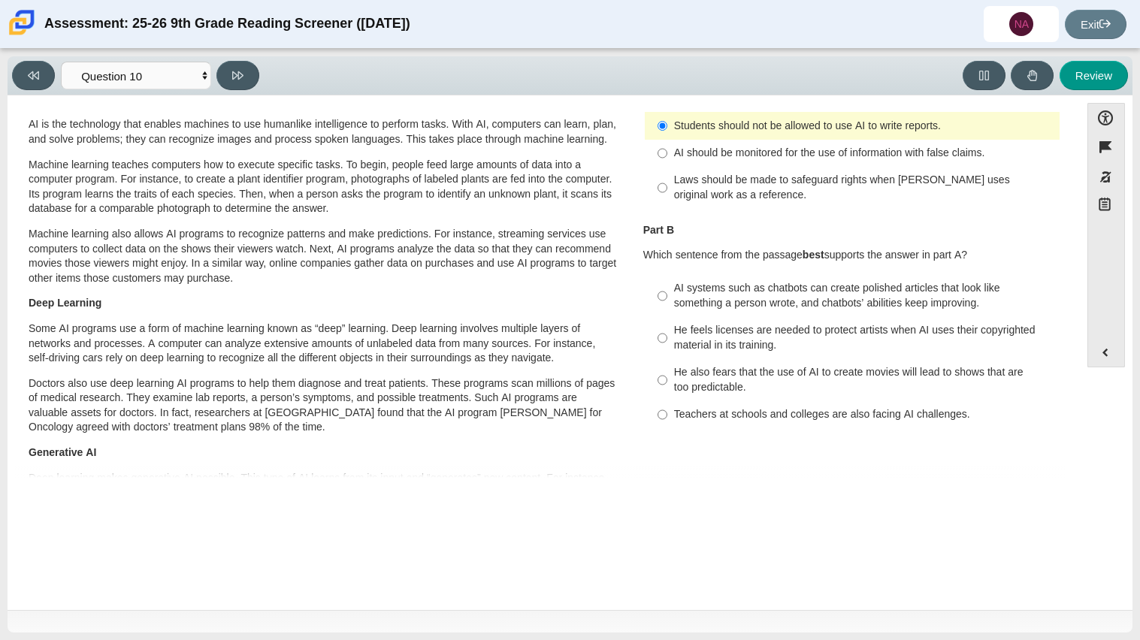
click at [732, 303] on div "AI systems such as chatbots can create polished articles that look like somethi…" at bounding box center [863, 295] width 379 height 29
click at [667, 303] on input "AI systems such as chatbots can create polished articles that look like somethi…" at bounding box center [662, 296] width 10 height 42
radio input "true"
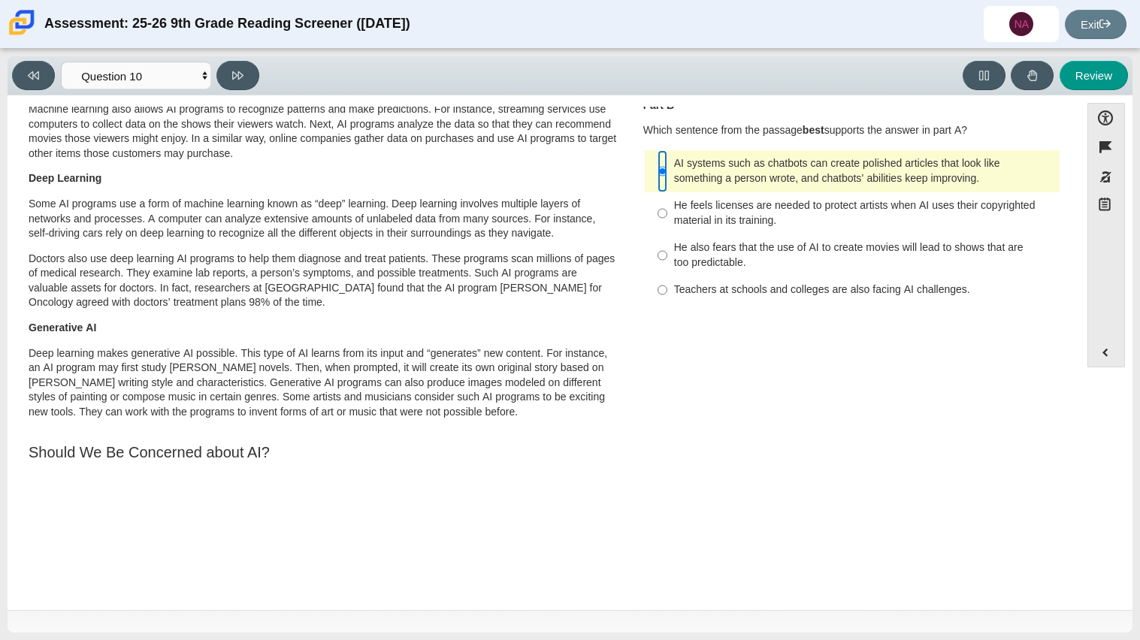
scroll to position [245, 0]
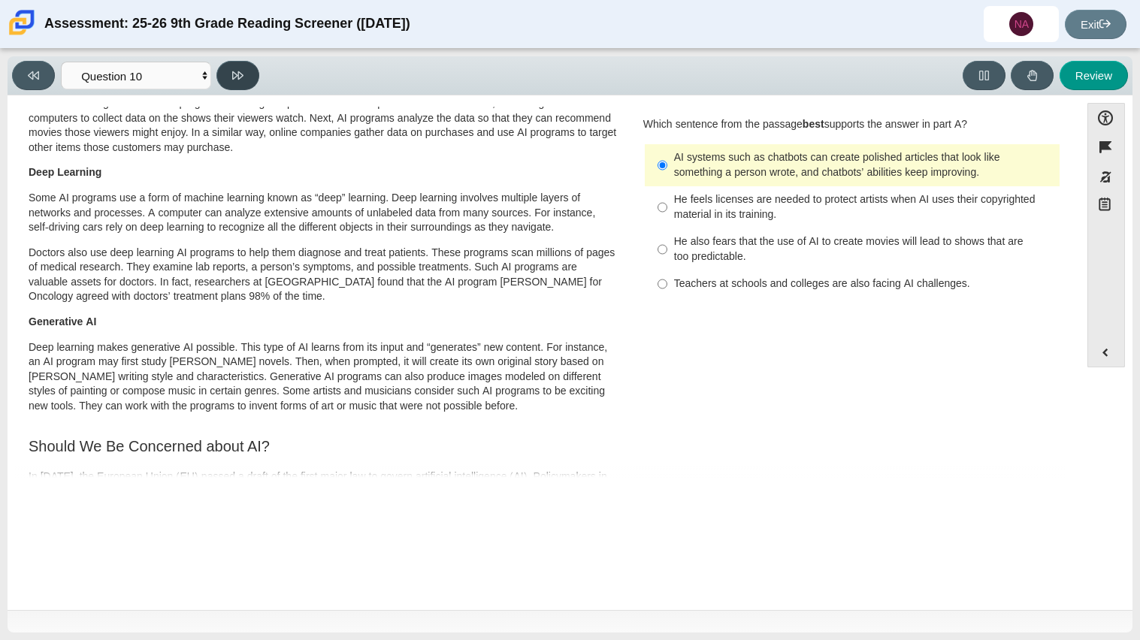
click at [234, 64] on button at bounding box center [237, 75] width 43 height 29
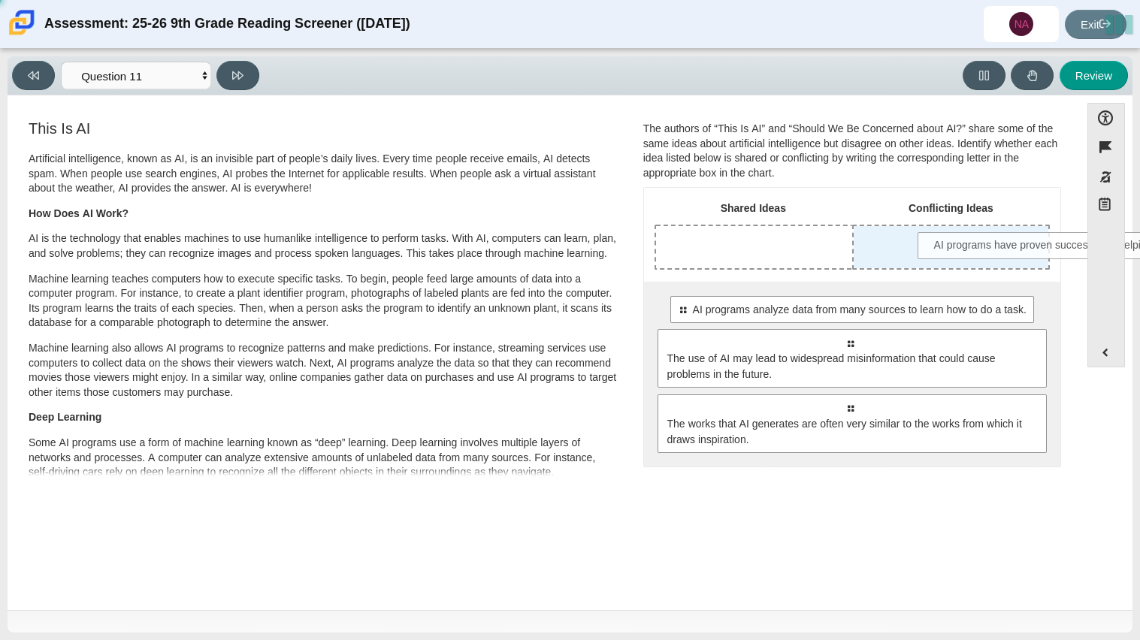
drag, startPoint x: 726, startPoint y: 306, endPoint x: 983, endPoint y: 241, distance: 265.6
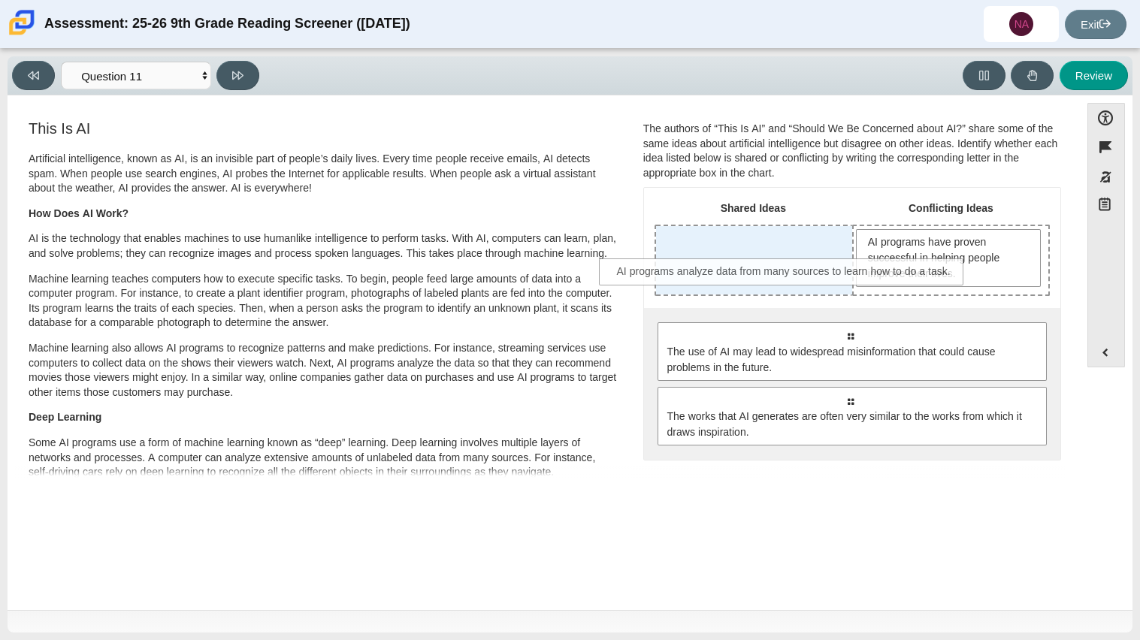
drag, startPoint x: 877, startPoint y: 340, endPoint x: 807, endPoint y: 273, distance: 97.2
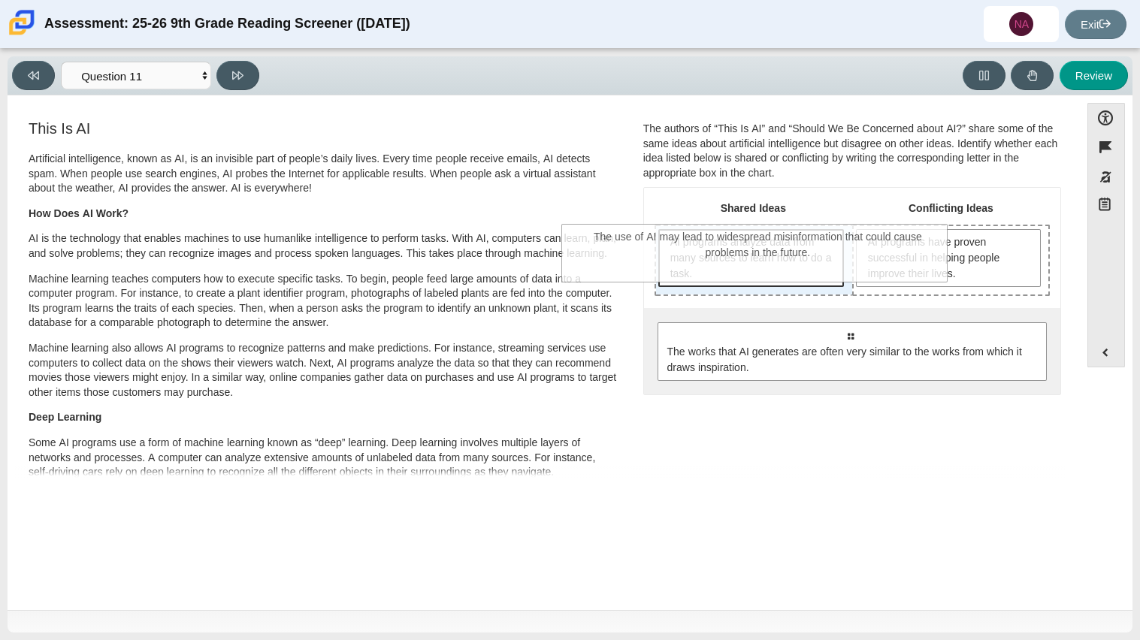
drag, startPoint x: 835, startPoint y: 358, endPoint x: 745, endPoint y: 261, distance: 132.3
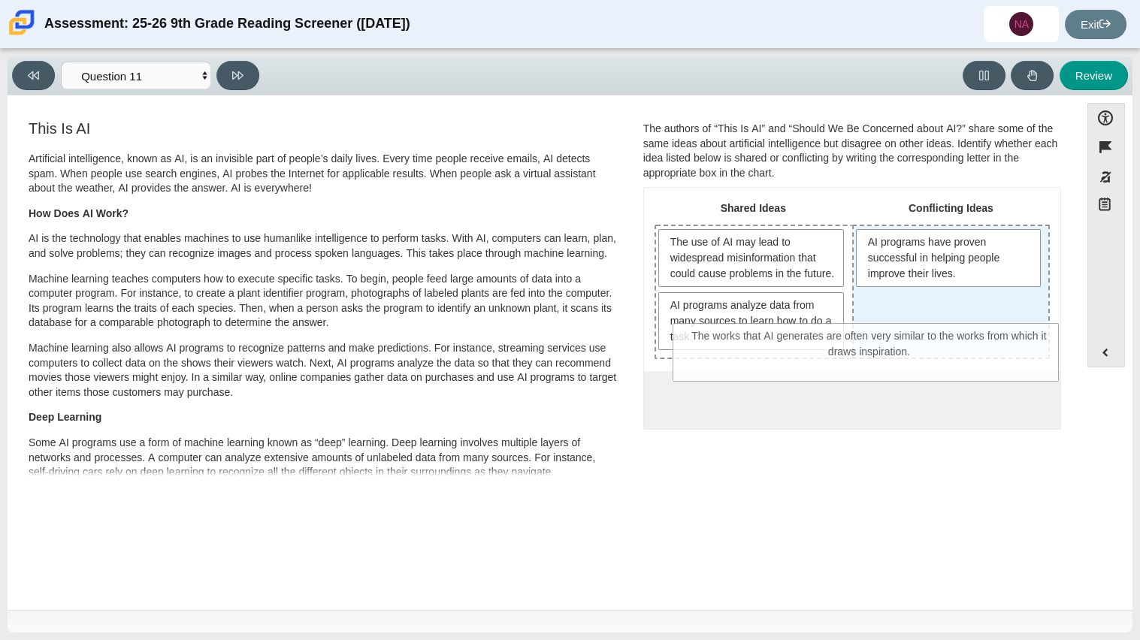
drag, startPoint x: 883, startPoint y: 434, endPoint x: 902, endPoint y: 357, distance: 79.8
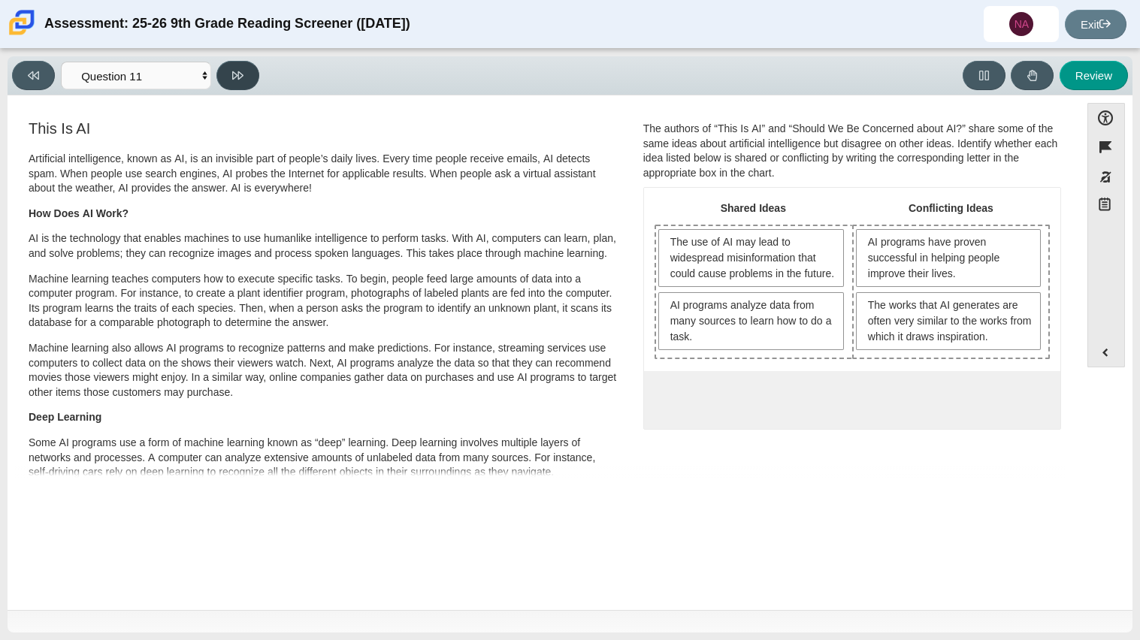
click at [232, 71] on icon at bounding box center [237, 75] width 11 height 11
select select "c3effed4-44ce-4a19-bd96-1787f34e9b4c"
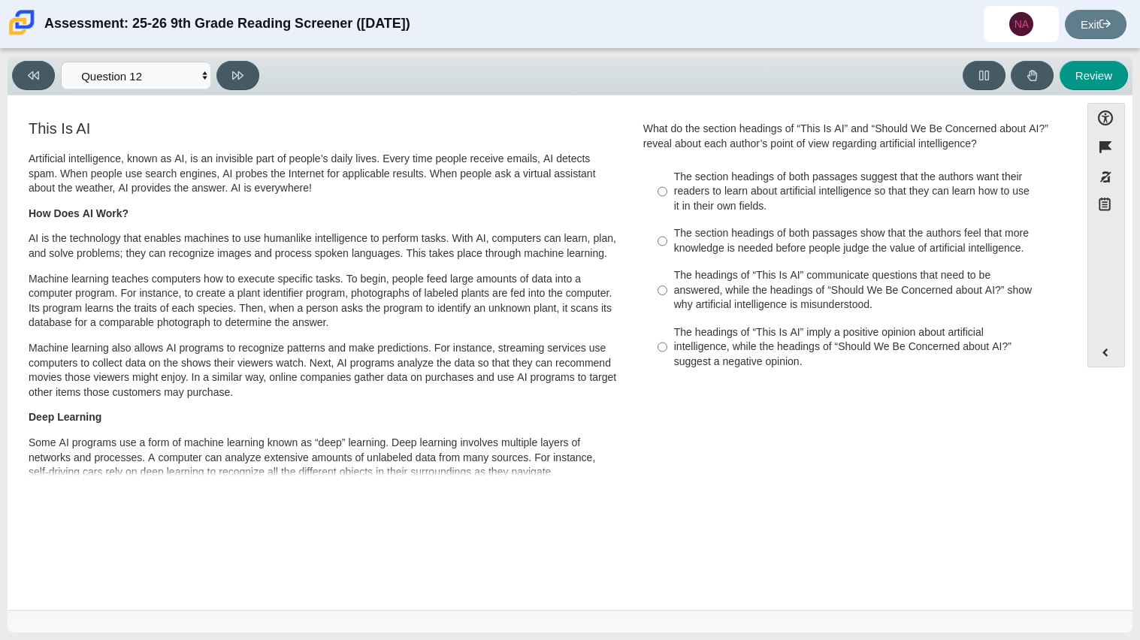
click at [755, 222] on label "The section headings of both passages show that the authors feel that more know…" at bounding box center [853, 241] width 412 height 42
click at [667, 222] on input "The section headings of both passages show that the authors feel that more know…" at bounding box center [662, 241] width 10 height 42
radio input "true"
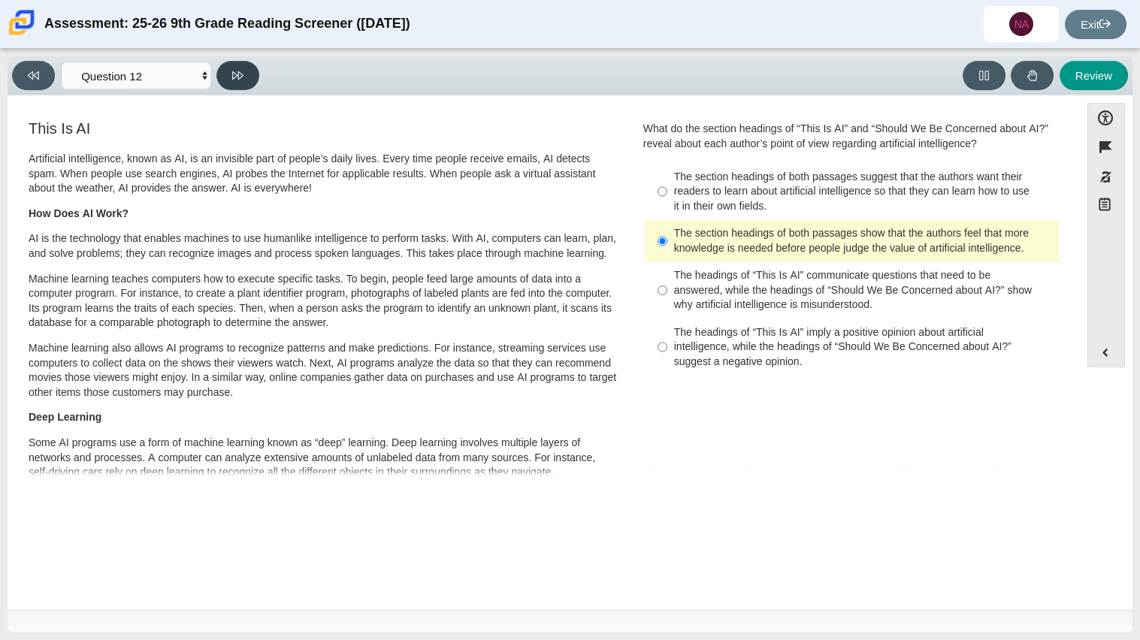
click at [245, 68] on button at bounding box center [237, 75] width 43 height 29
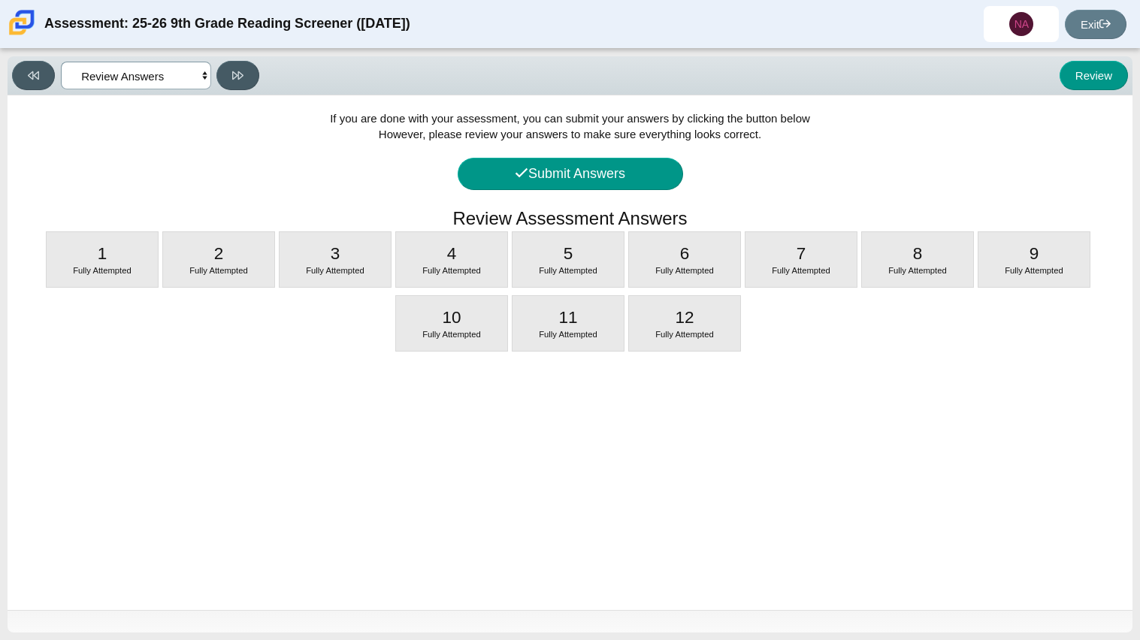
click at [182, 81] on select "Questions Question 1 Question 2 Question 3 Question 4 Question 5 Question 6 Que…" at bounding box center [136, 76] width 150 height 28
click at [61, 62] on select "Questions Question 1 Question 2 Question 3 Question 4 Question 5 Question 6 Que…" at bounding box center [136, 76] width 150 height 28
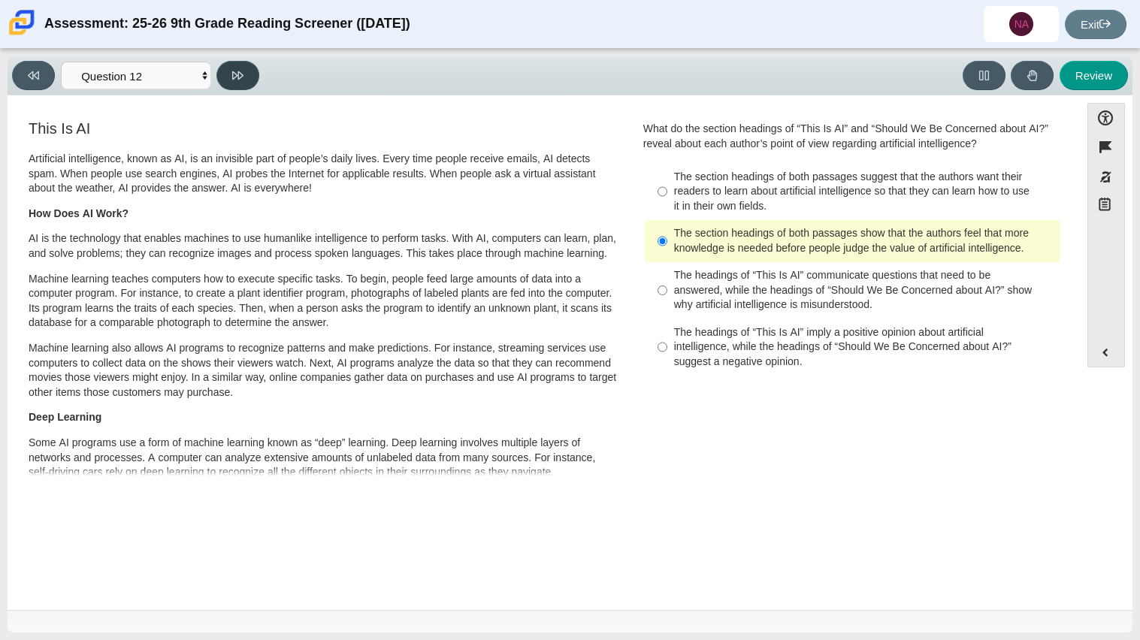
click at [245, 79] on button at bounding box center [237, 75] width 43 height 29
select select "review"
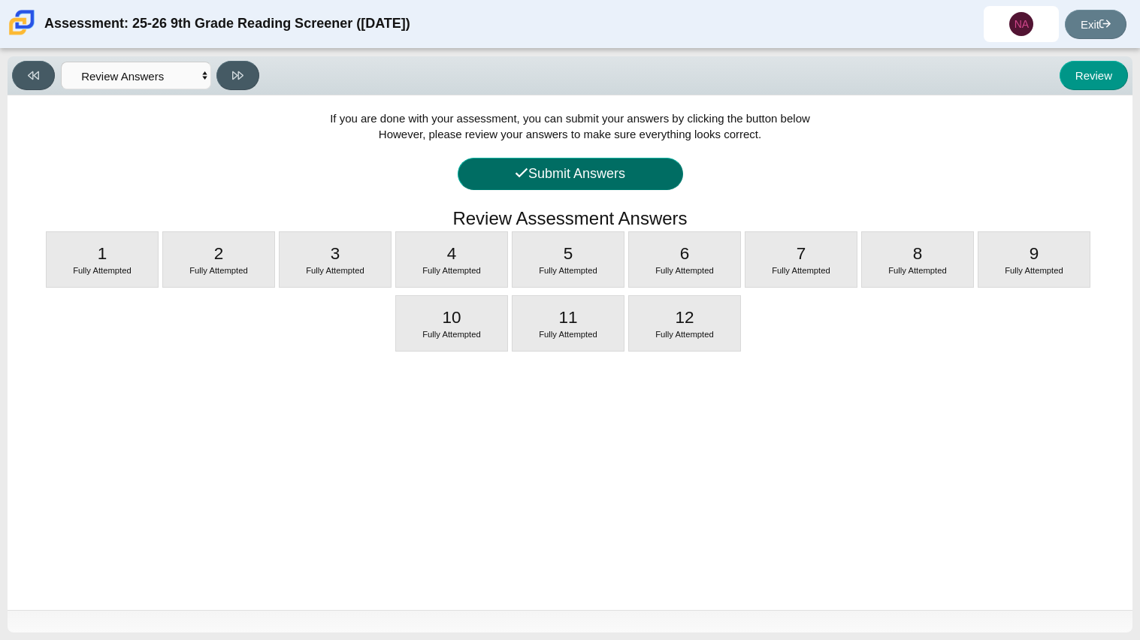
click at [565, 176] on button "Submit Answers" at bounding box center [569, 174] width 225 height 32
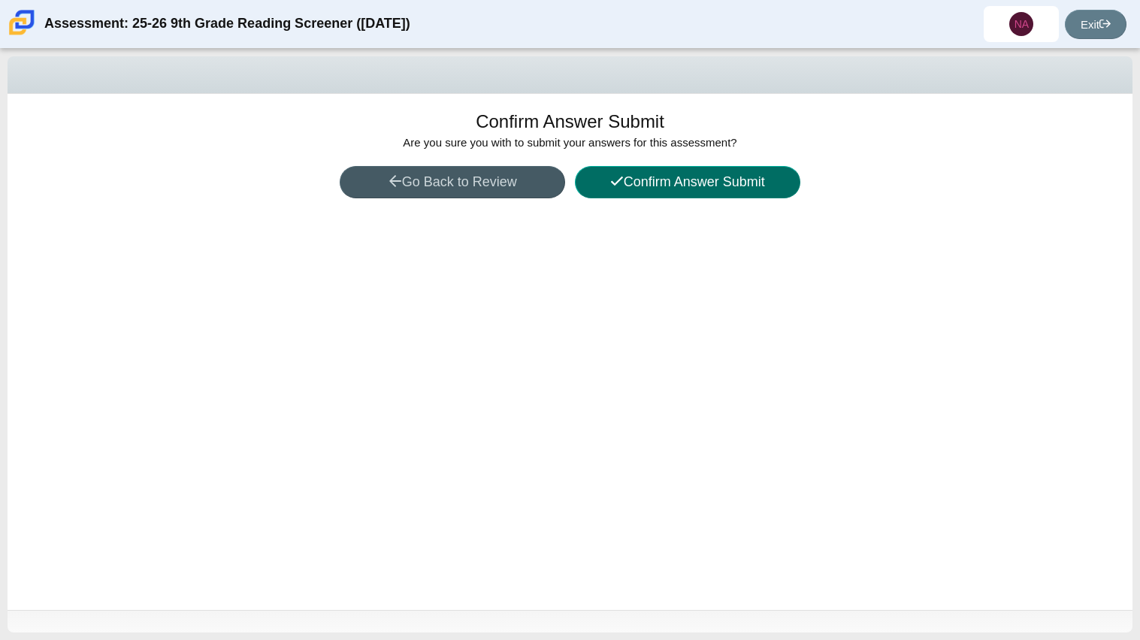
click at [677, 193] on button "Confirm Answer Submit" at bounding box center [687, 182] width 225 height 32
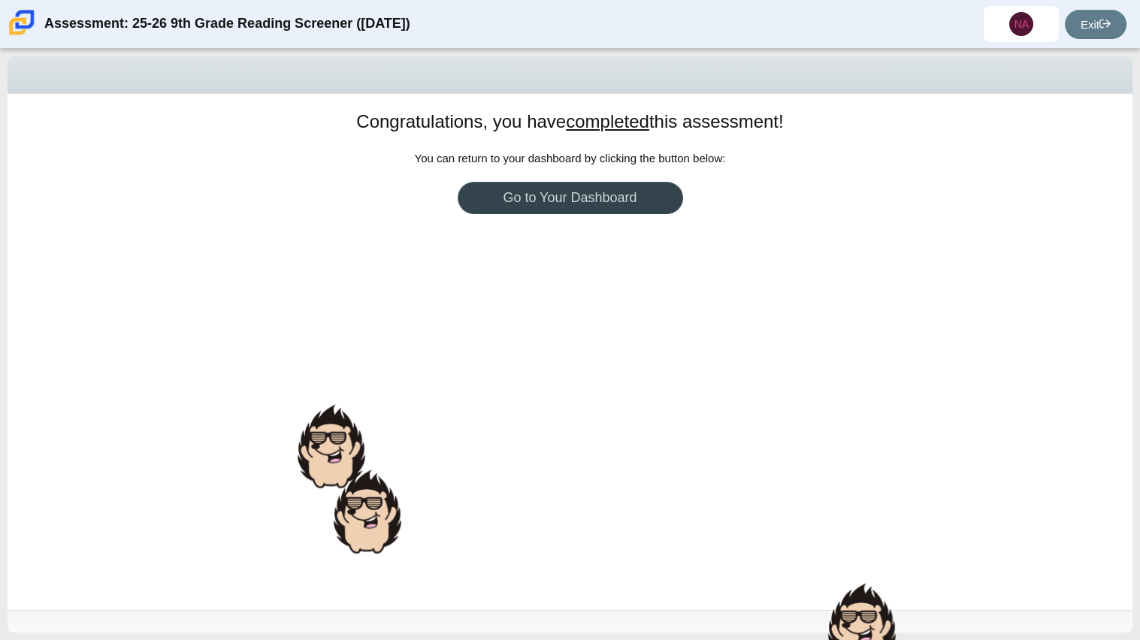
click at [554, 209] on link "Go to Your Dashboard" at bounding box center [569, 198] width 225 height 32
